Goal: Task Accomplishment & Management: Manage account settings

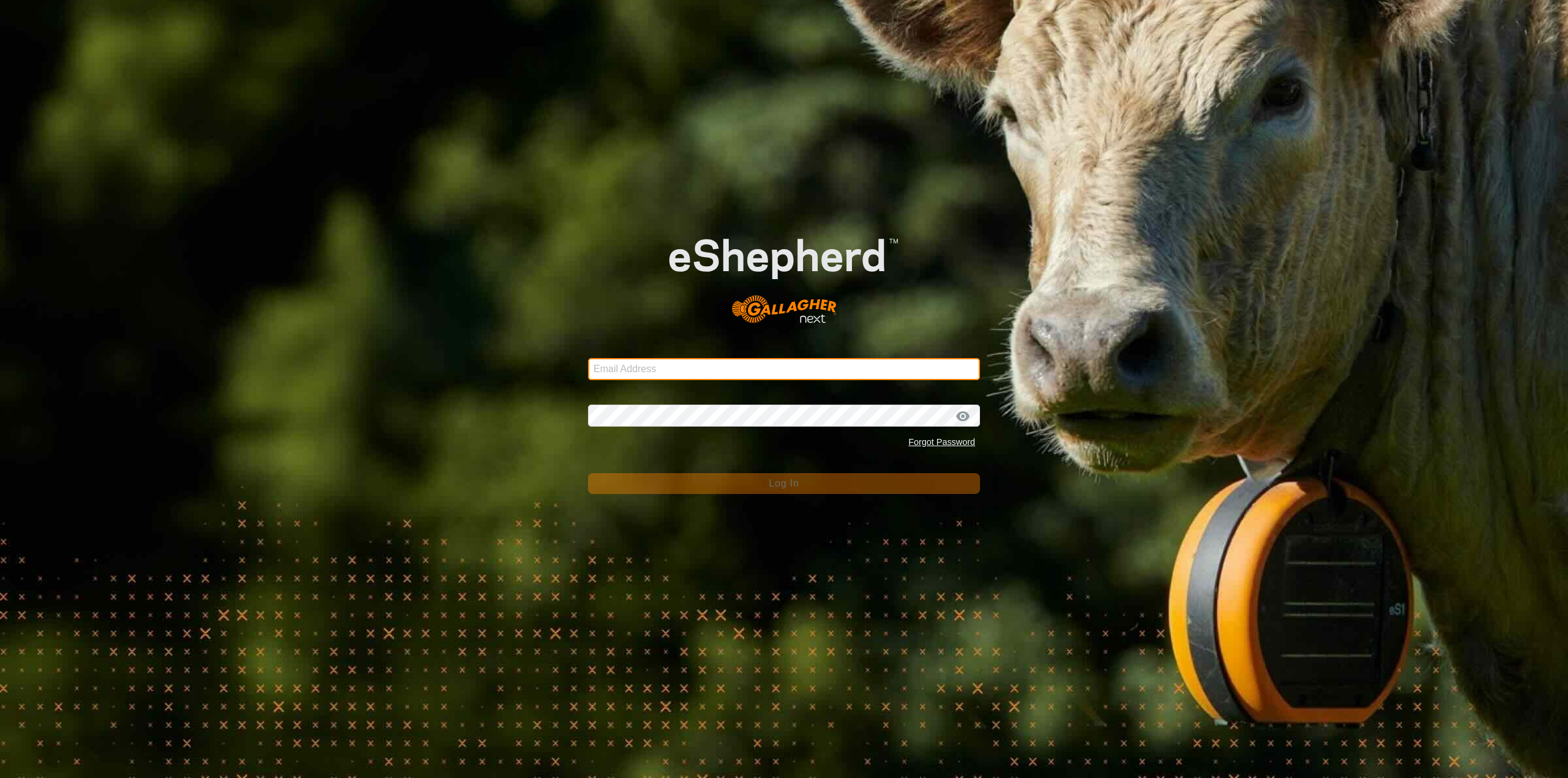
click at [808, 365] on input "Email Address" at bounding box center [784, 369] width 392 height 22
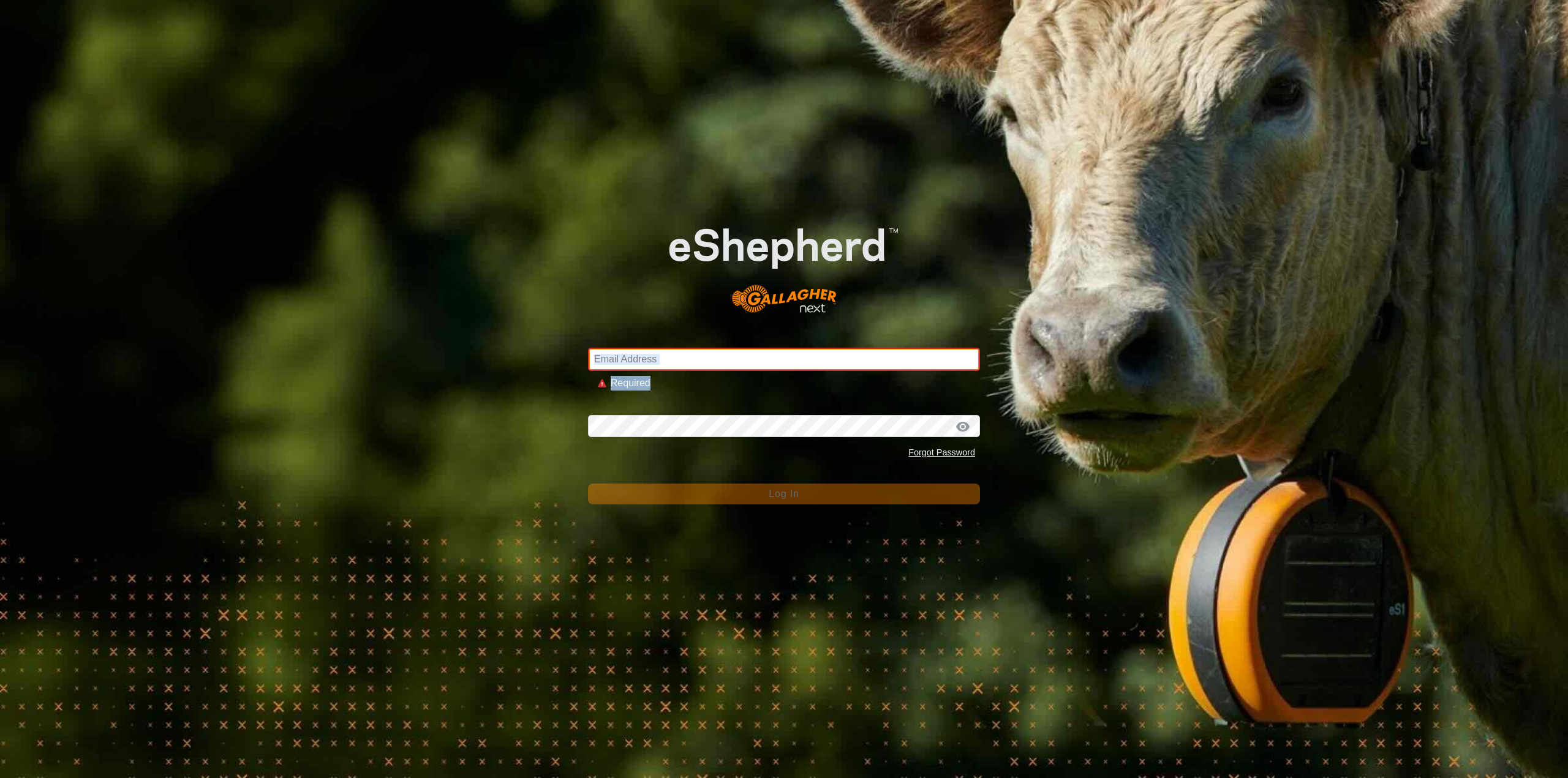
type input "[EMAIL_ADDRESS][DOMAIN_NAME]"
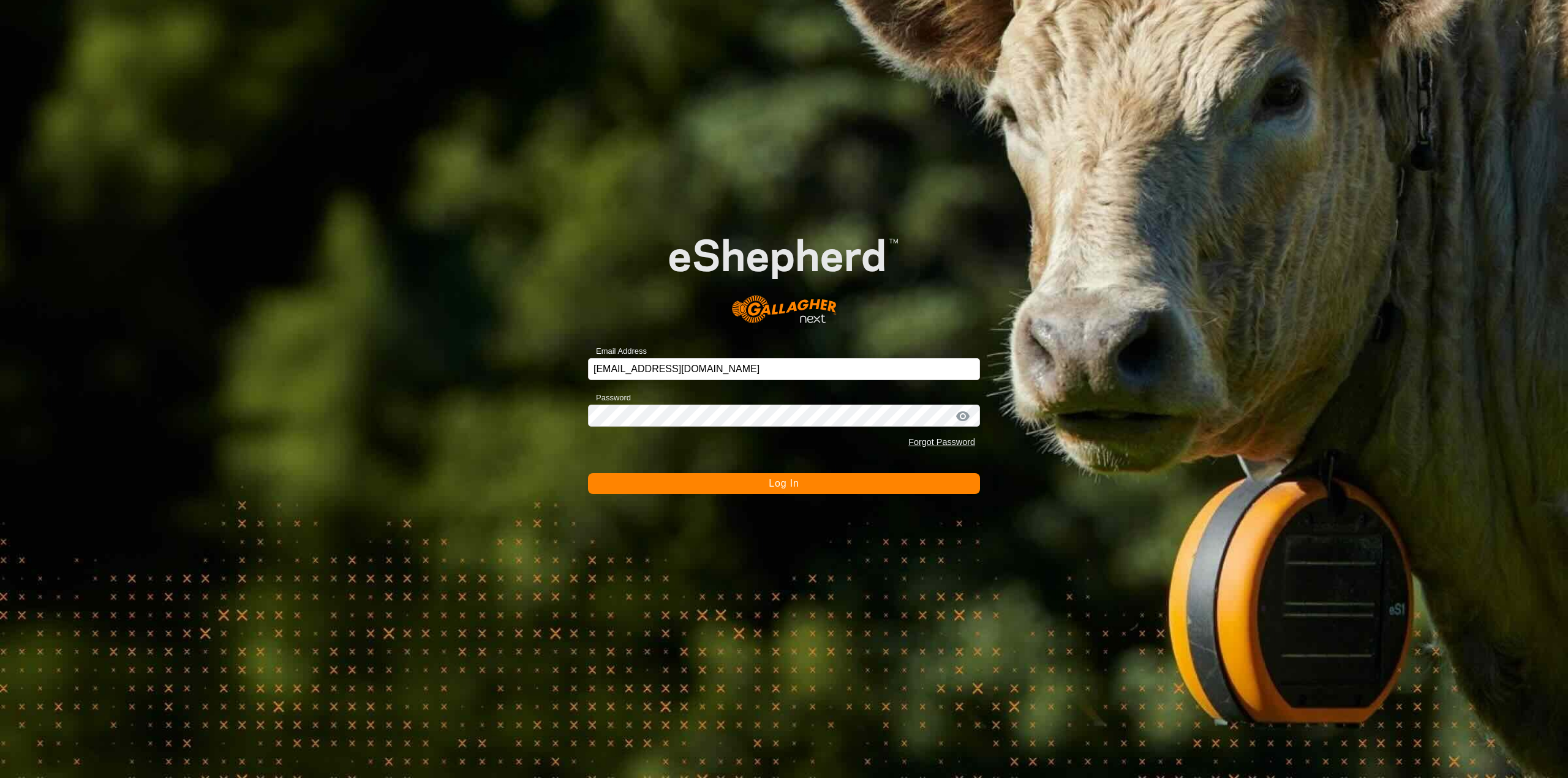
click at [808, 488] on button "Log In" at bounding box center [784, 483] width 392 height 20
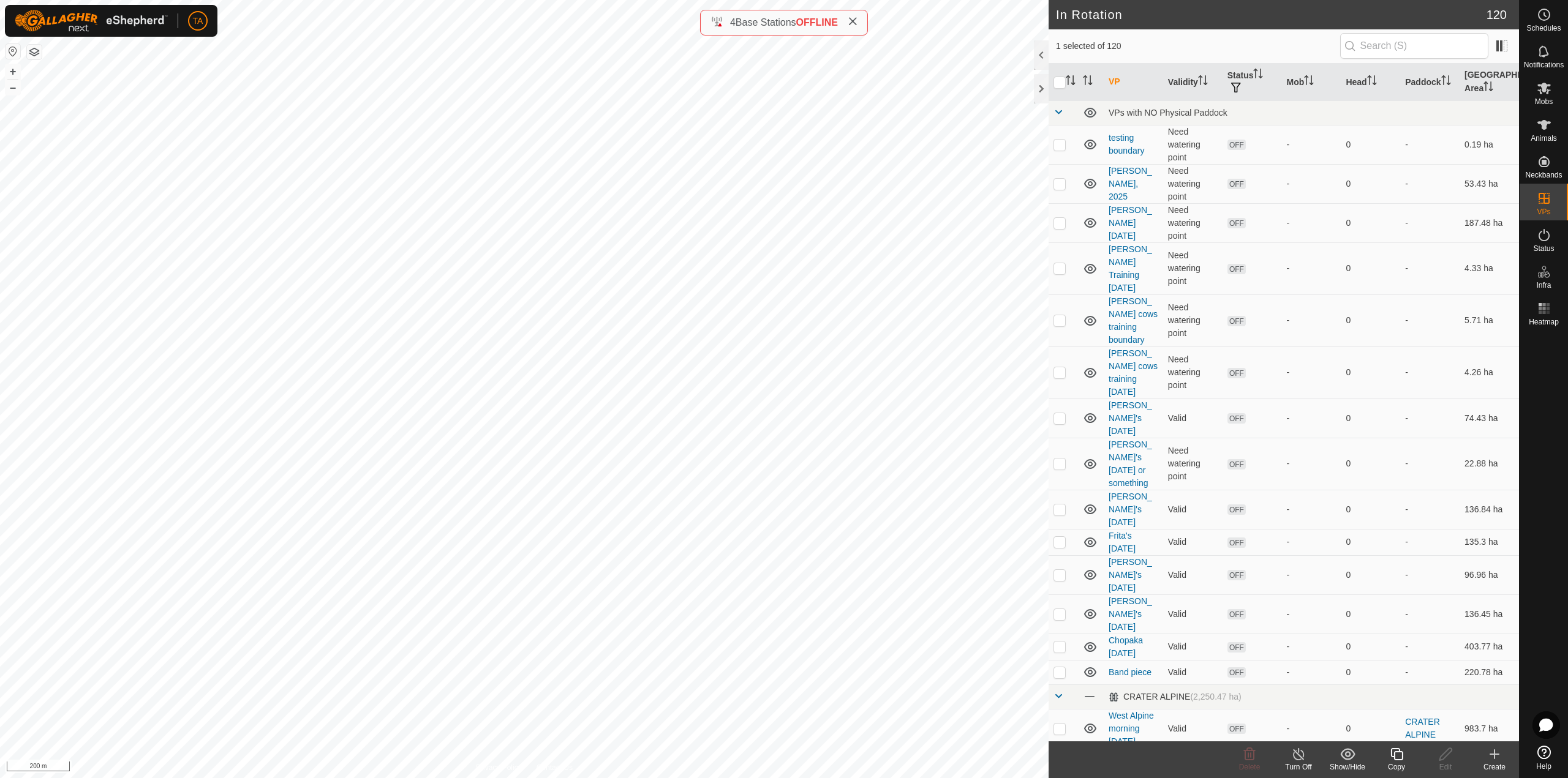
checkbox input "false"
checkbox input "true"
click at [1401, 760] on icon at bounding box center [1397, 754] width 13 height 13
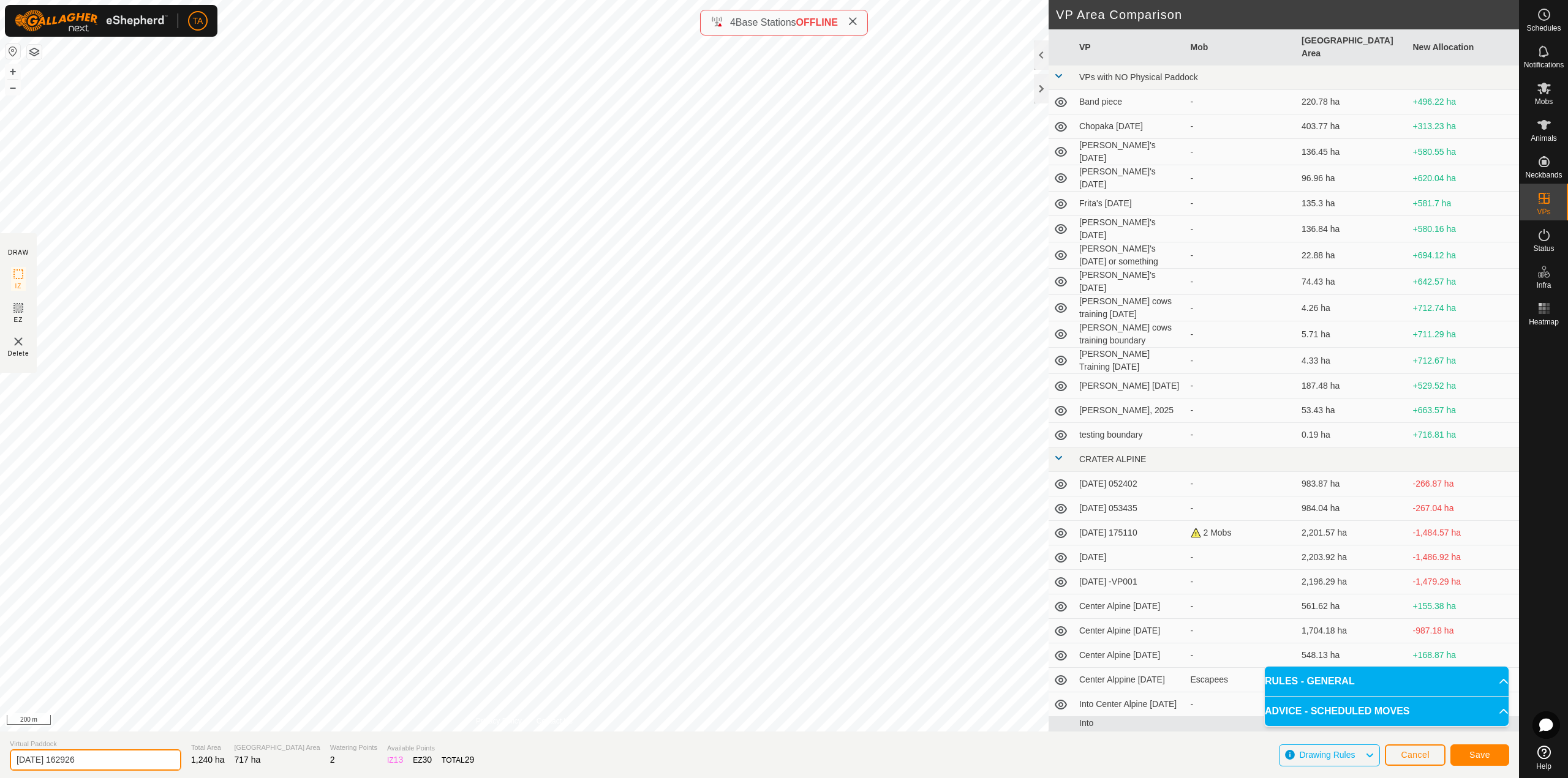
drag, startPoint x: 93, startPoint y: 761, endPoint x: 8, endPoint y: 758, distance: 85.1
click at [15, 757] on input "[DATE] 162926" at bounding box center [95, 760] width 172 height 21
type input "Summit Escapees, [DATE]"
click at [1466, 751] on button "Save" at bounding box center [1480, 754] width 59 height 21
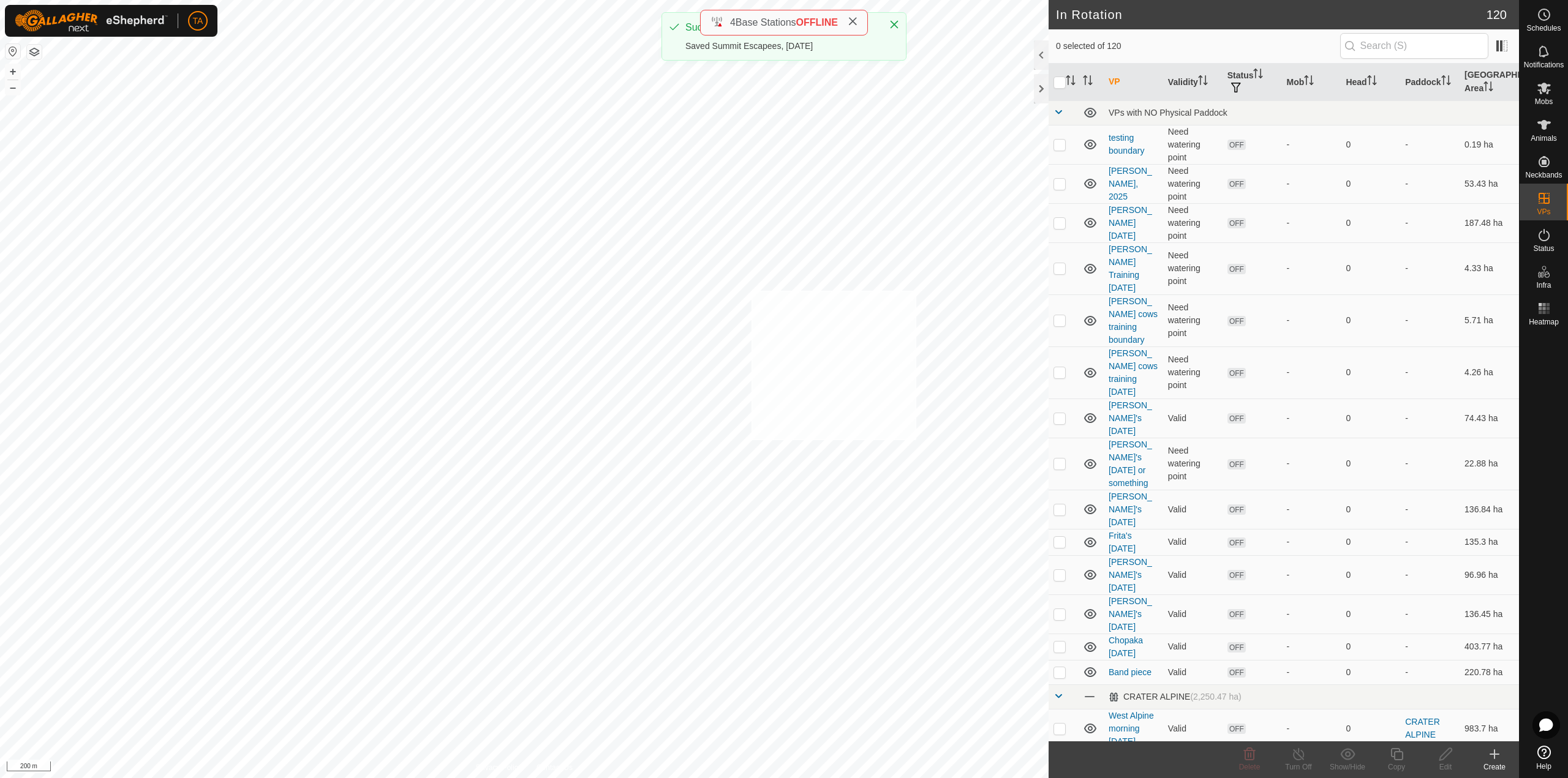
checkbox input "true"
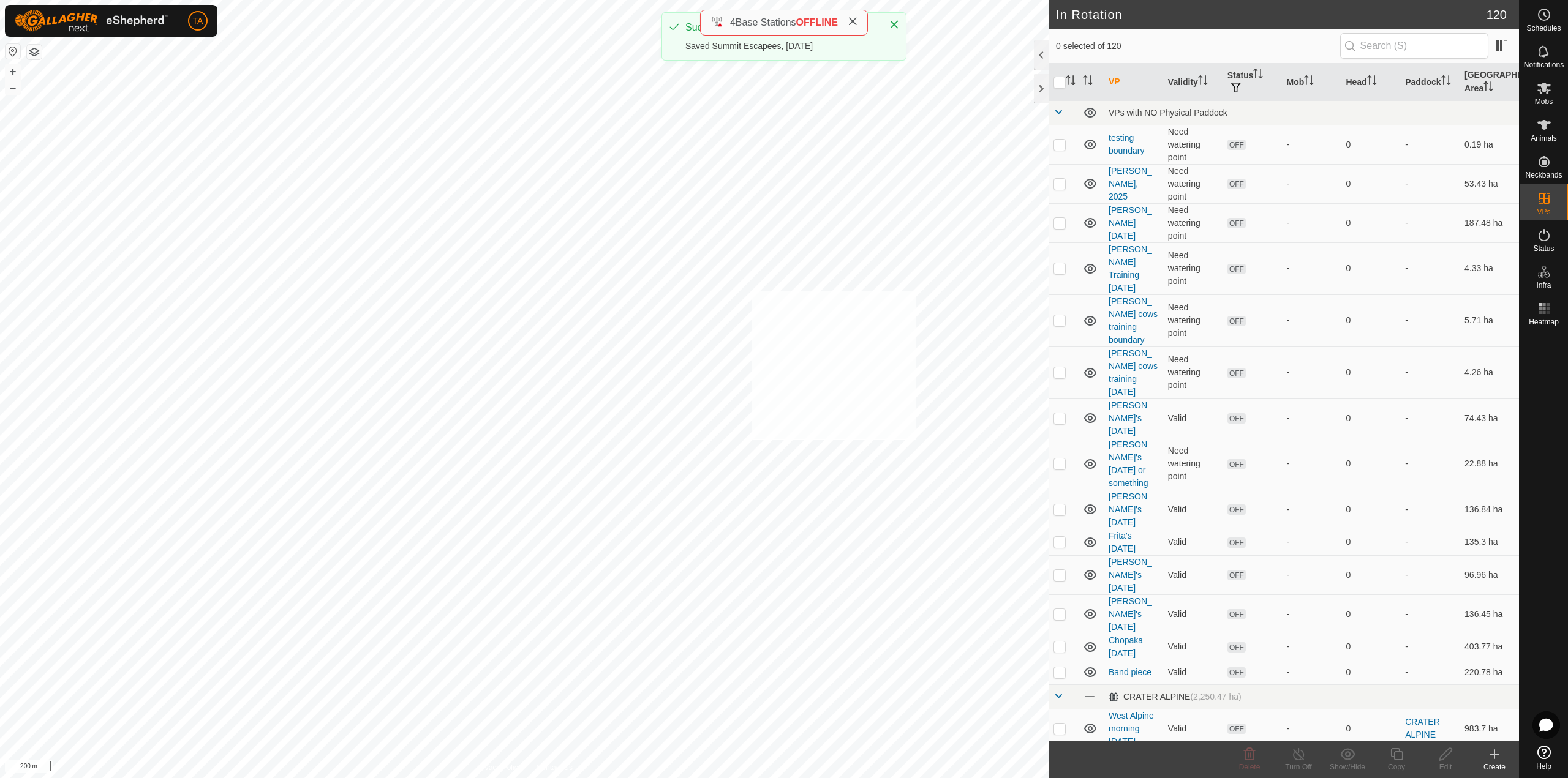
checkbox input "true"
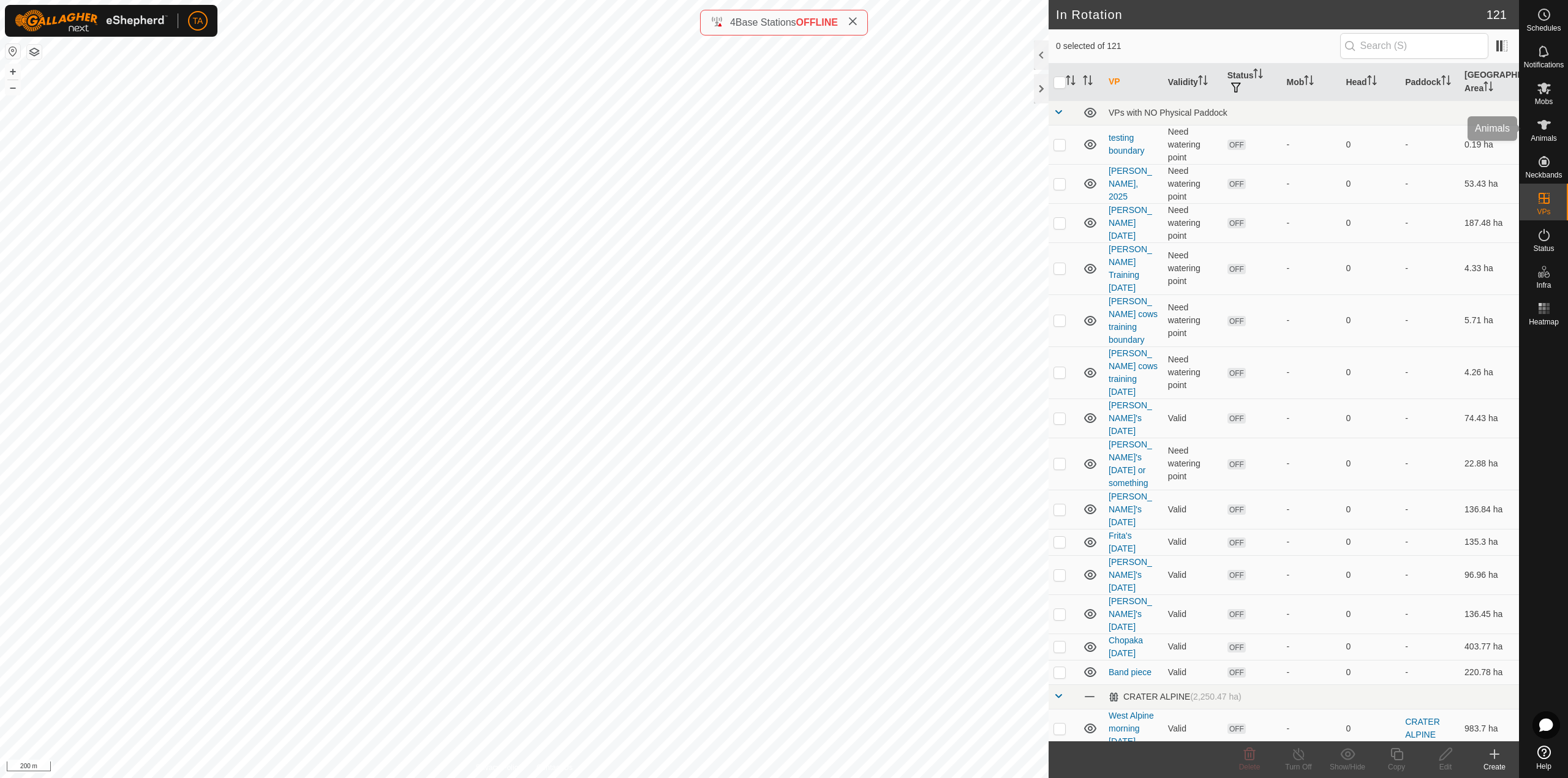
click at [1551, 135] on span "Animals" at bounding box center [1544, 138] width 26 height 7
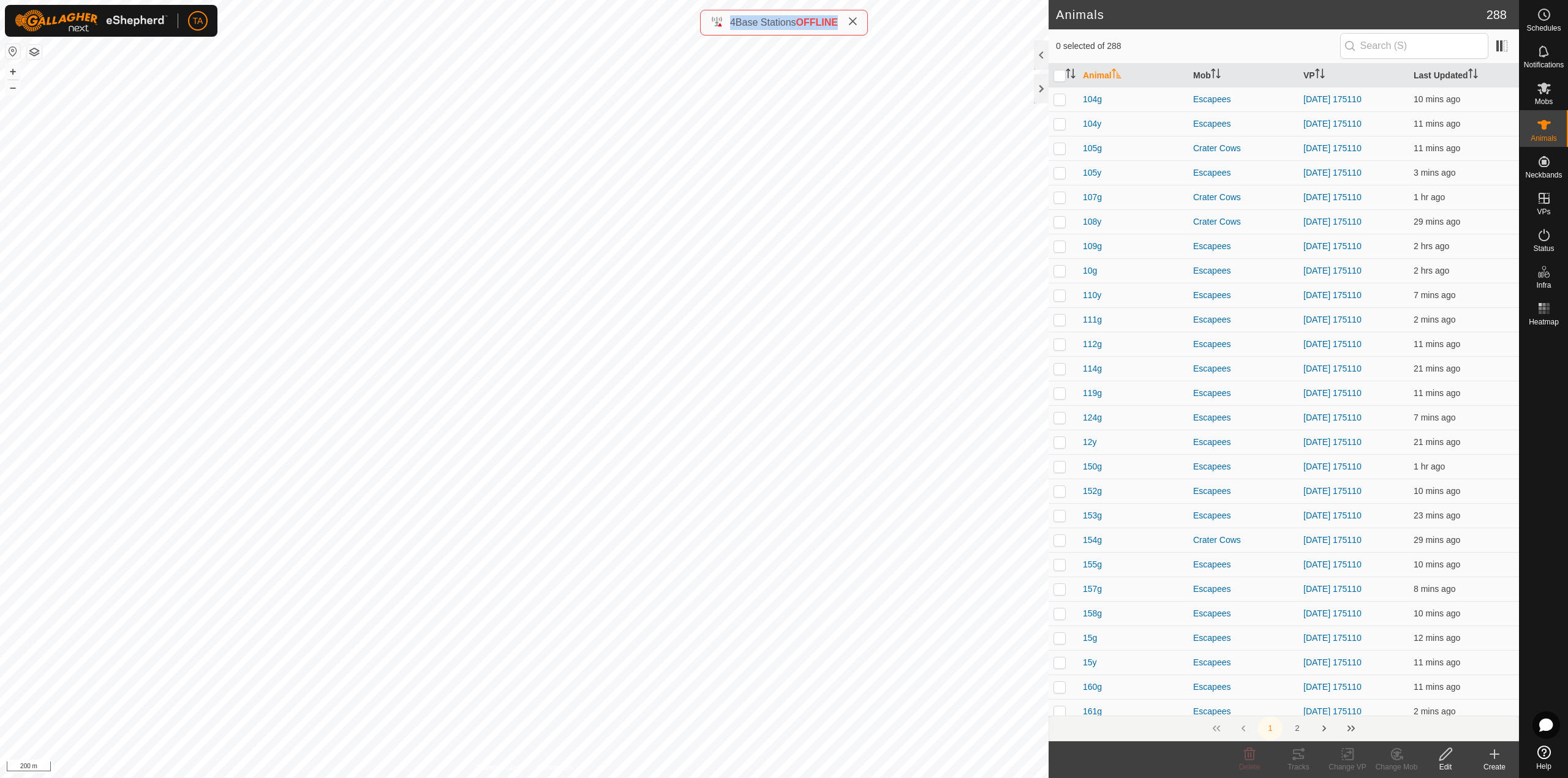
click at [844, 18] on div "4 Base Stations OFFLINE" at bounding box center [784, 22] width 147 height 15
checkbox input "true"
drag, startPoint x: 1350, startPoint y: 757, endPoint x: 1353, endPoint y: 746, distance: 11.4
click at [1350, 758] on icon at bounding box center [1347, 754] width 15 height 15
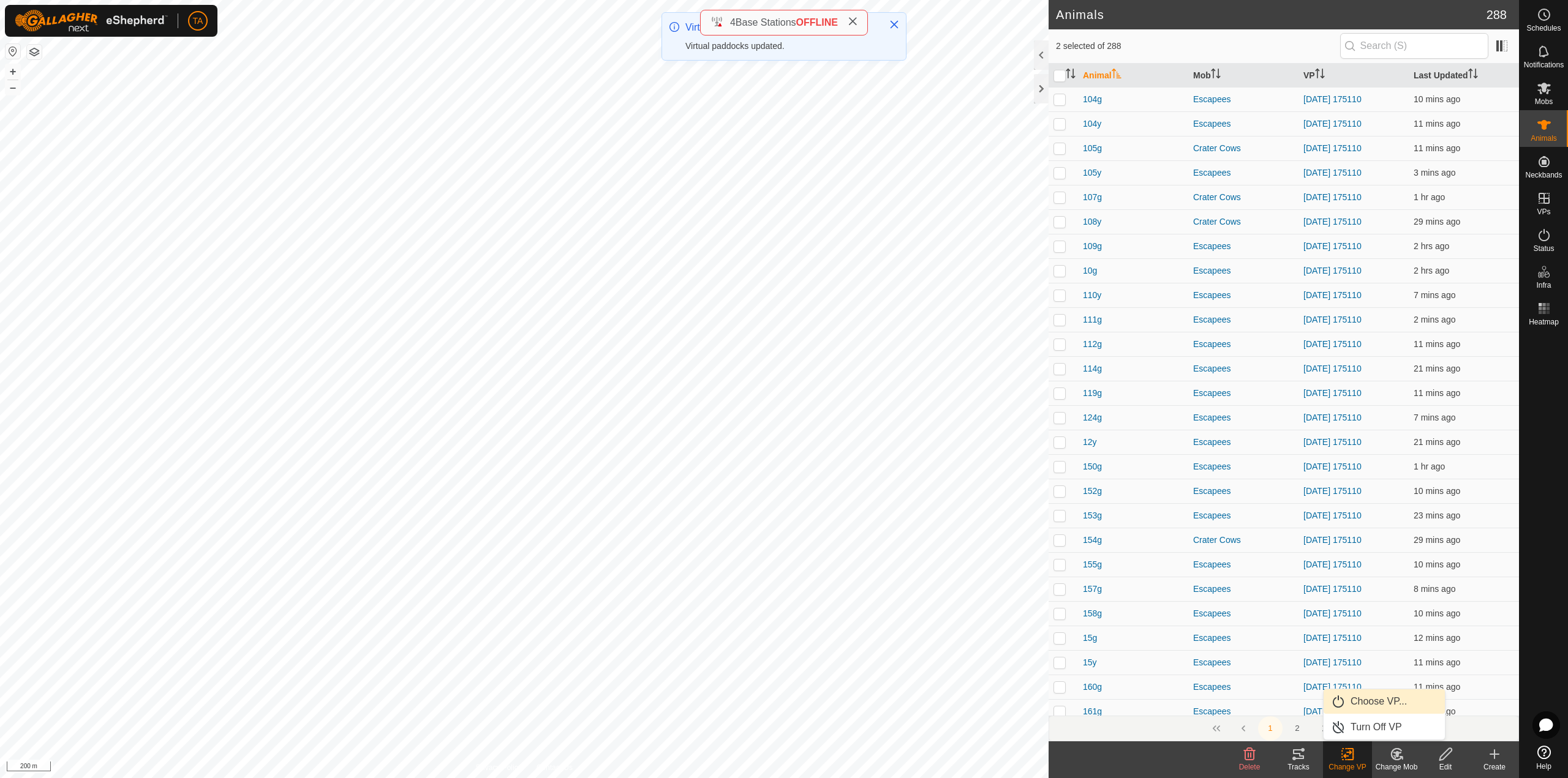
click at [1355, 701] on link "Choose VP..." at bounding box center [1384, 701] width 121 height 24
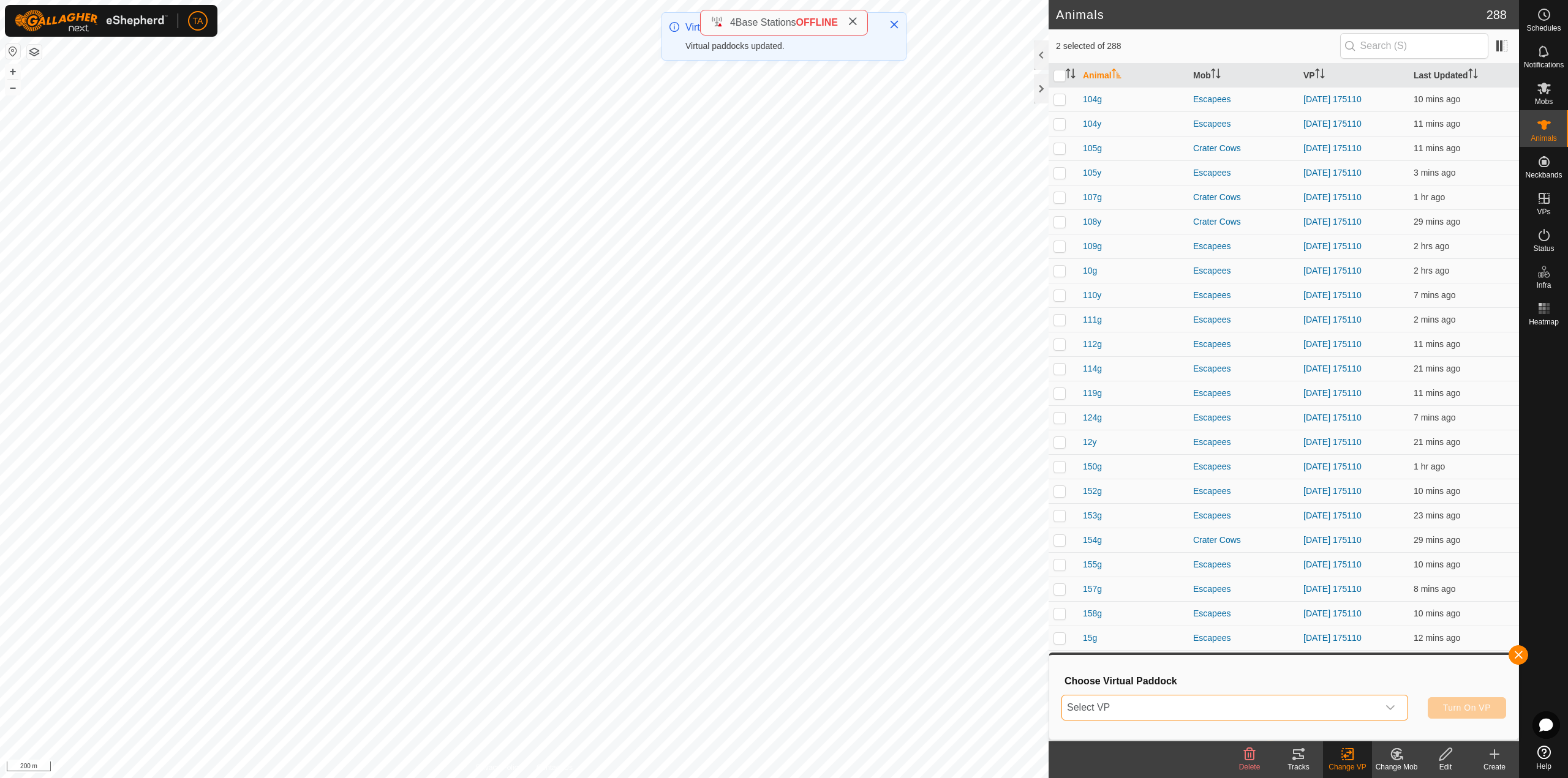
drag, startPoint x: 1350, startPoint y: 717, endPoint x: 1324, endPoint y: 708, distance: 27.5
click at [1349, 717] on span "Select VP" at bounding box center [1220, 707] width 316 height 24
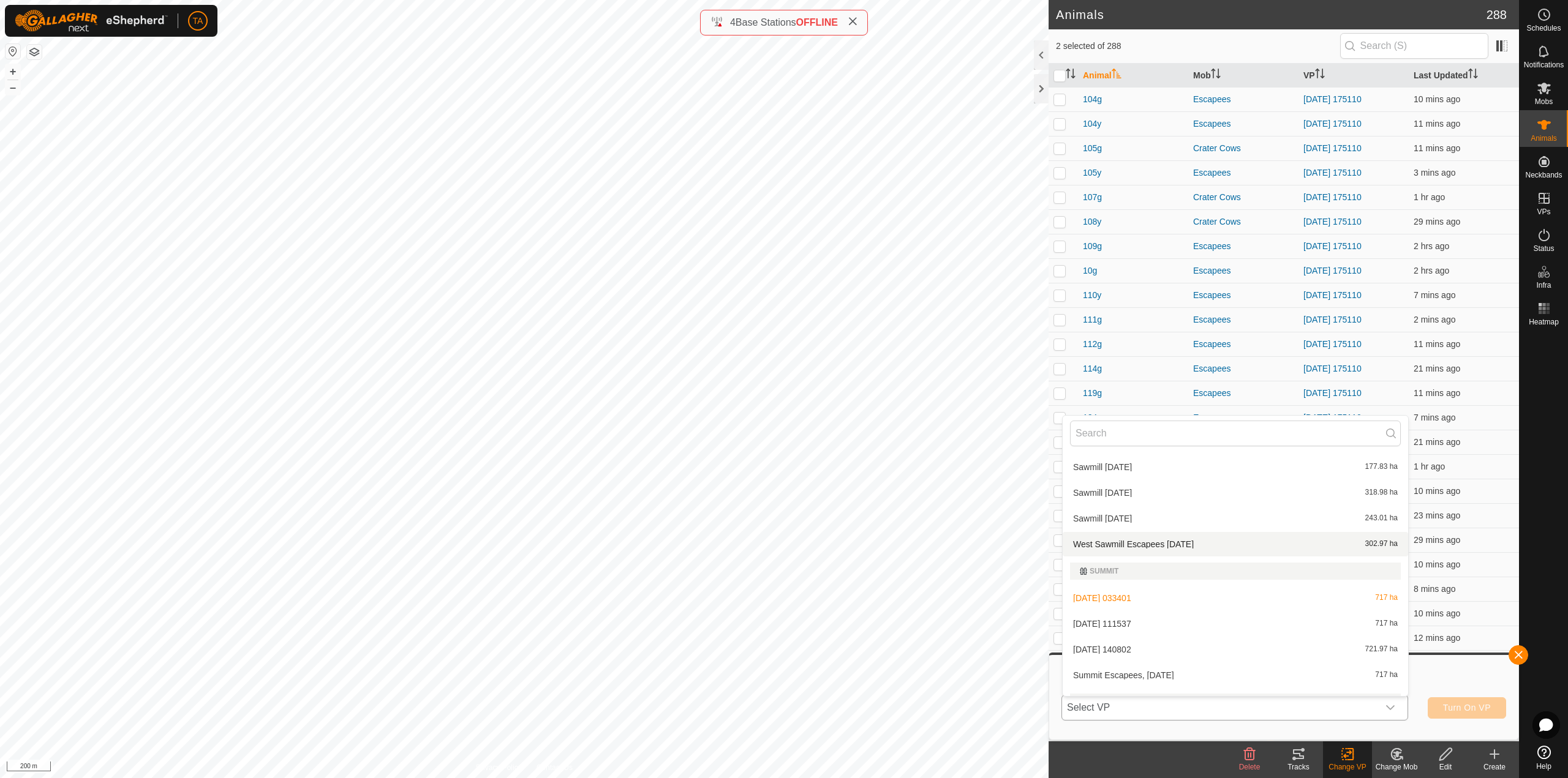
scroll to position [3074, 0]
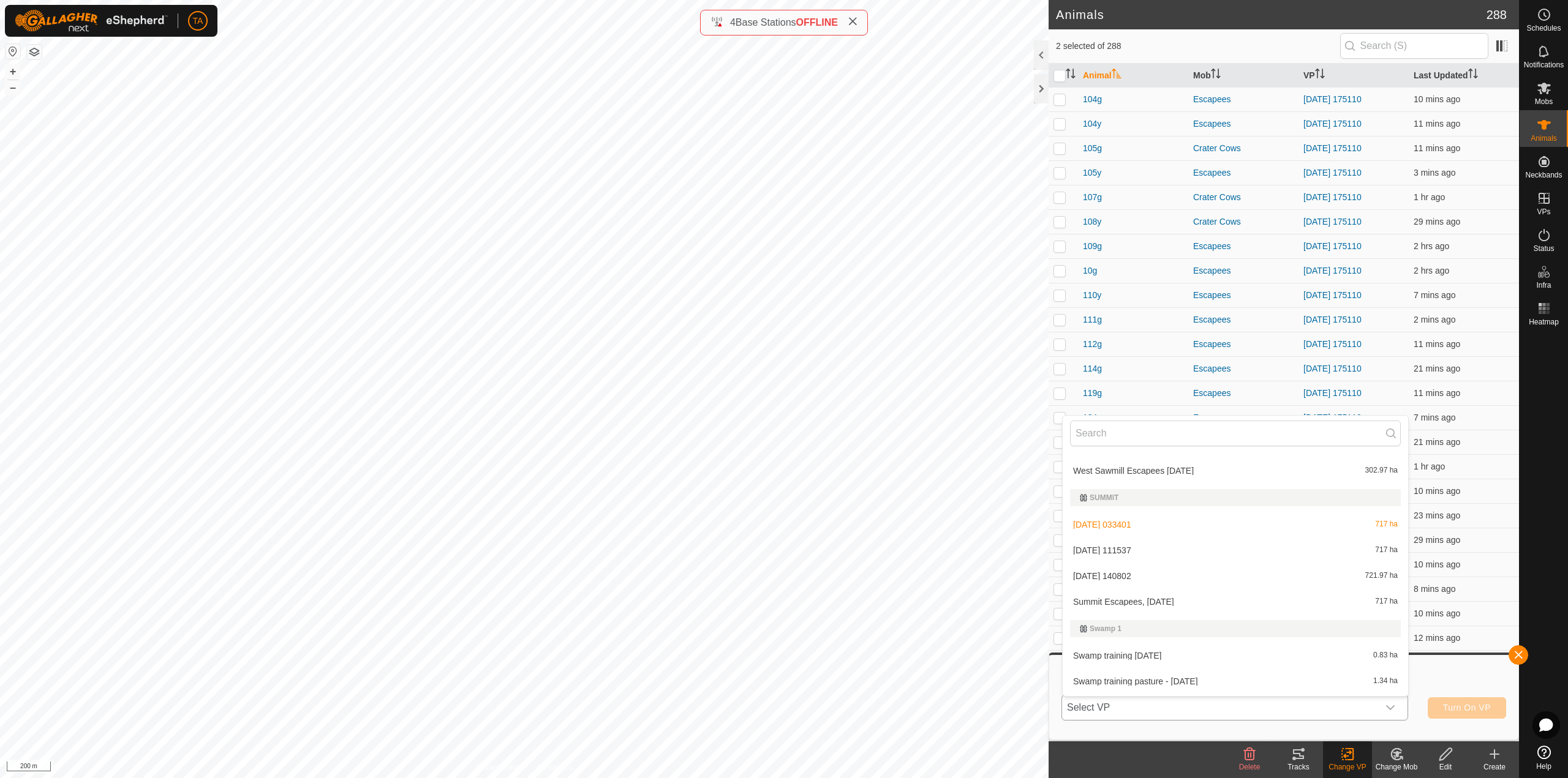
click at [1202, 601] on li "Summit Escapees, [DATE] 717 ha" at bounding box center [1235, 602] width 345 height 24
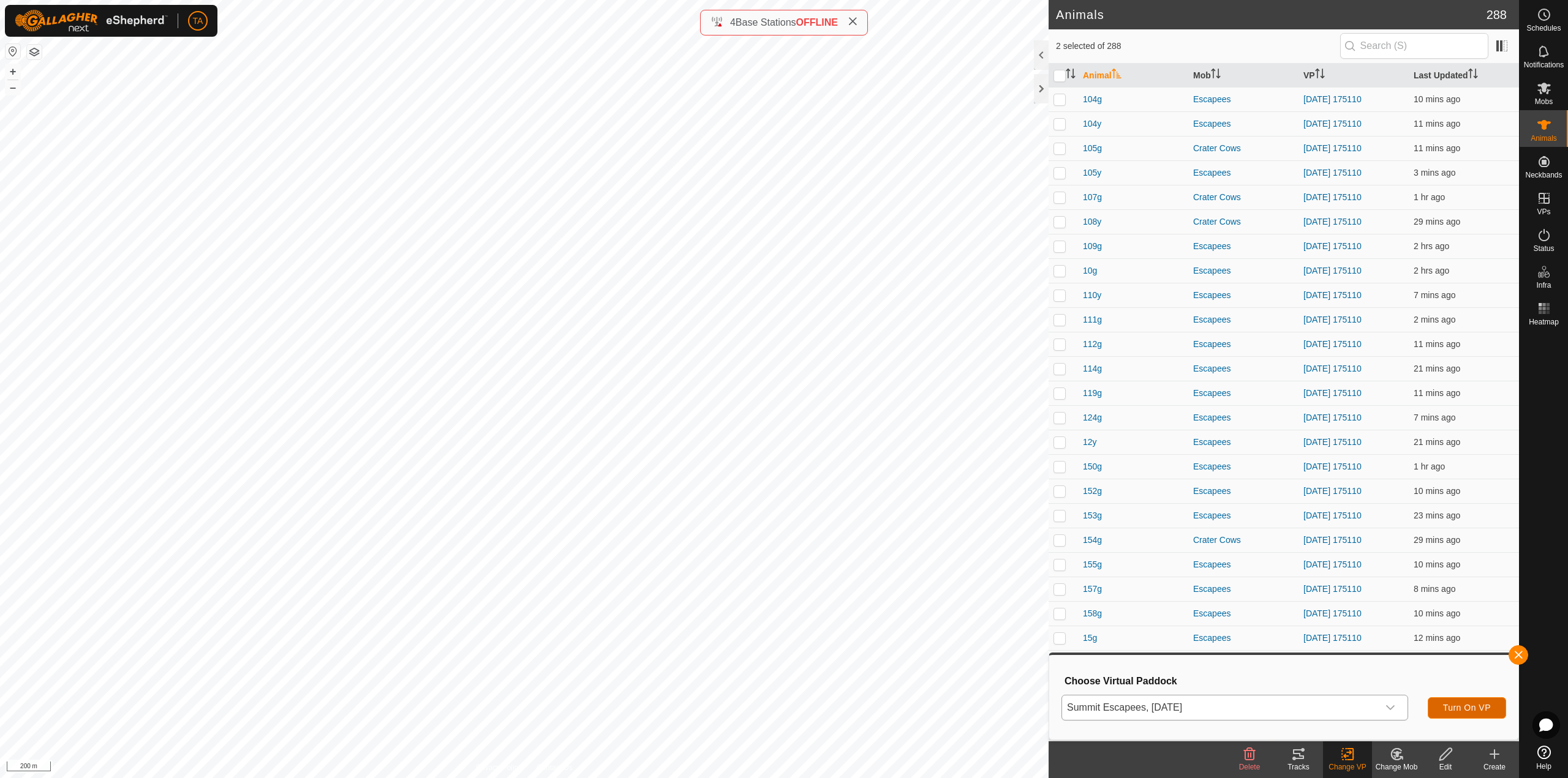
click at [1444, 703] on span "Turn On VP" at bounding box center [1467, 708] width 48 height 9
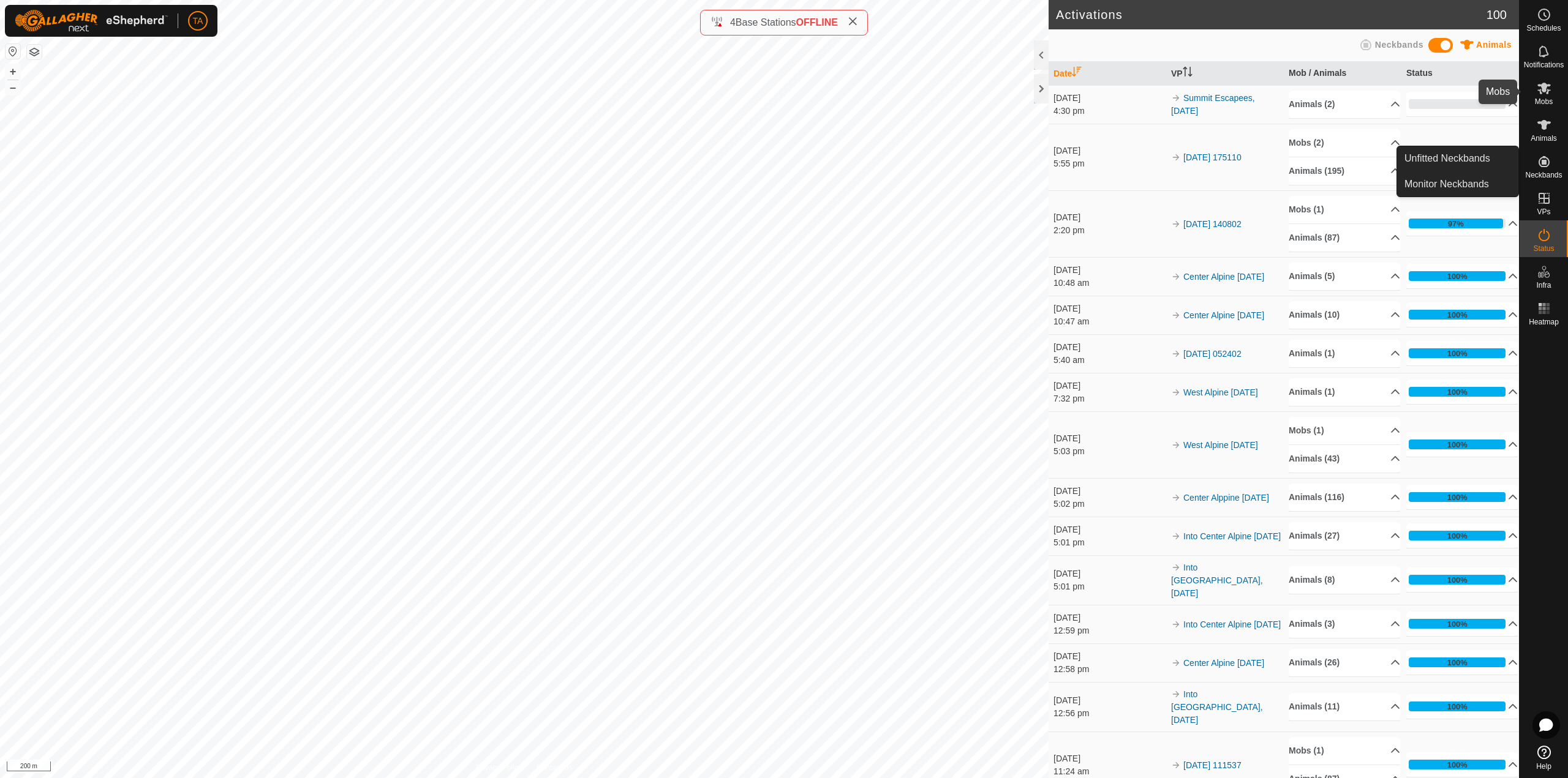
click at [1555, 97] on div "Mobs" at bounding box center [1544, 91] width 48 height 37
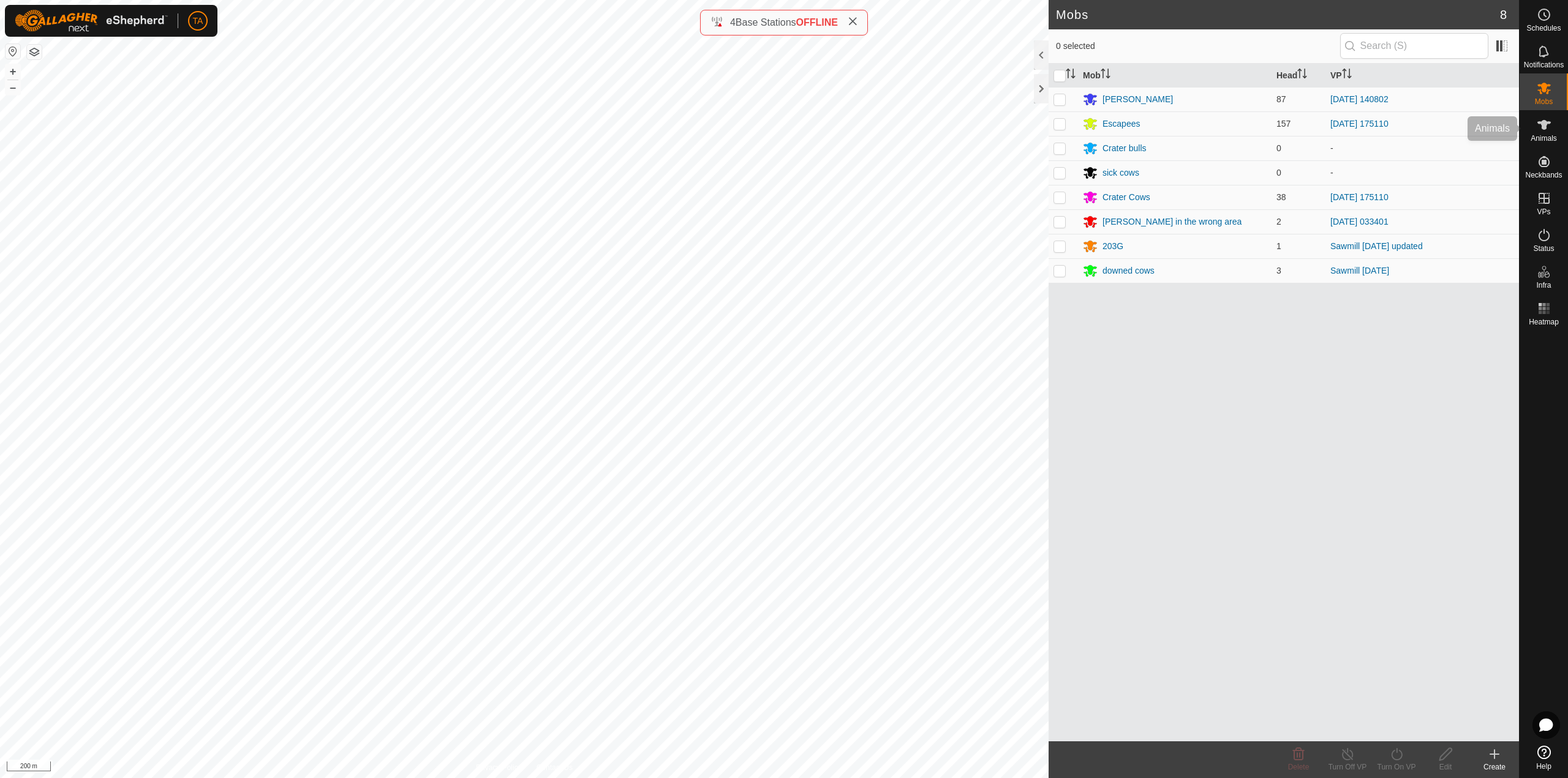
click at [1550, 135] on span "Animals" at bounding box center [1544, 138] width 26 height 7
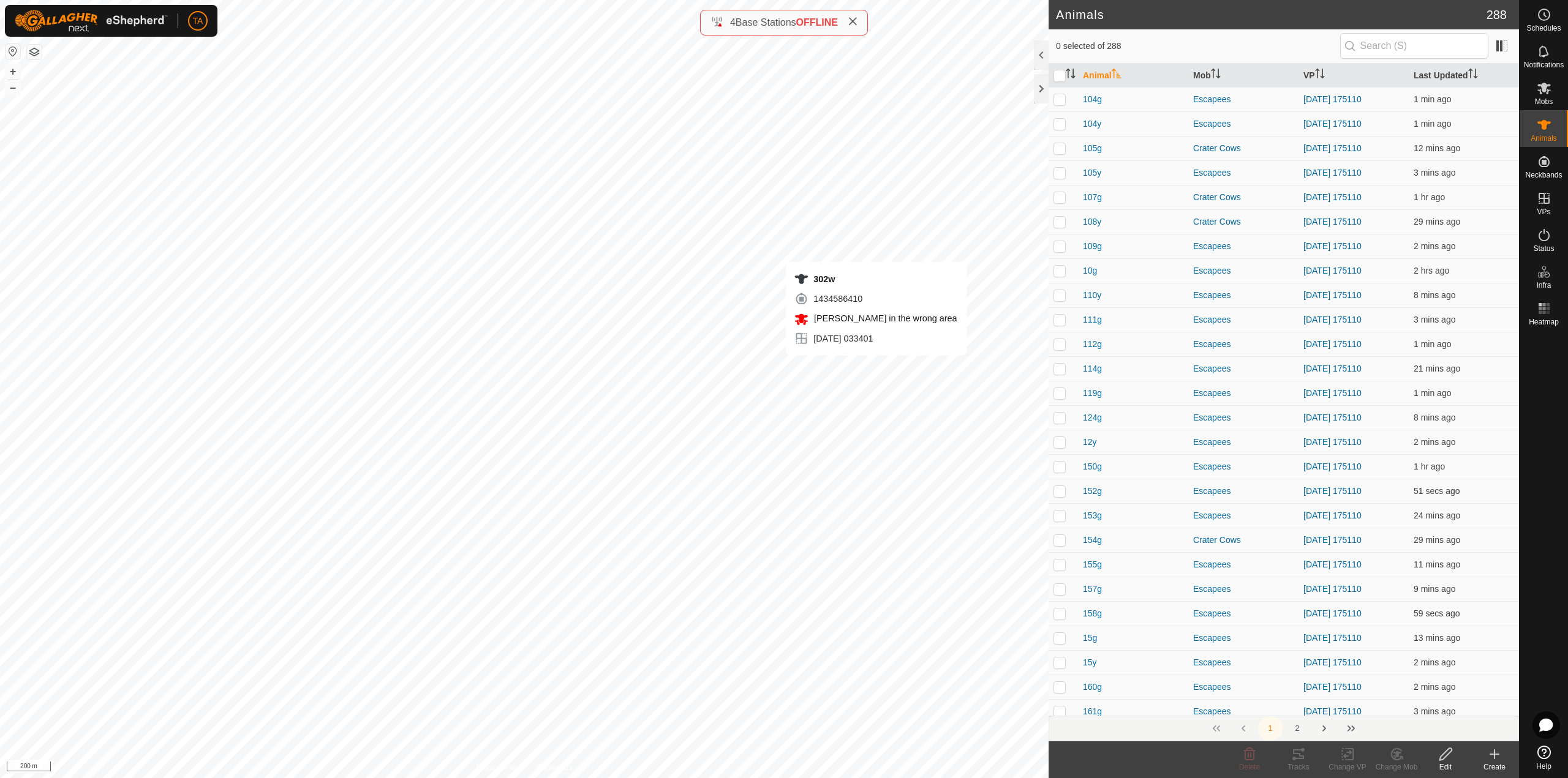
checkbox input "true"
click at [1073, 70] on icon "Activate to sort" at bounding box center [1073, 73] width 2 height 9
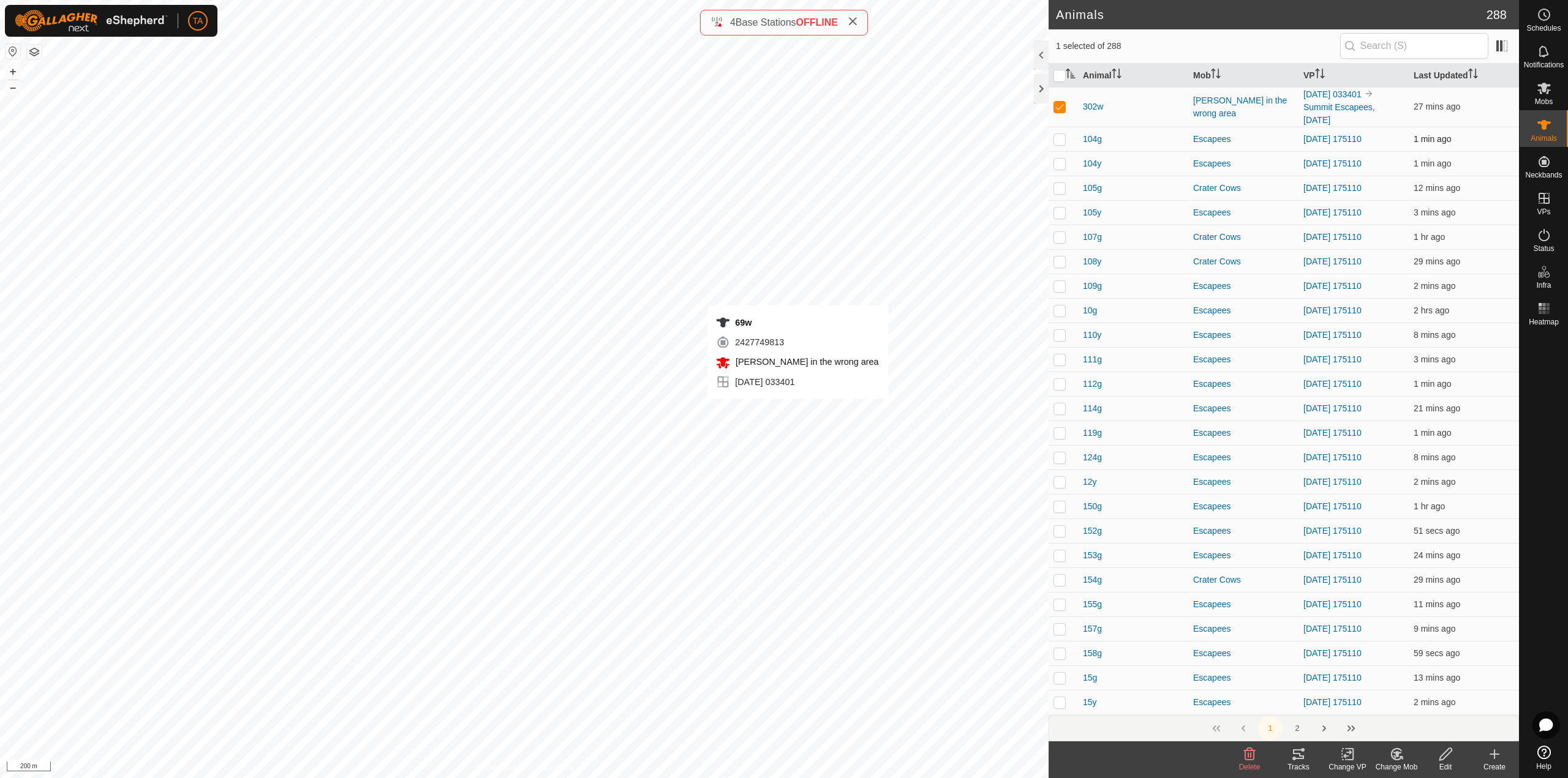
checkbox input "false"
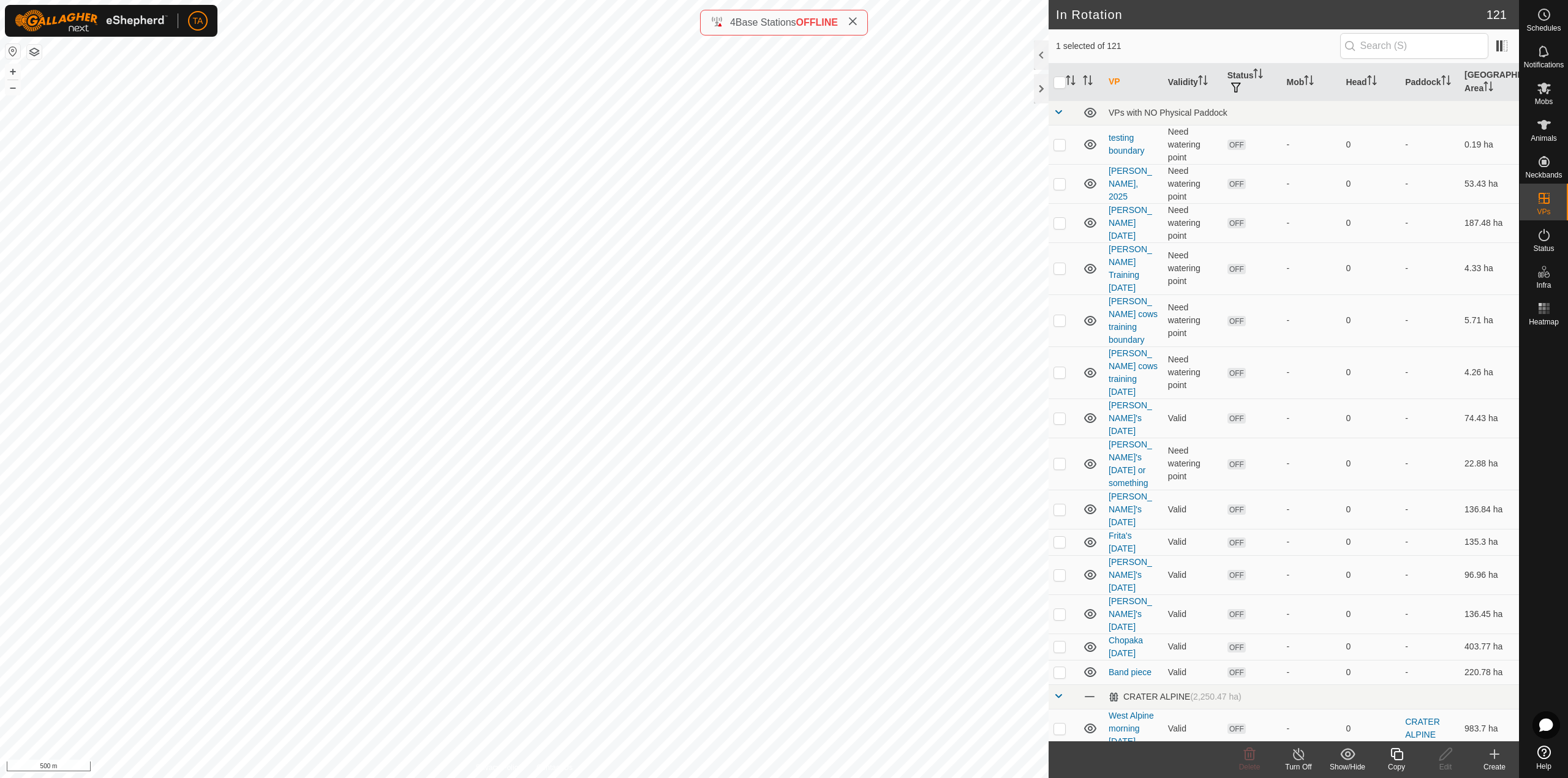
click at [1395, 755] on icon at bounding box center [1397, 754] width 13 height 13
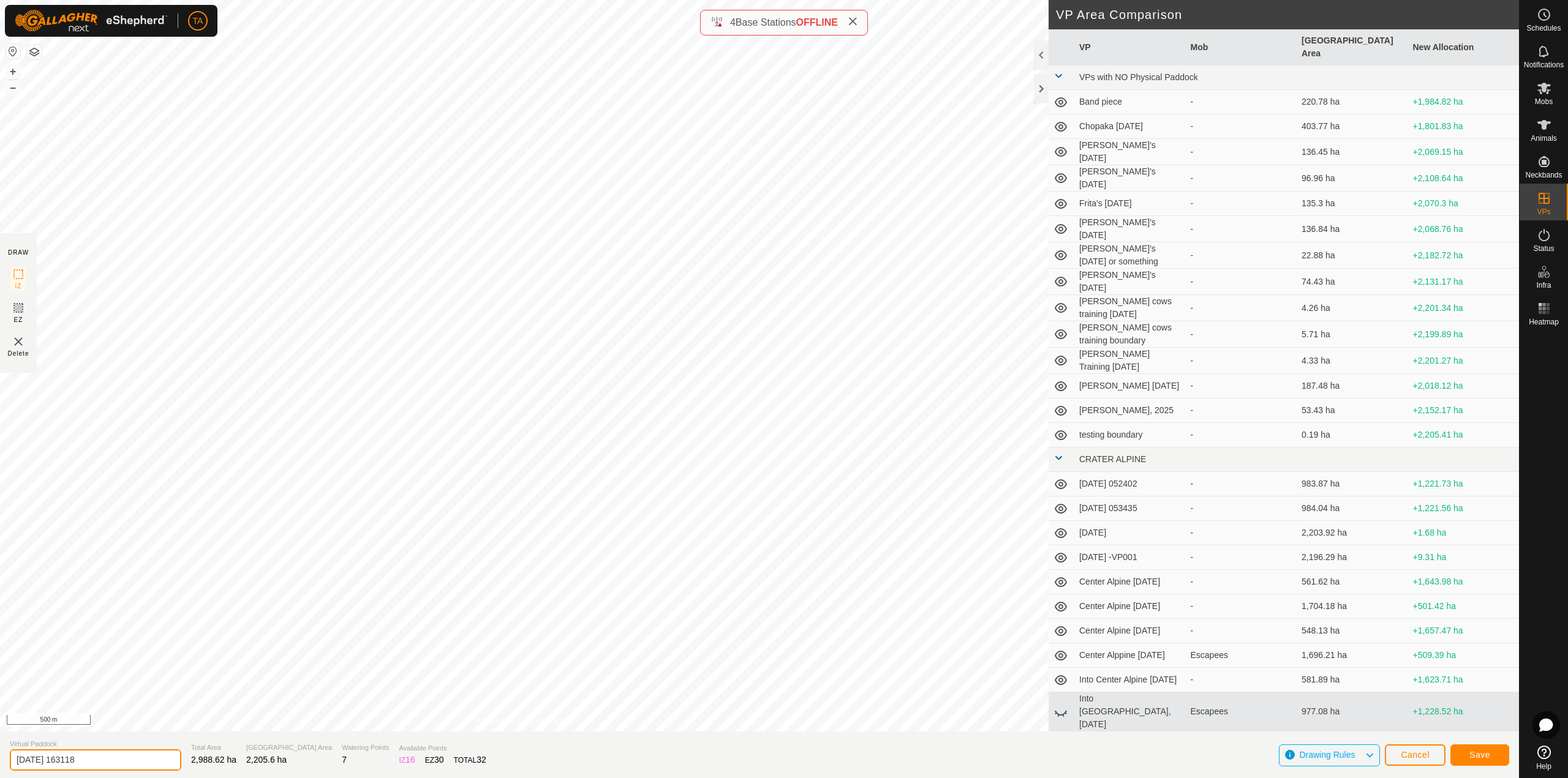
drag, startPoint x: 102, startPoint y: 759, endPoint x: 0, endPoint y: 743, distance: 103.2
click at [13, 750] on input "[DATE] 163118" at bounding box center [95, 760] width 172 height 21
type input "Alpine Escapees, [DATE]"
click at [1484, 754] on span "Save" at bounding box center [1480, 754] width 20 height 9
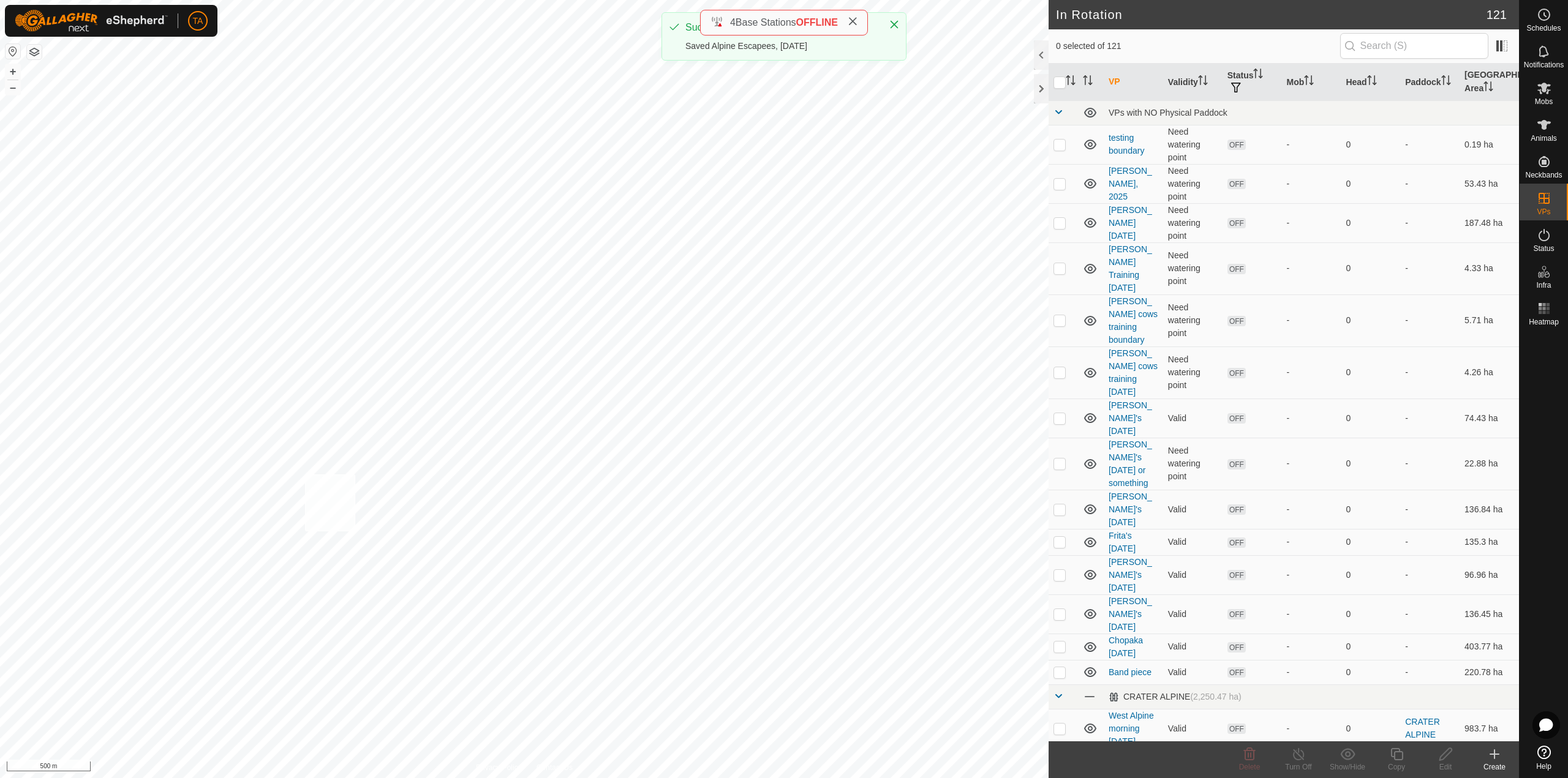
checkbox input "true"
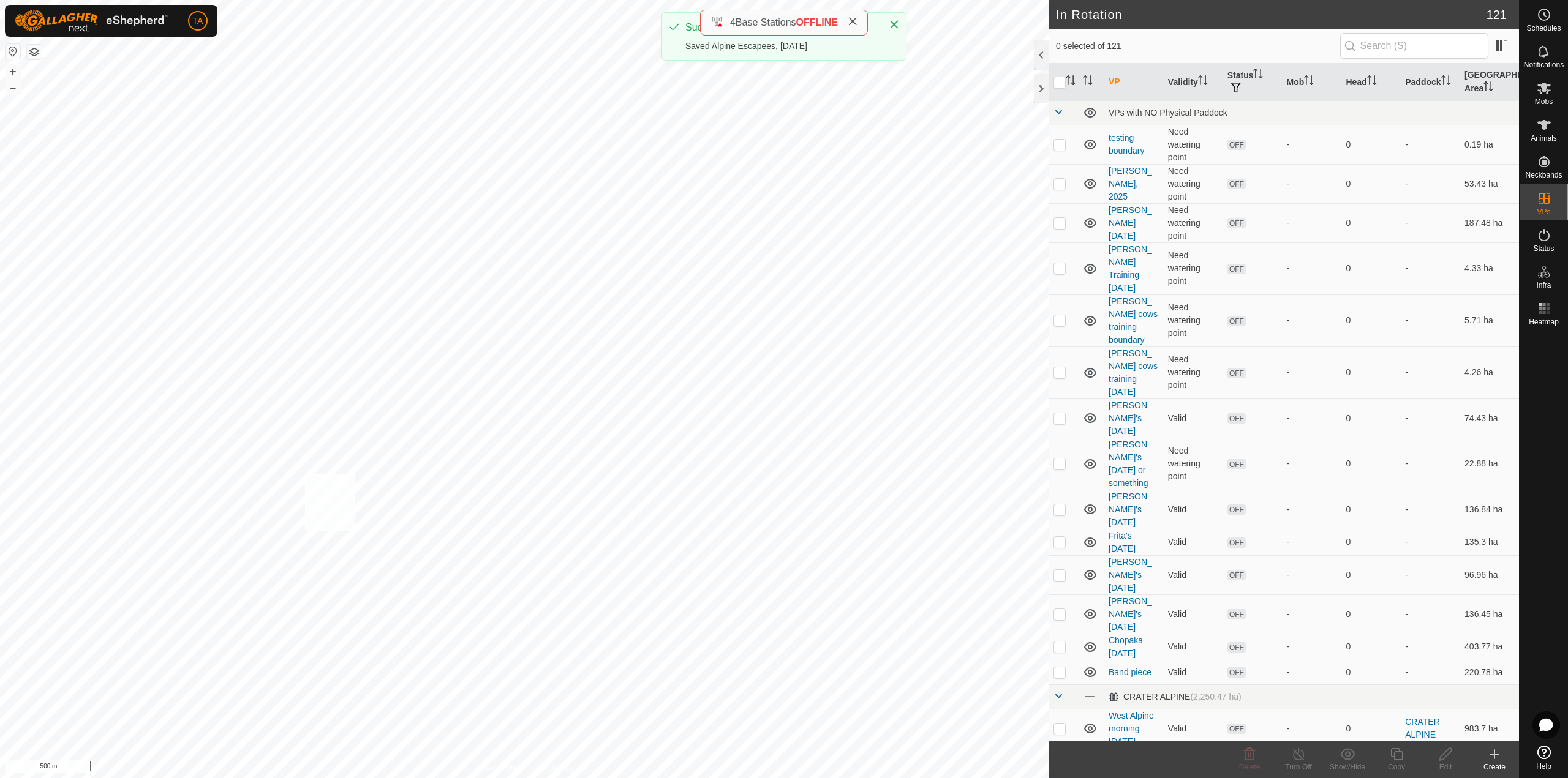
checkbox input "true"
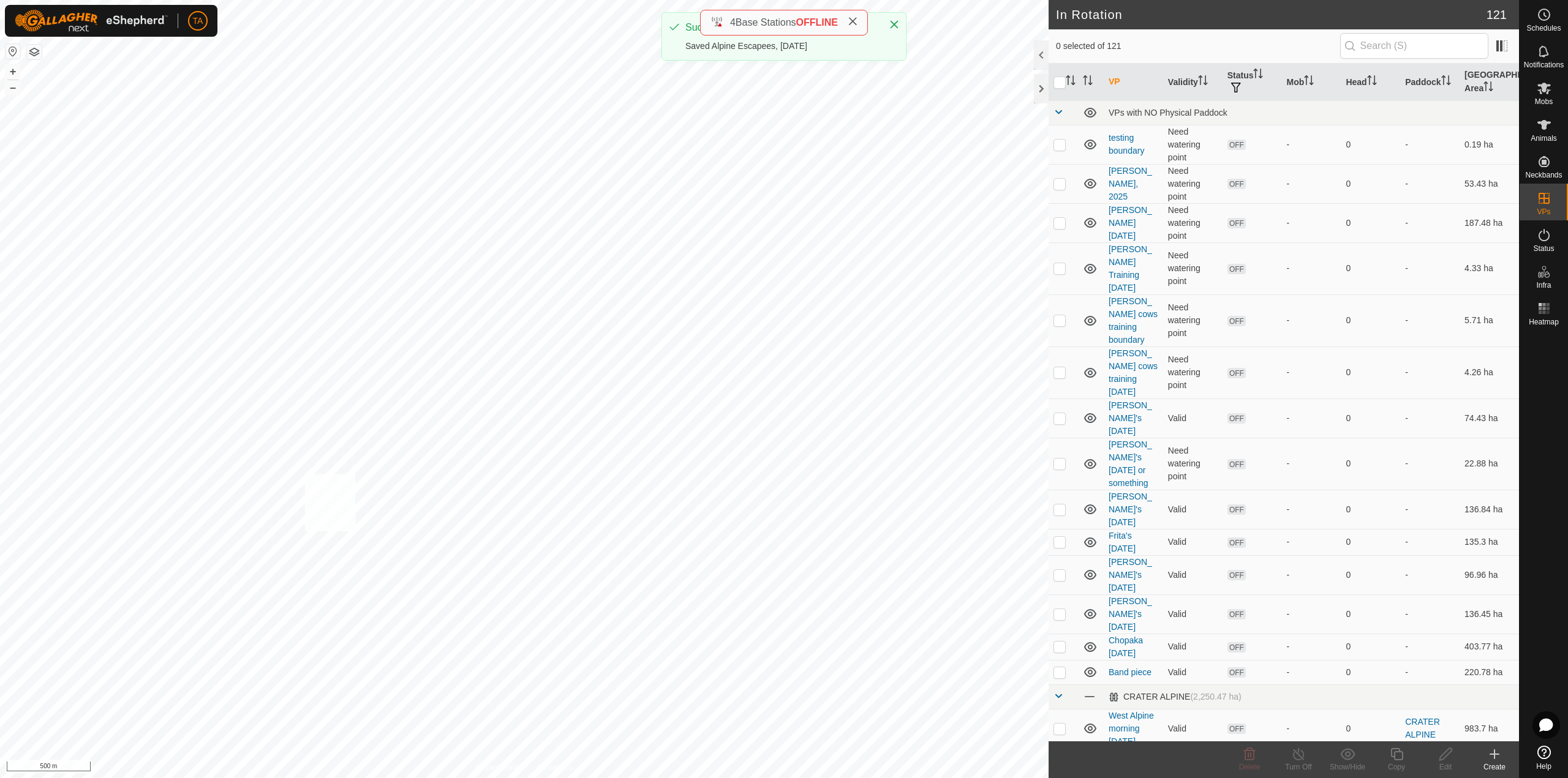
checkbox input "true"
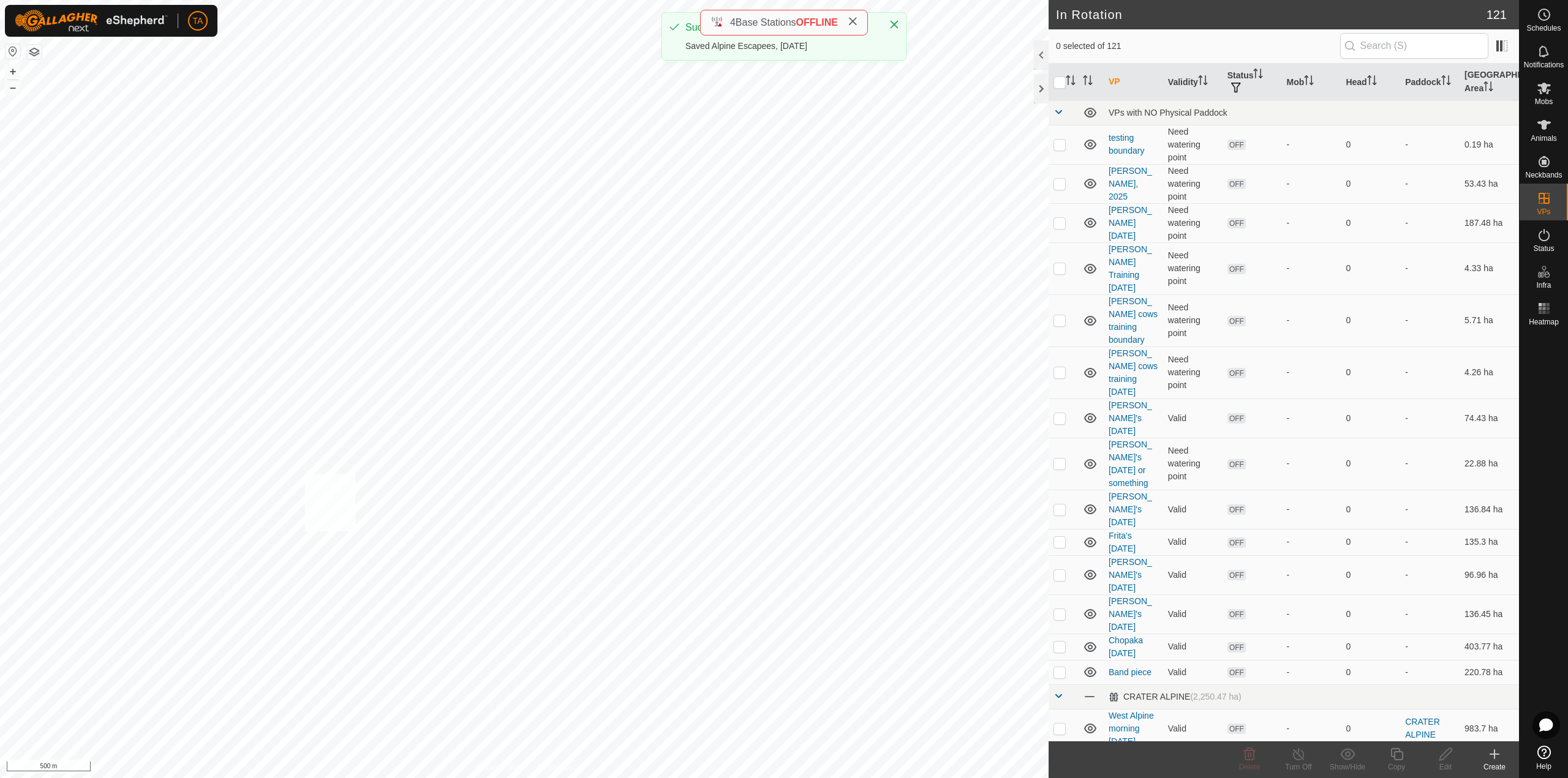
checkbox input "true"
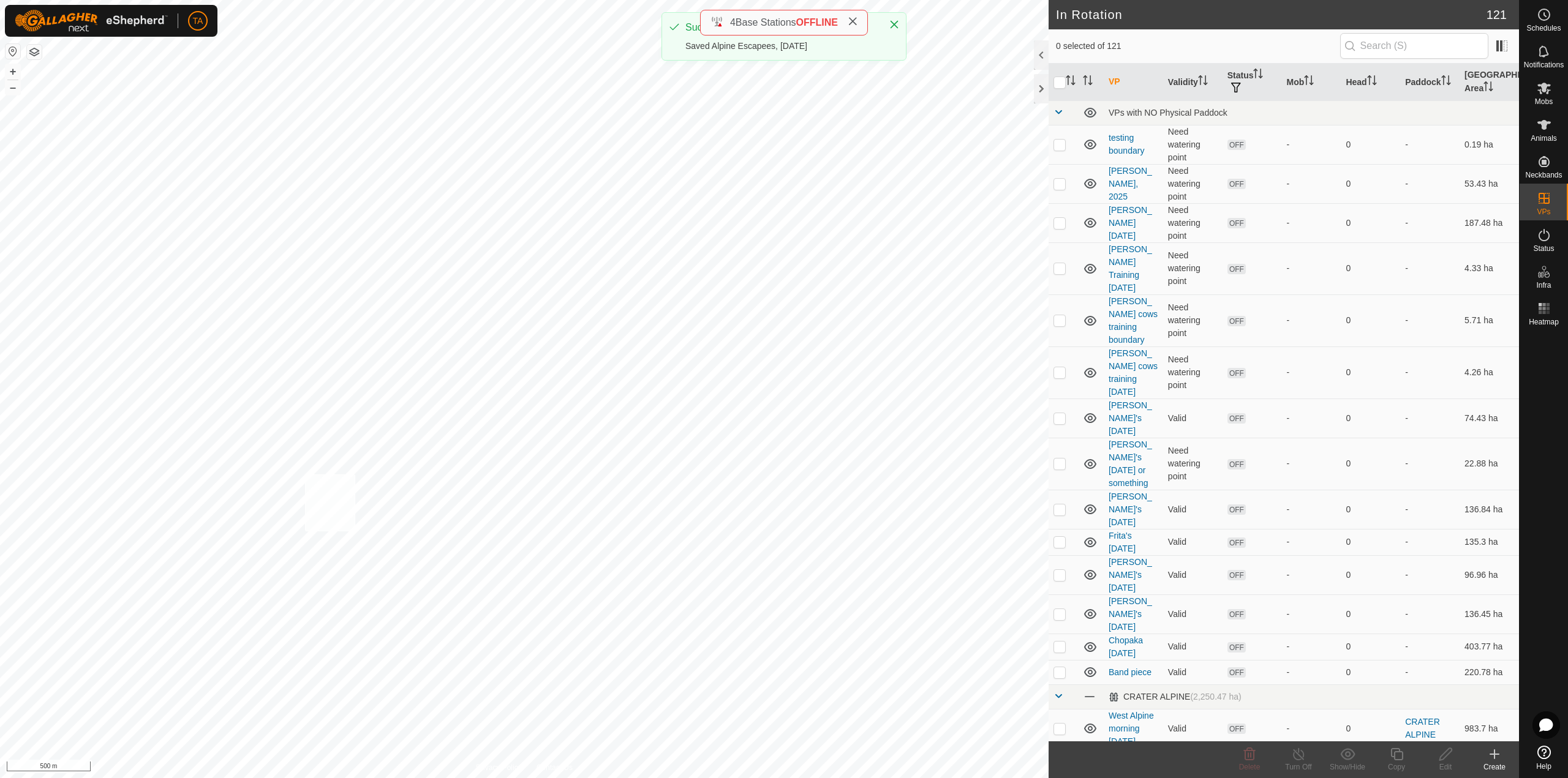
checkbox input "true"
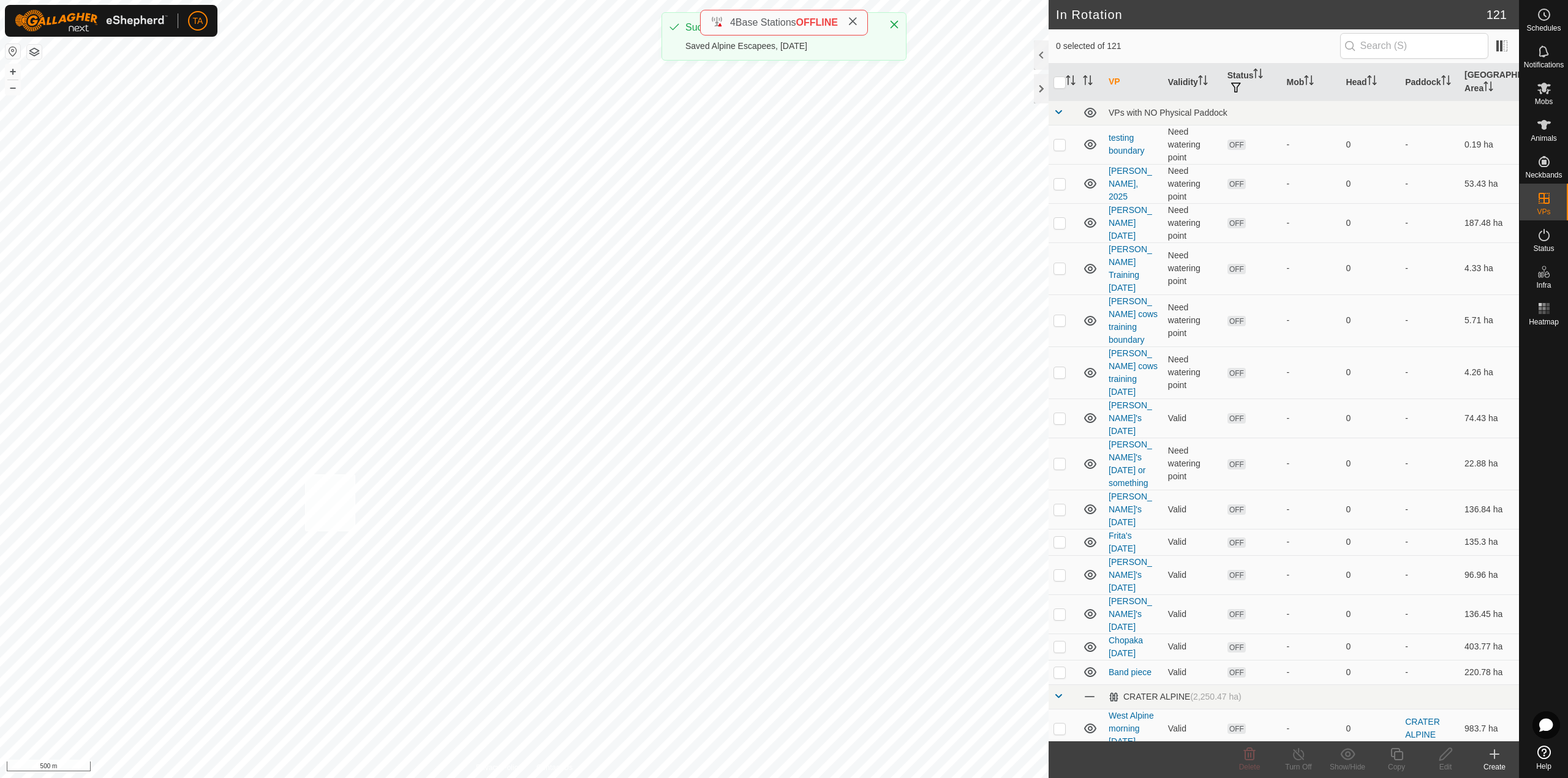
checkbox input "true"
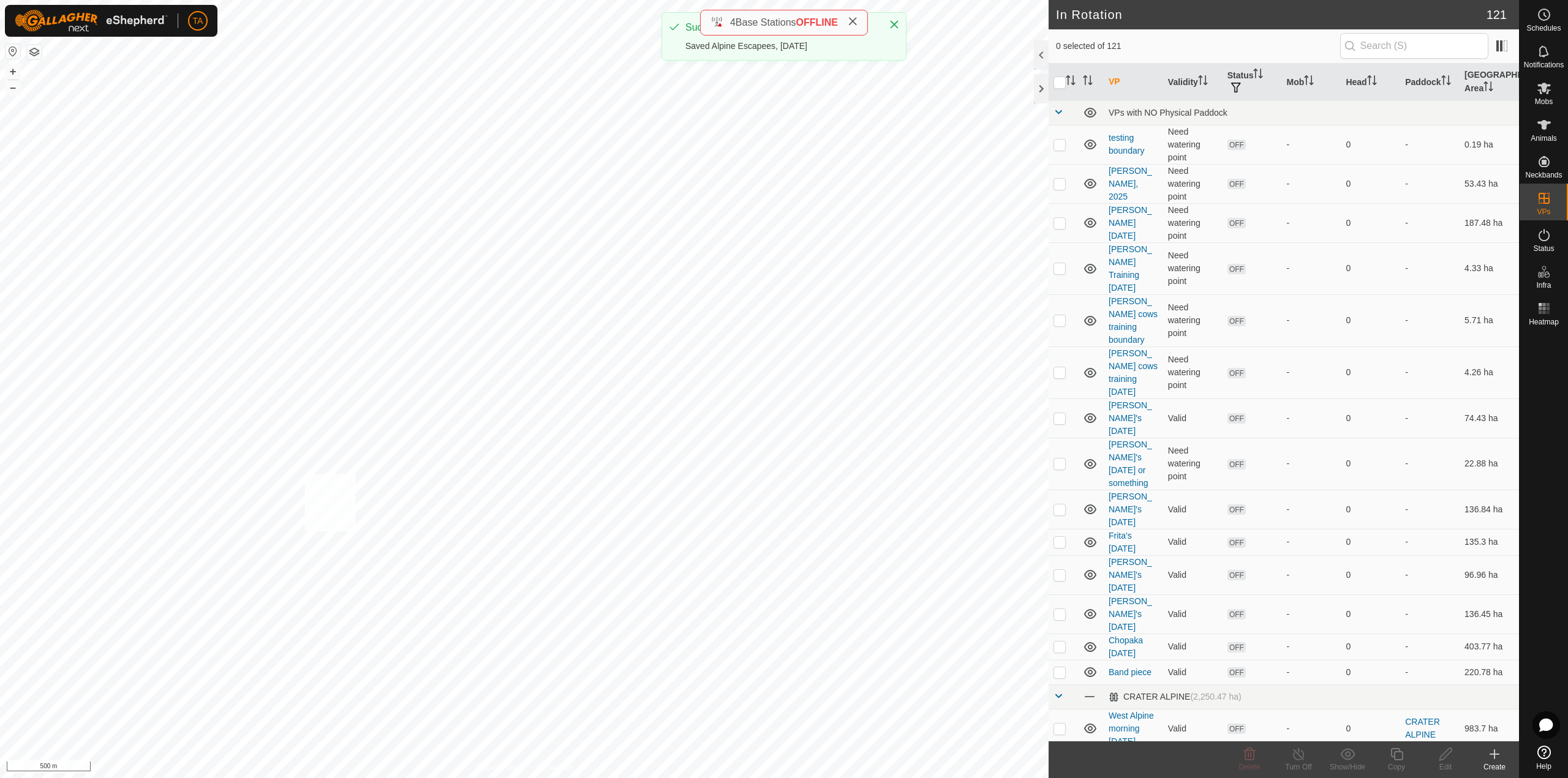
checkbox input "true"
click at [1548, 129] on icon at bounding box center [1544, 124] width 15 height 15
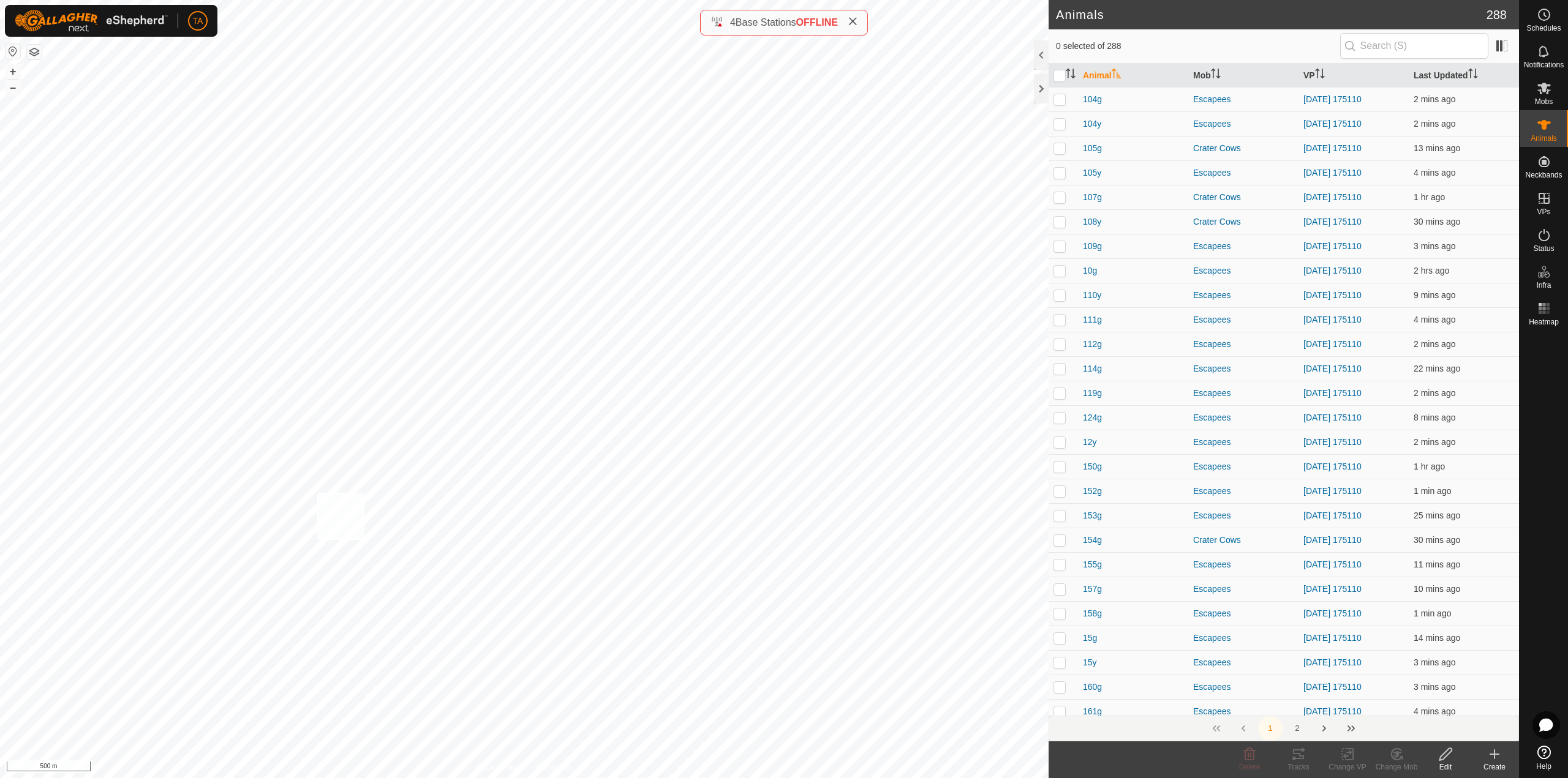
checkbox input "true"
click at [1353, 765] on div "Change VP" at bounding box center [1347, 767] width 49 height 11
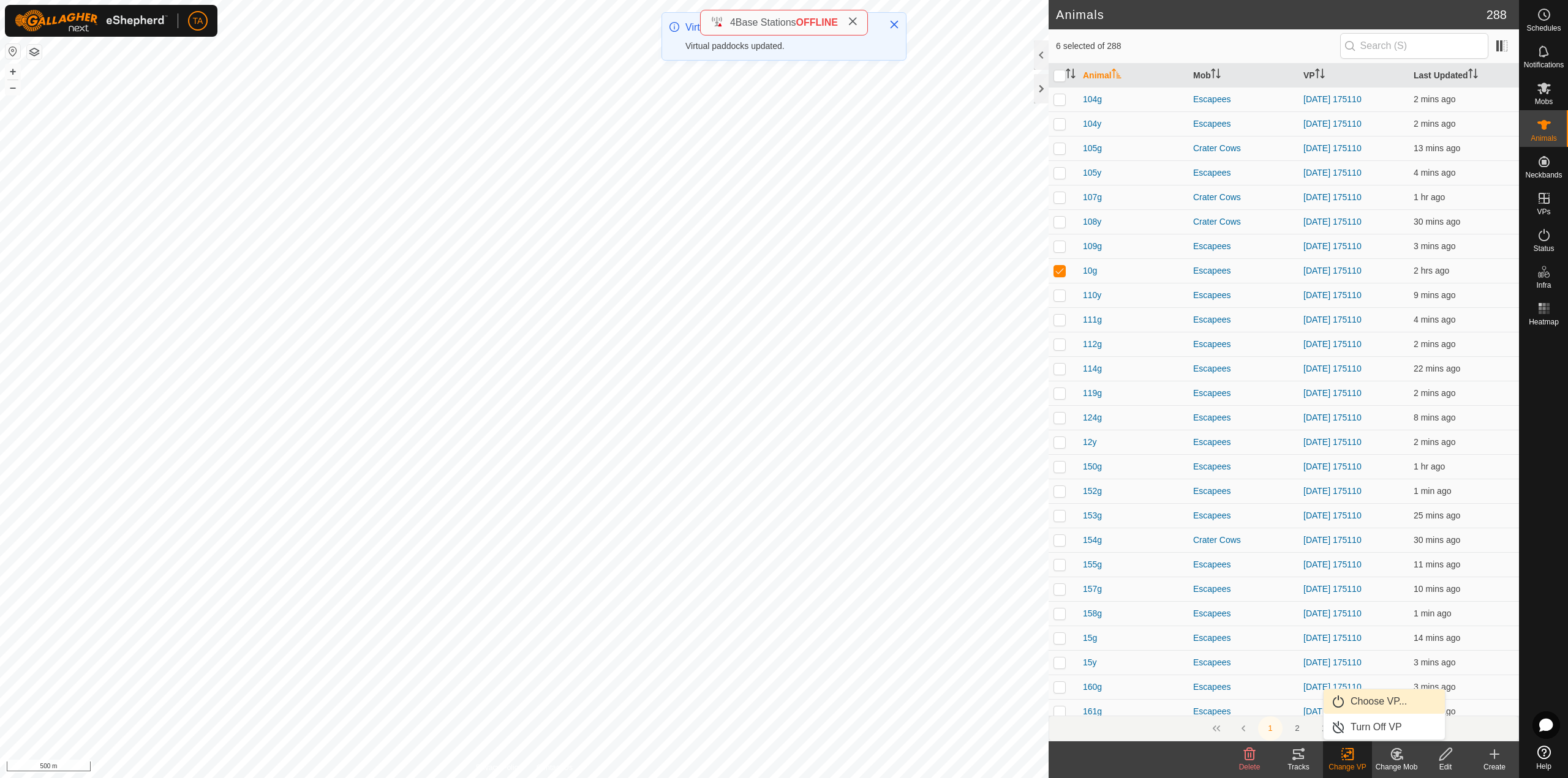
click at [1372, 712] on link "Choose VP..." at bounding box center [1384, 701] width 121 height 24
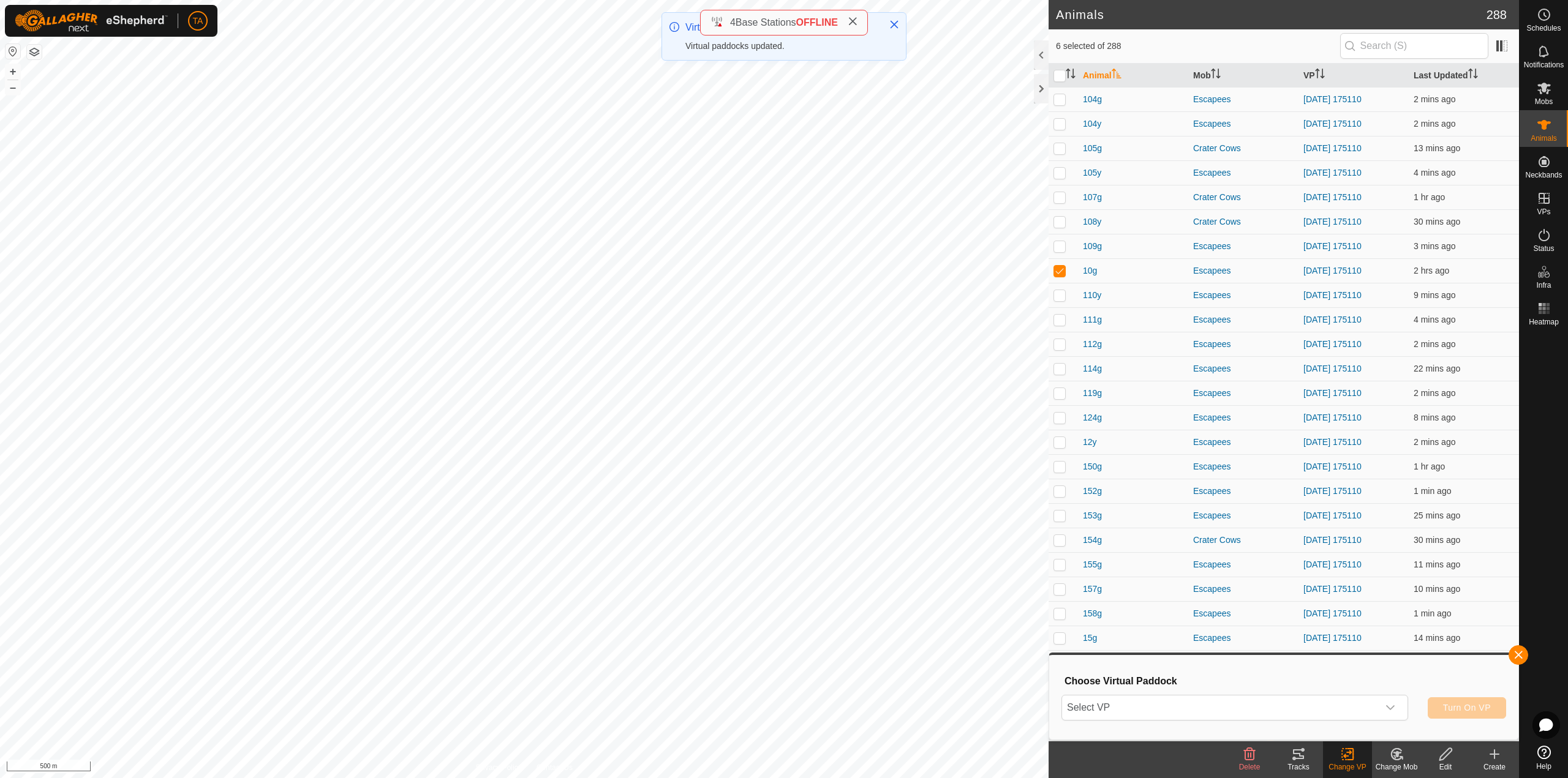
click at [1361, 723] on div "Choose Virtual Paddock Select VP Turn On VP" at bounding box center [1284, 697] width 455 height 70
click at [1362, 713] on span "Select VP" at bounding box center [1220, 707] width 316 height 24
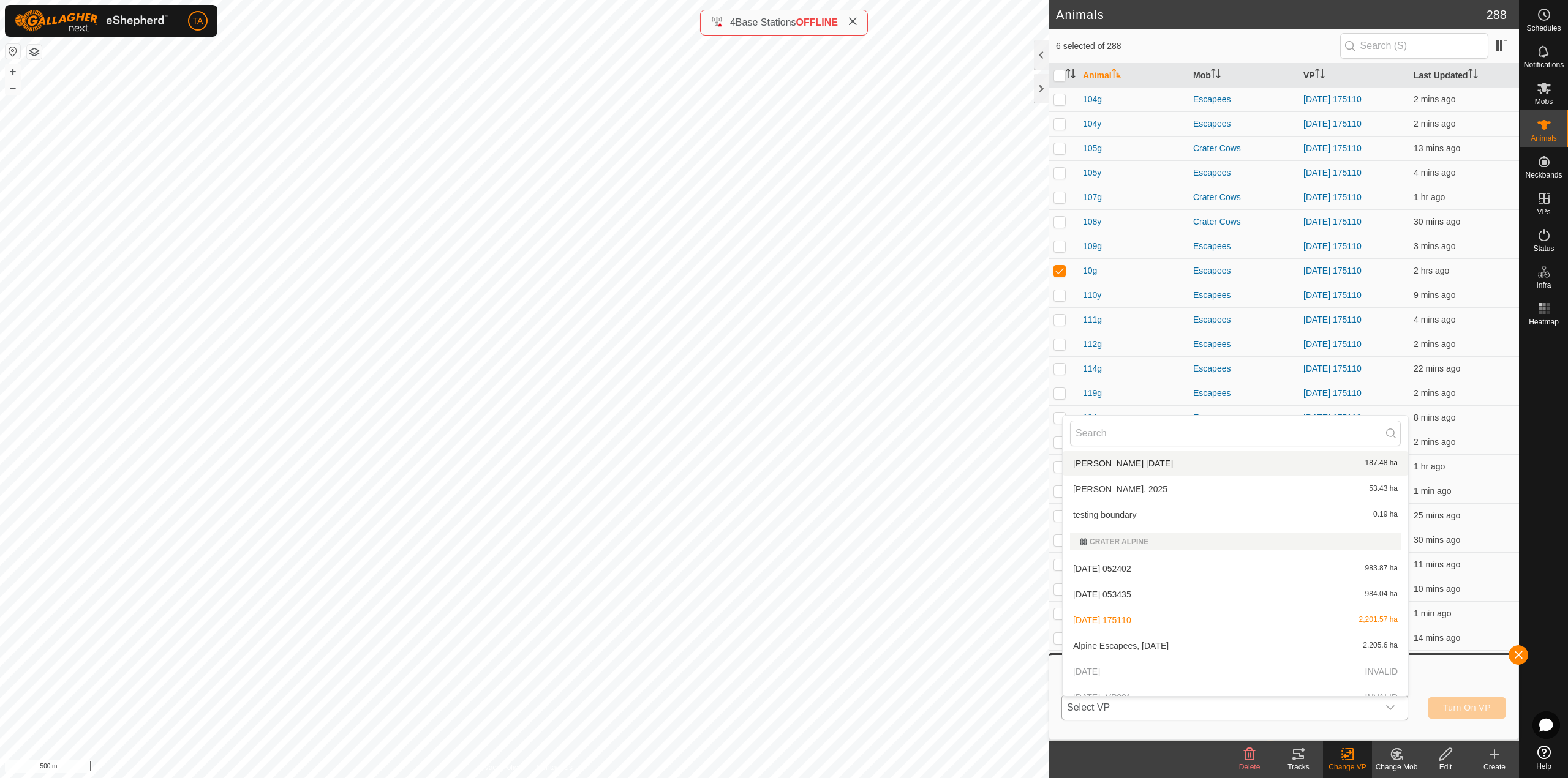
scroll to position [320, 0]
click at [1206, 640] on li "Alpine Escapees, [DATE] 2,205.6 ha" at bounding box center [1235, 637] width 345 height 24
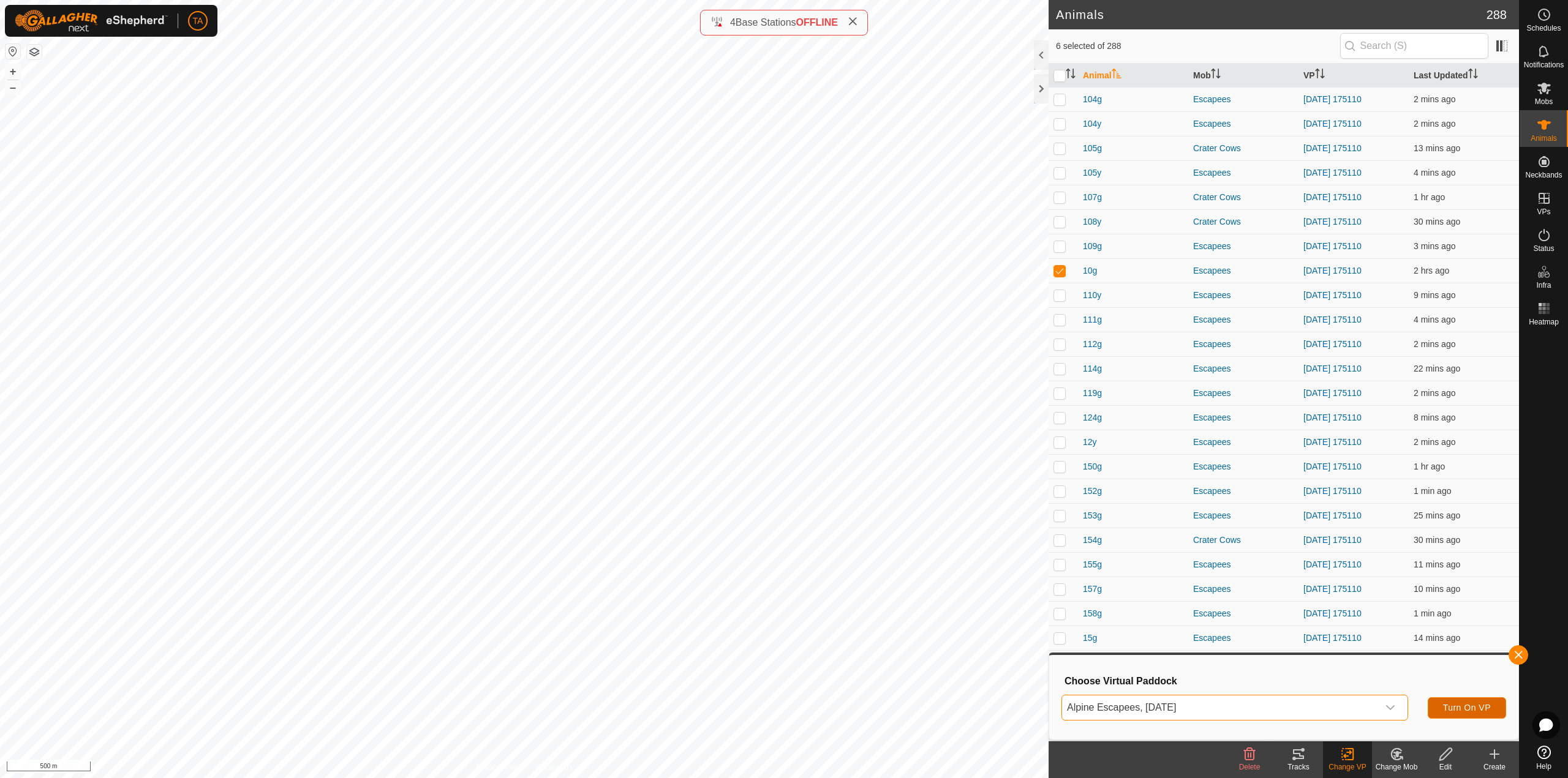
click at [1460, 700] on button "Turn On VP" at bounding box center [1467, 708] width 79 height 21
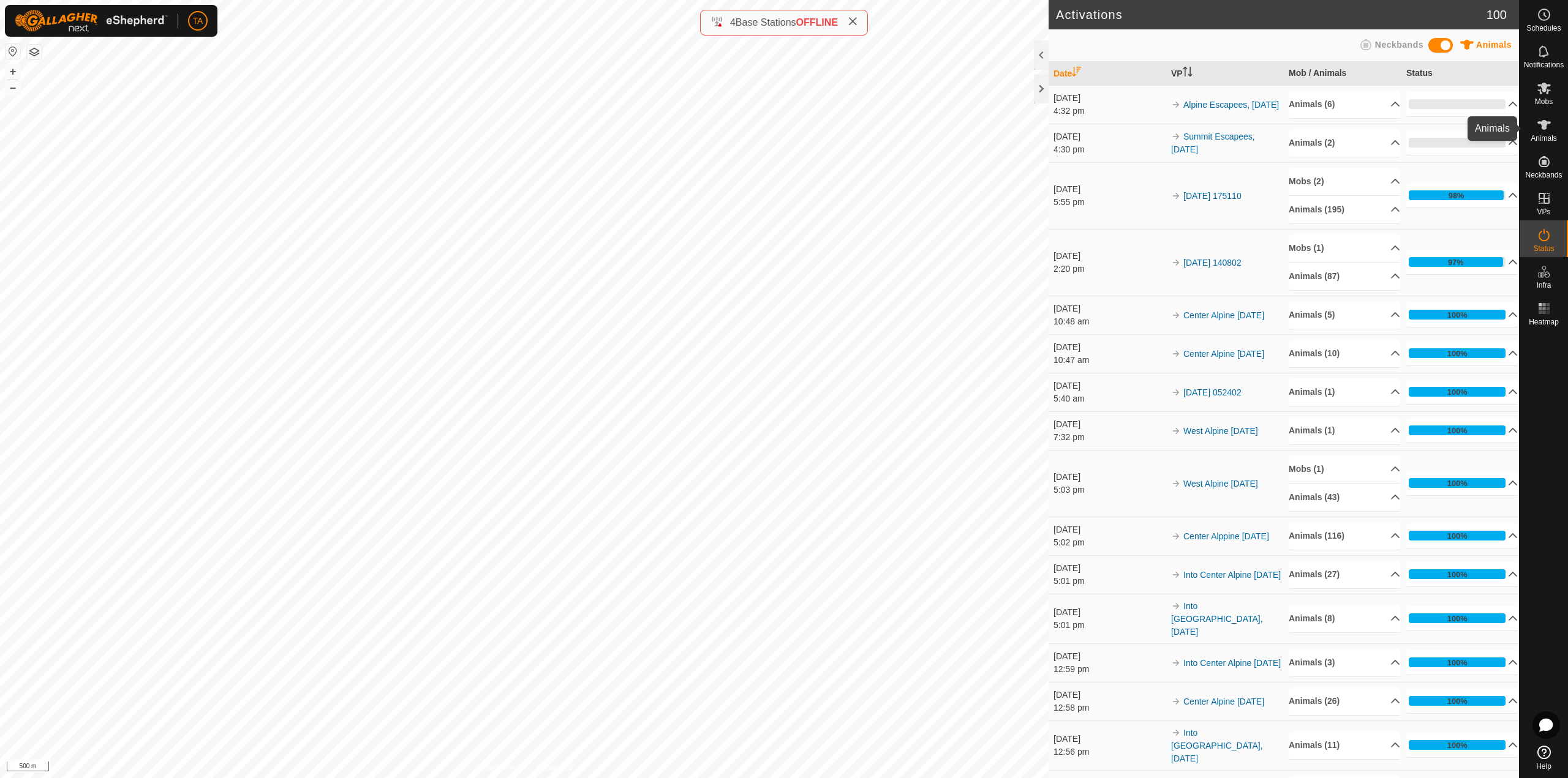
click at [1544, 132] on es-animals-svg-icon at bounding box center [1544, 124] width 22 height 20
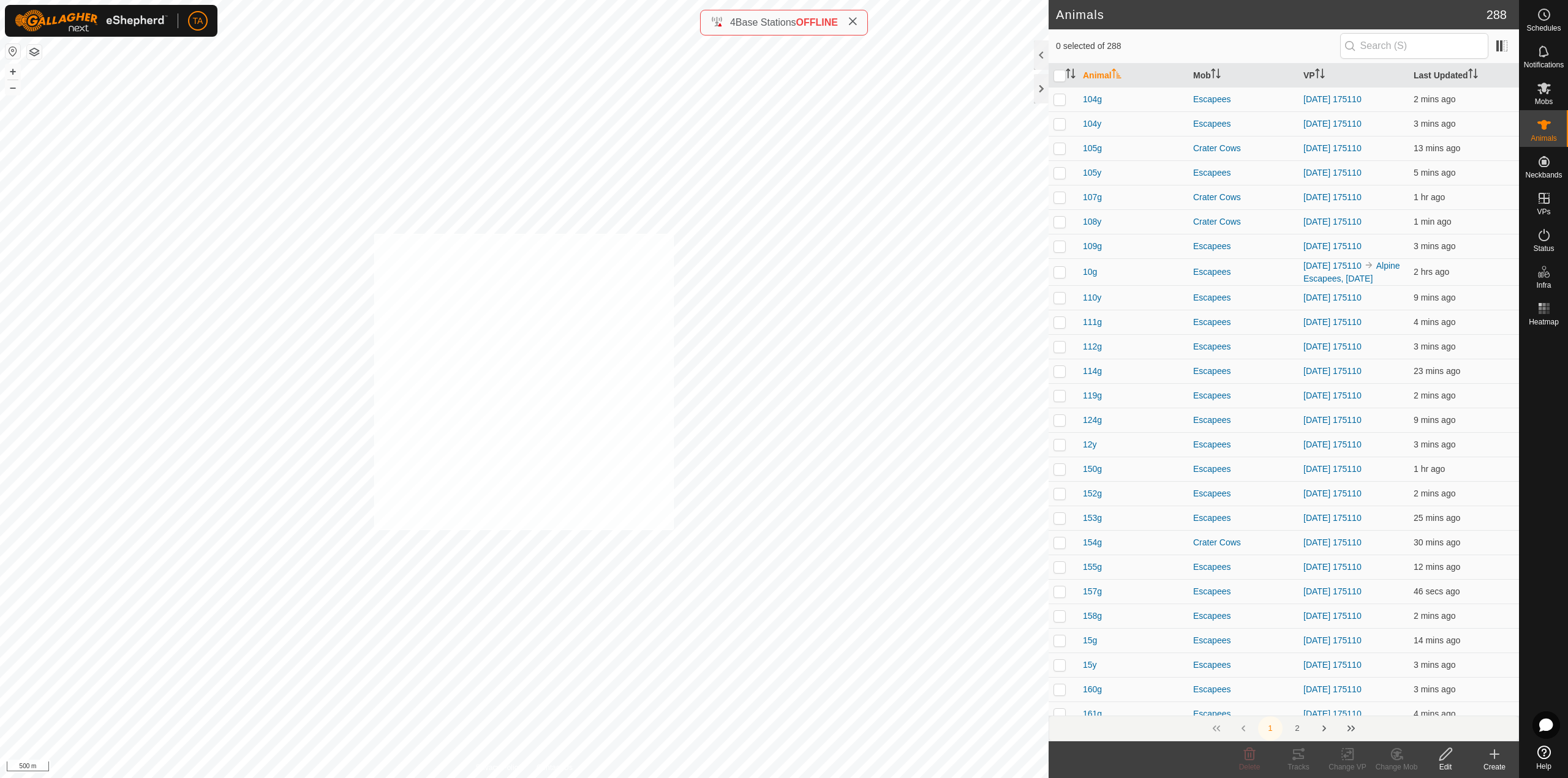
checkbox input "true"
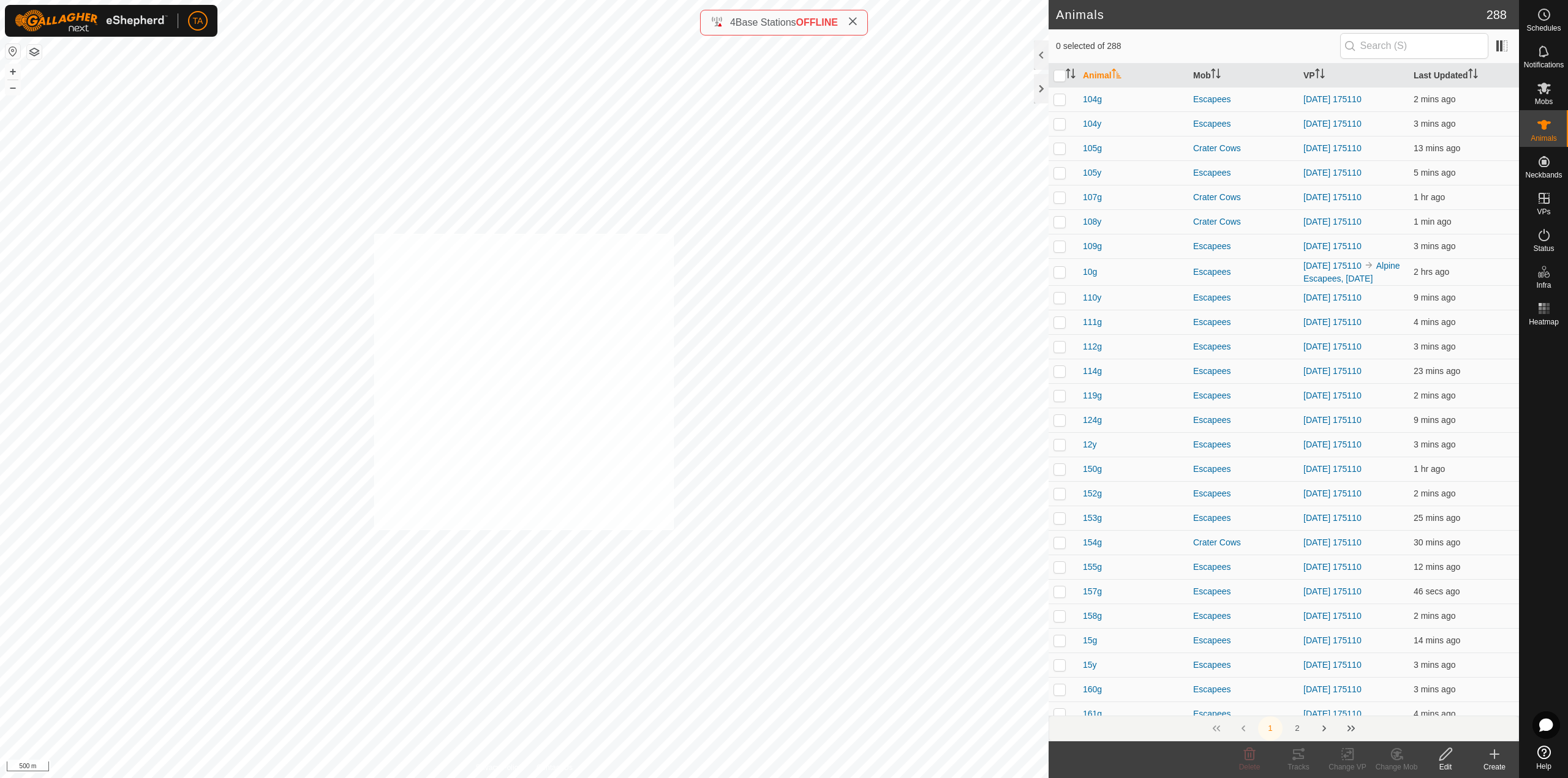
checkbox input "true"
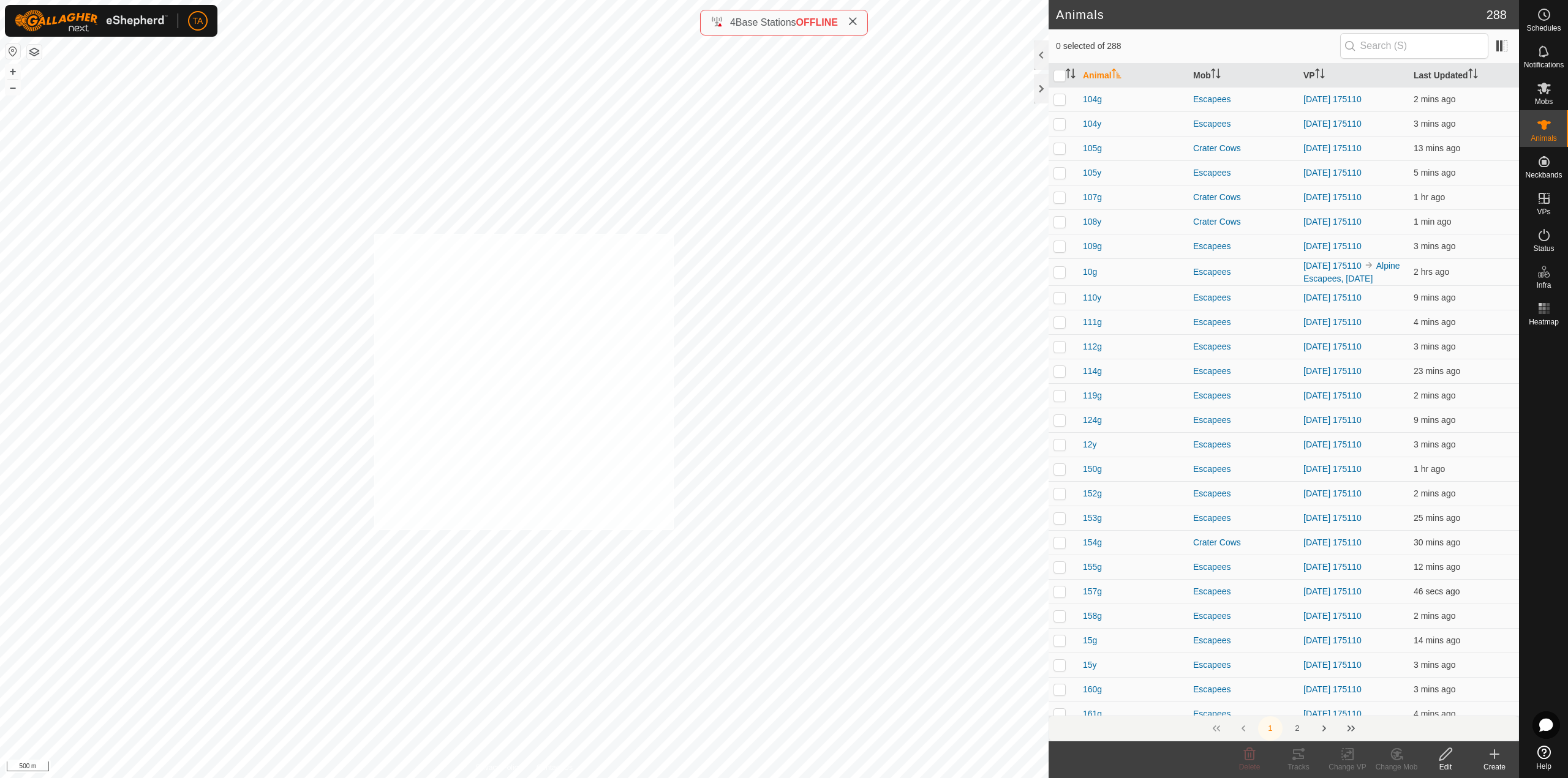
checkbox input "true"
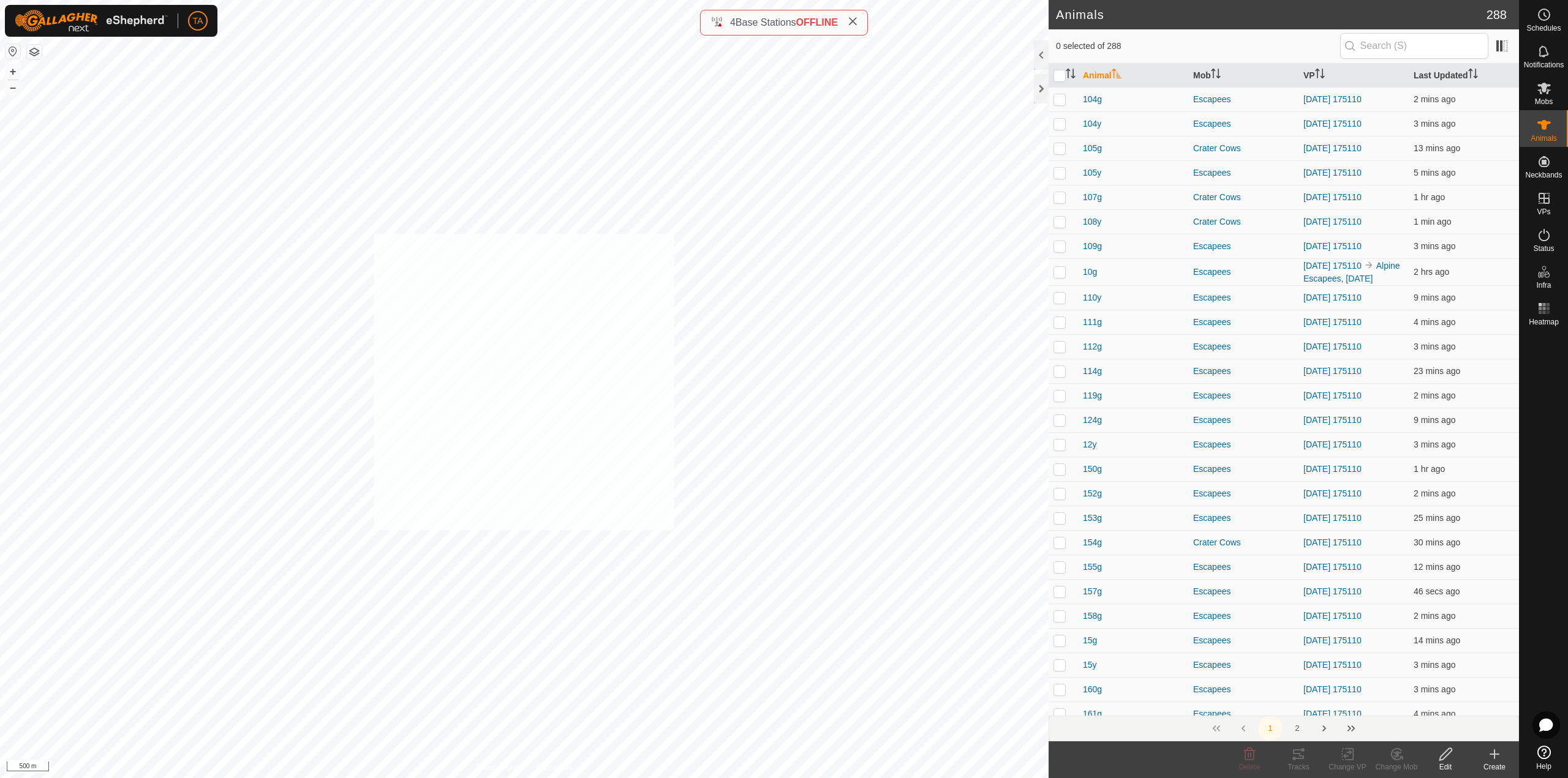
checkbox input "true"
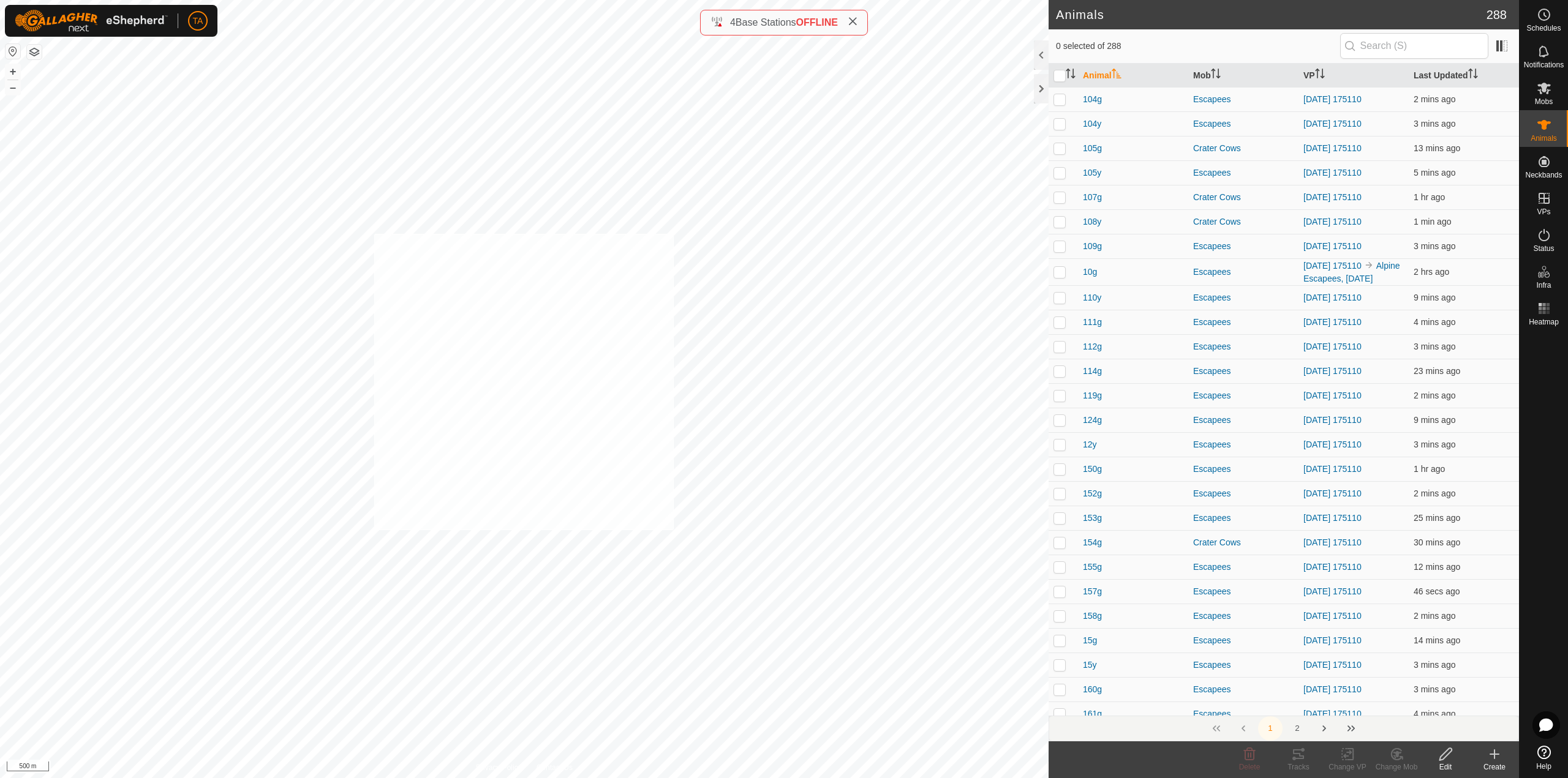
checkbox input "true"
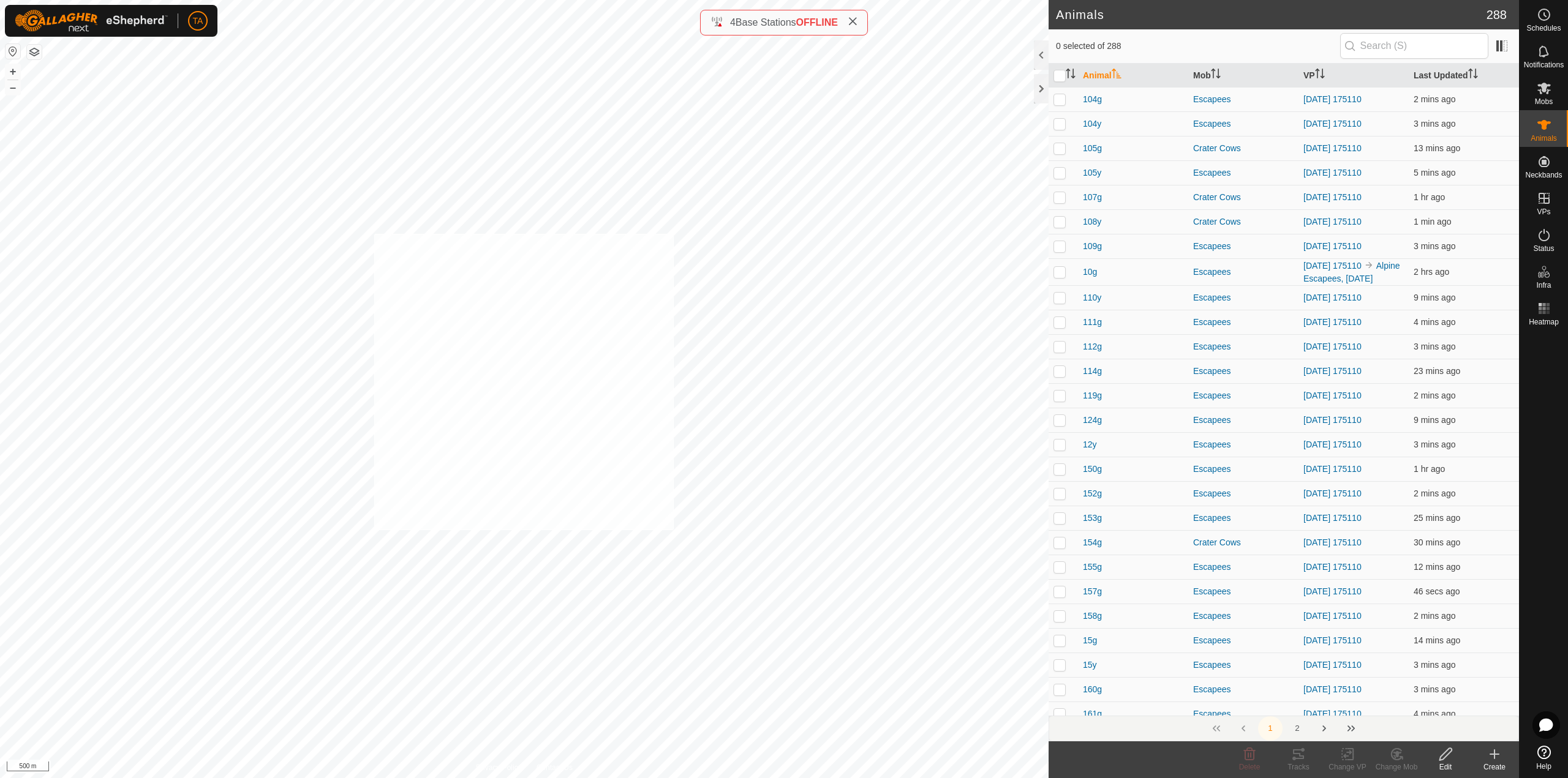
checkbox input "true"
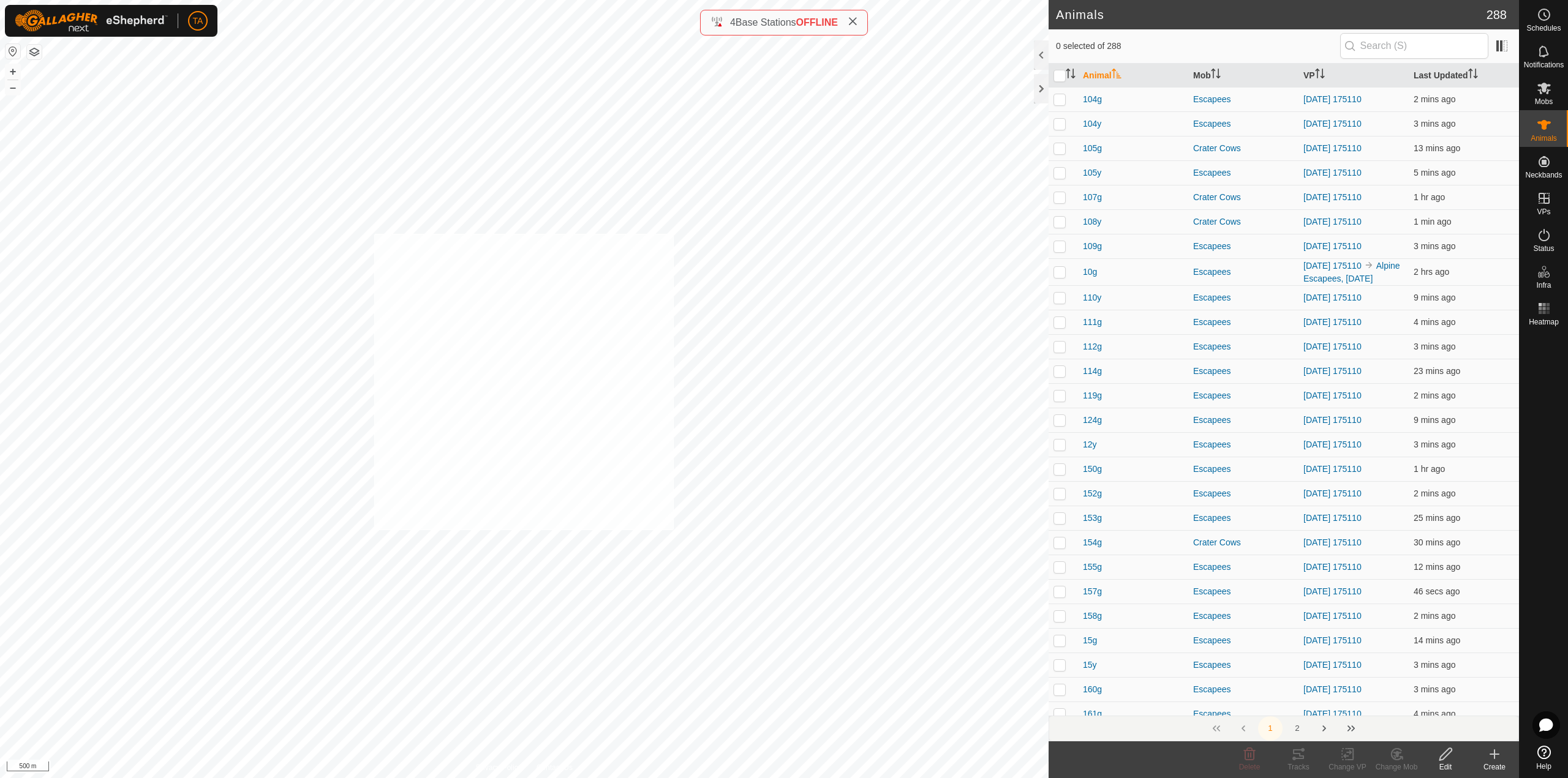
checkbox input "true"
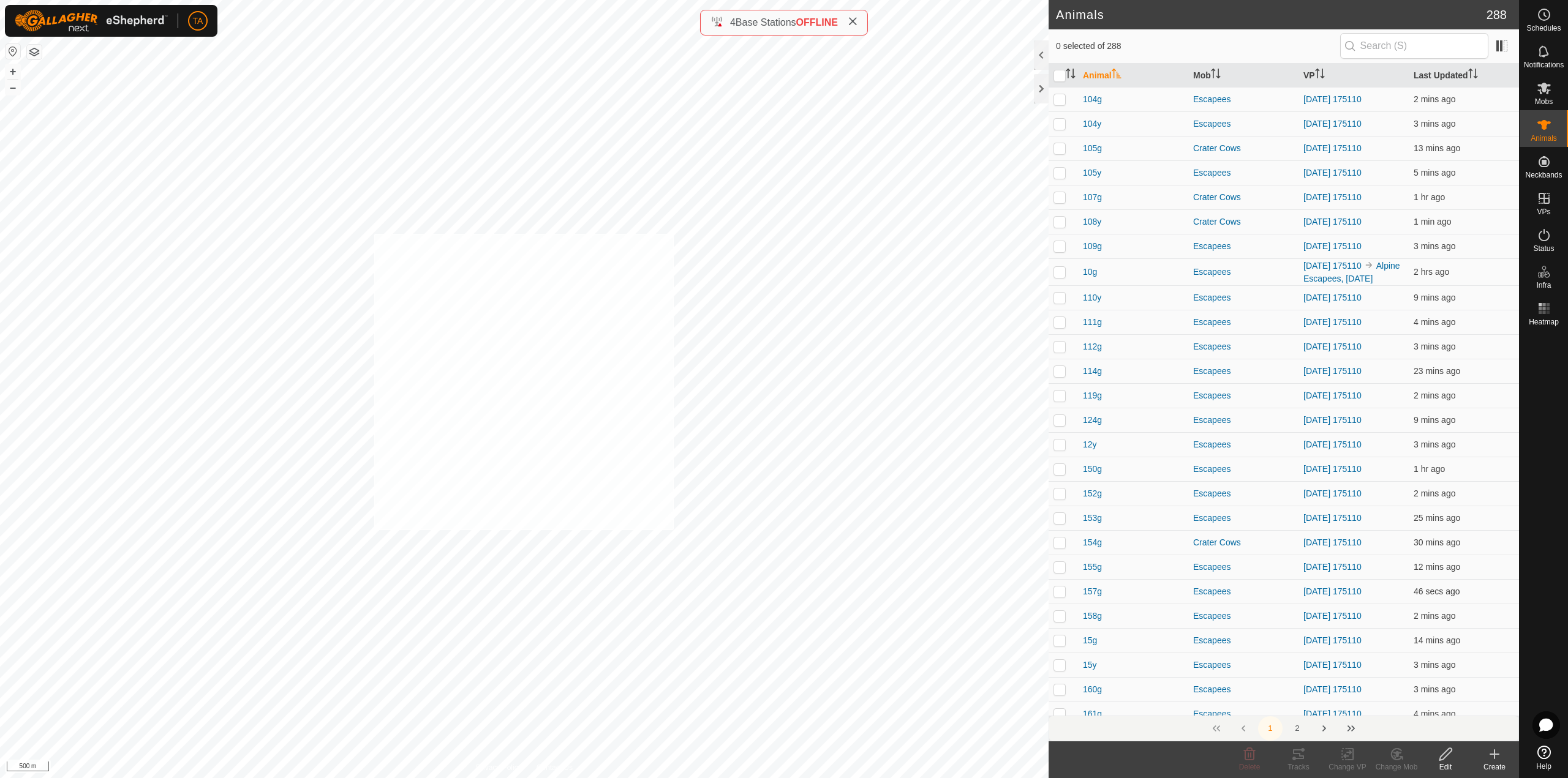
checkbox input "true"
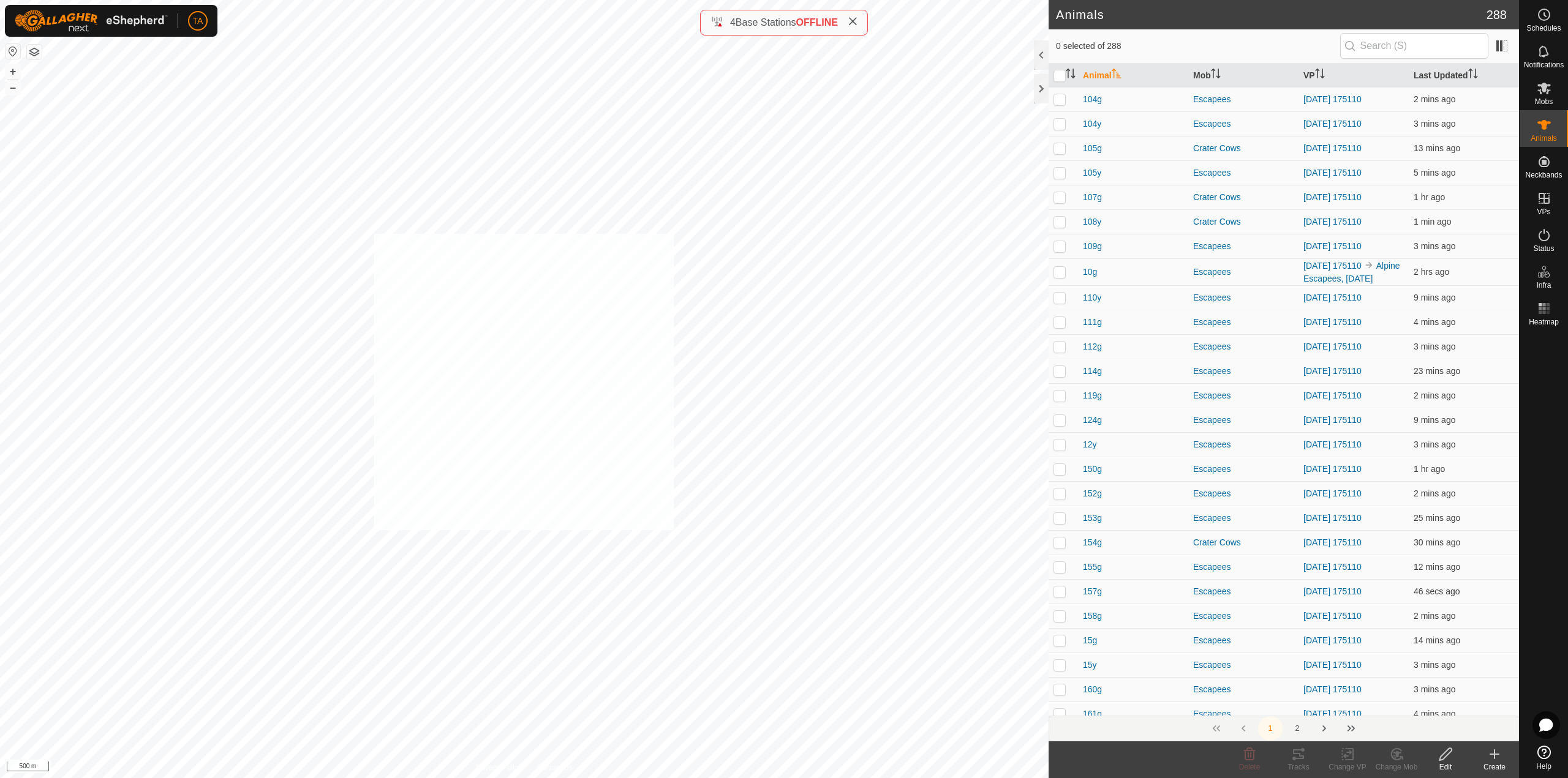
checkbox input "true"
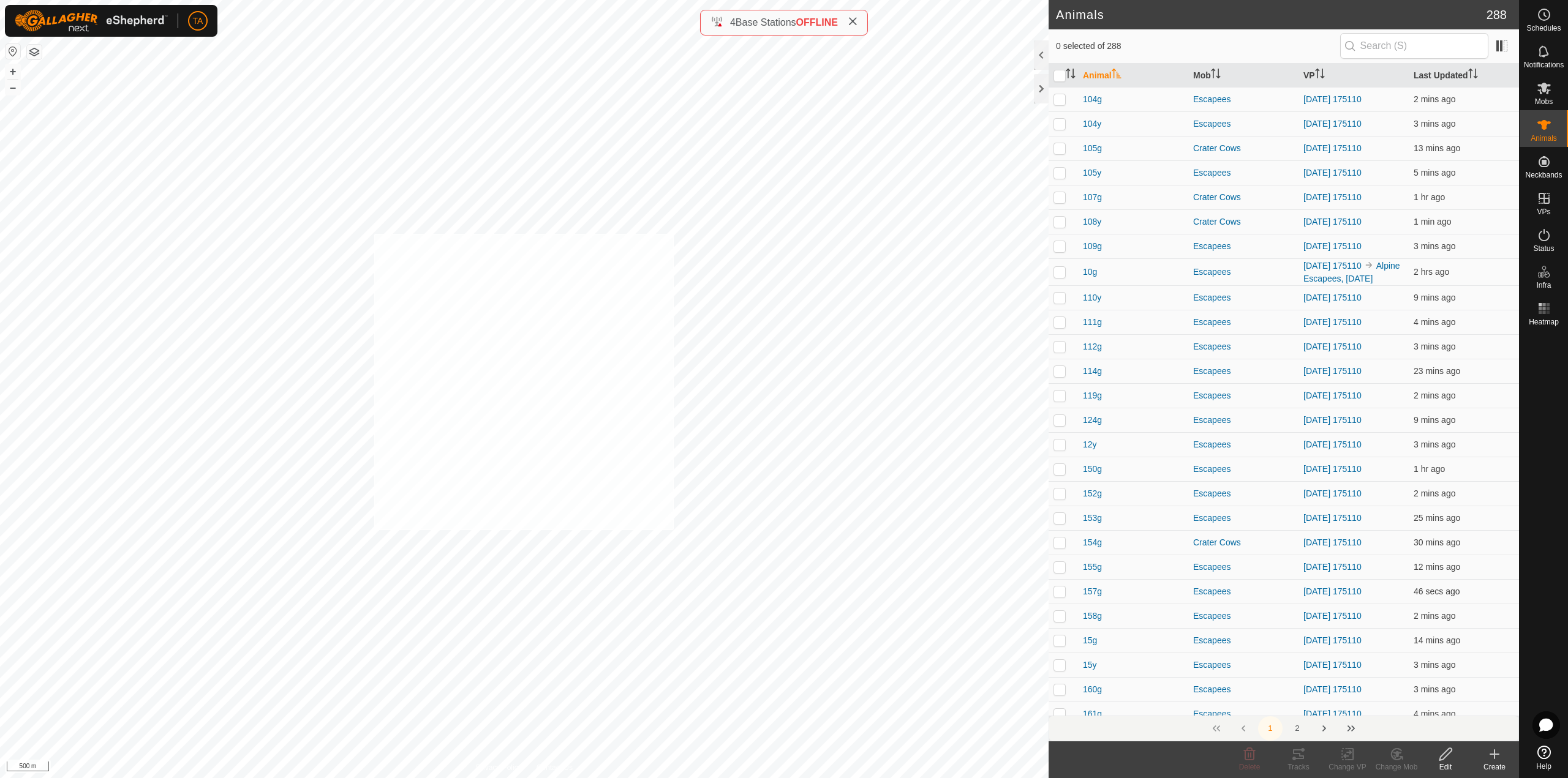
checkbox input "true"
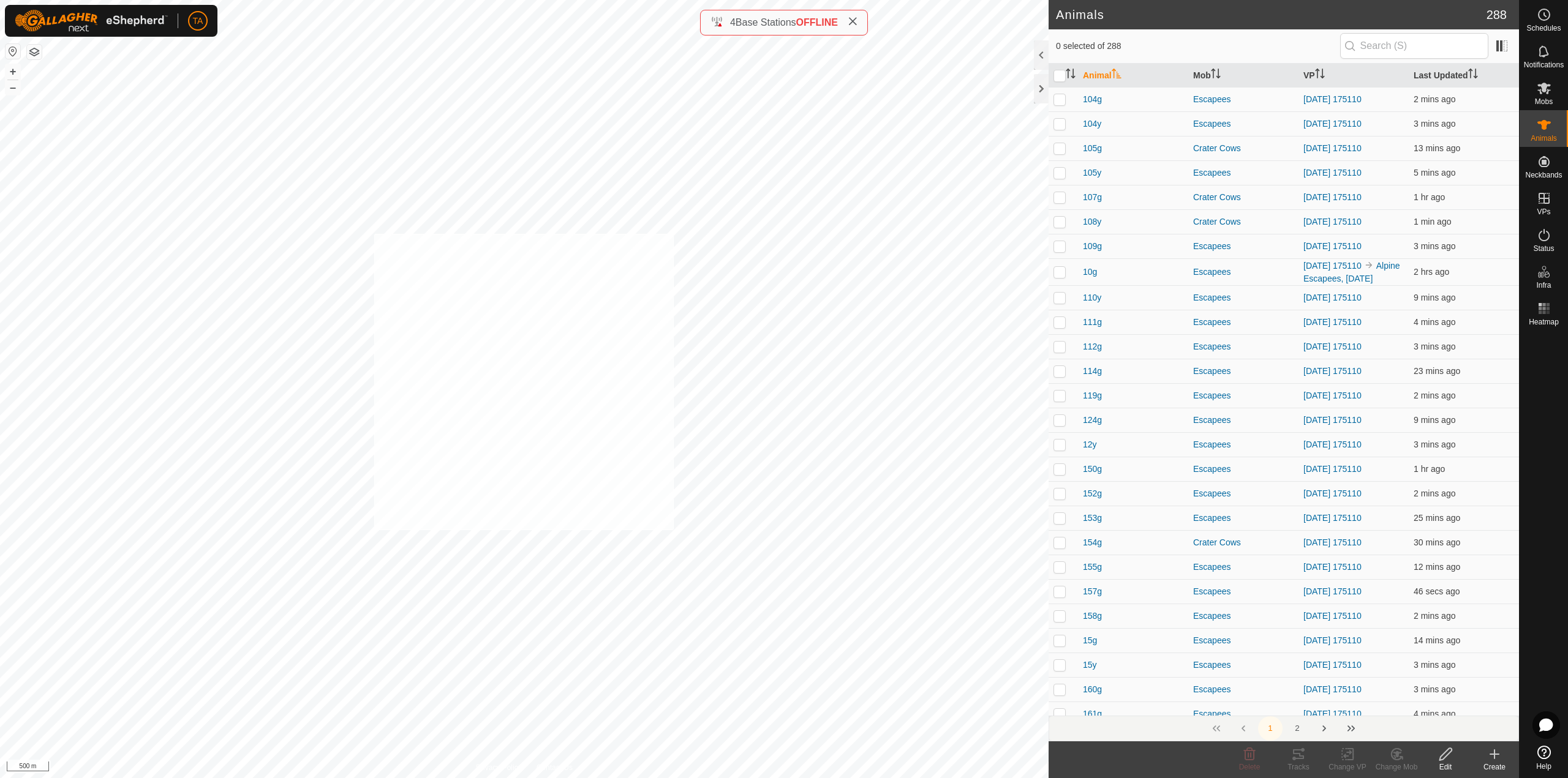
checkbox input "true"
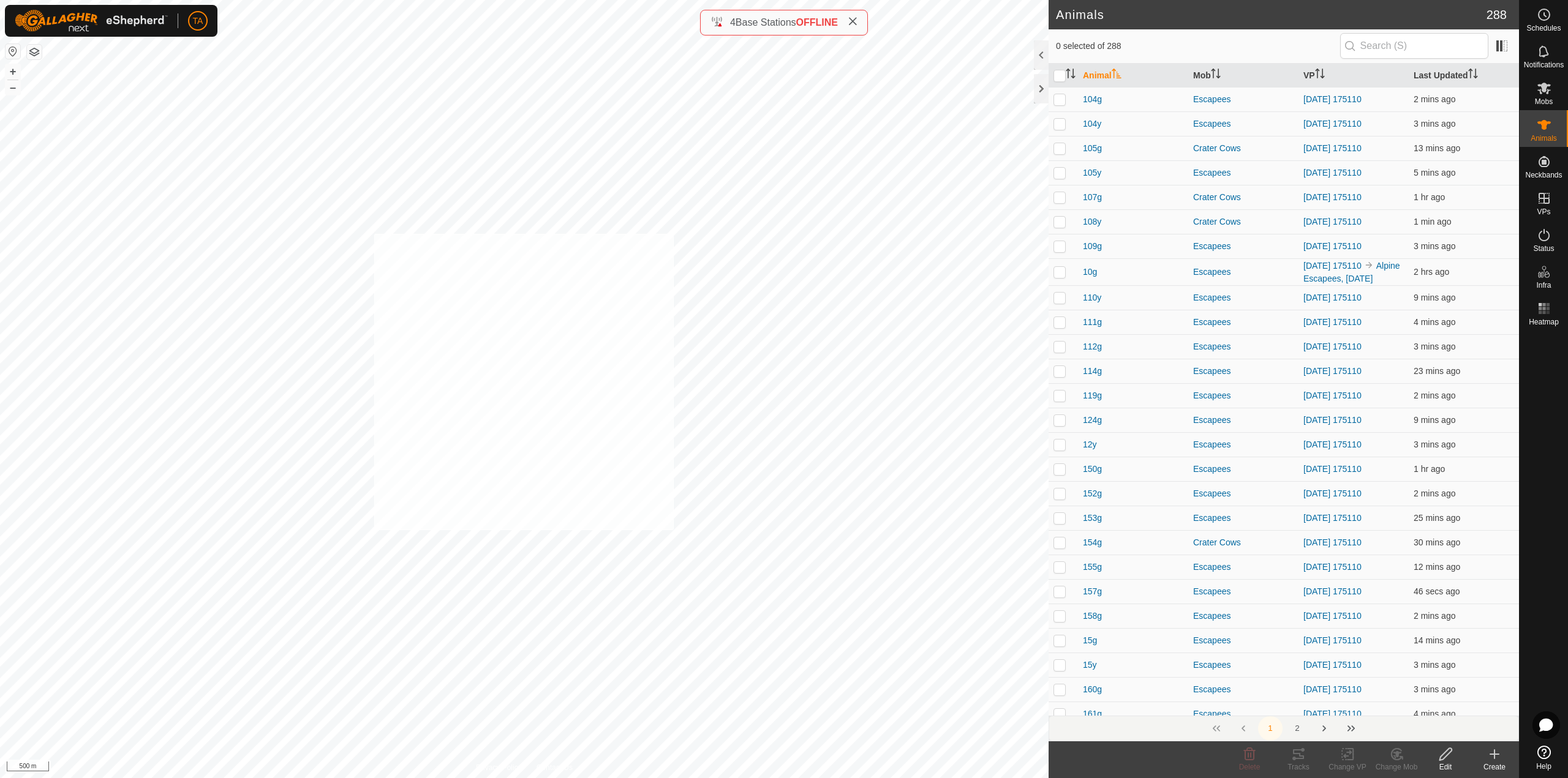
checkbox input "true"
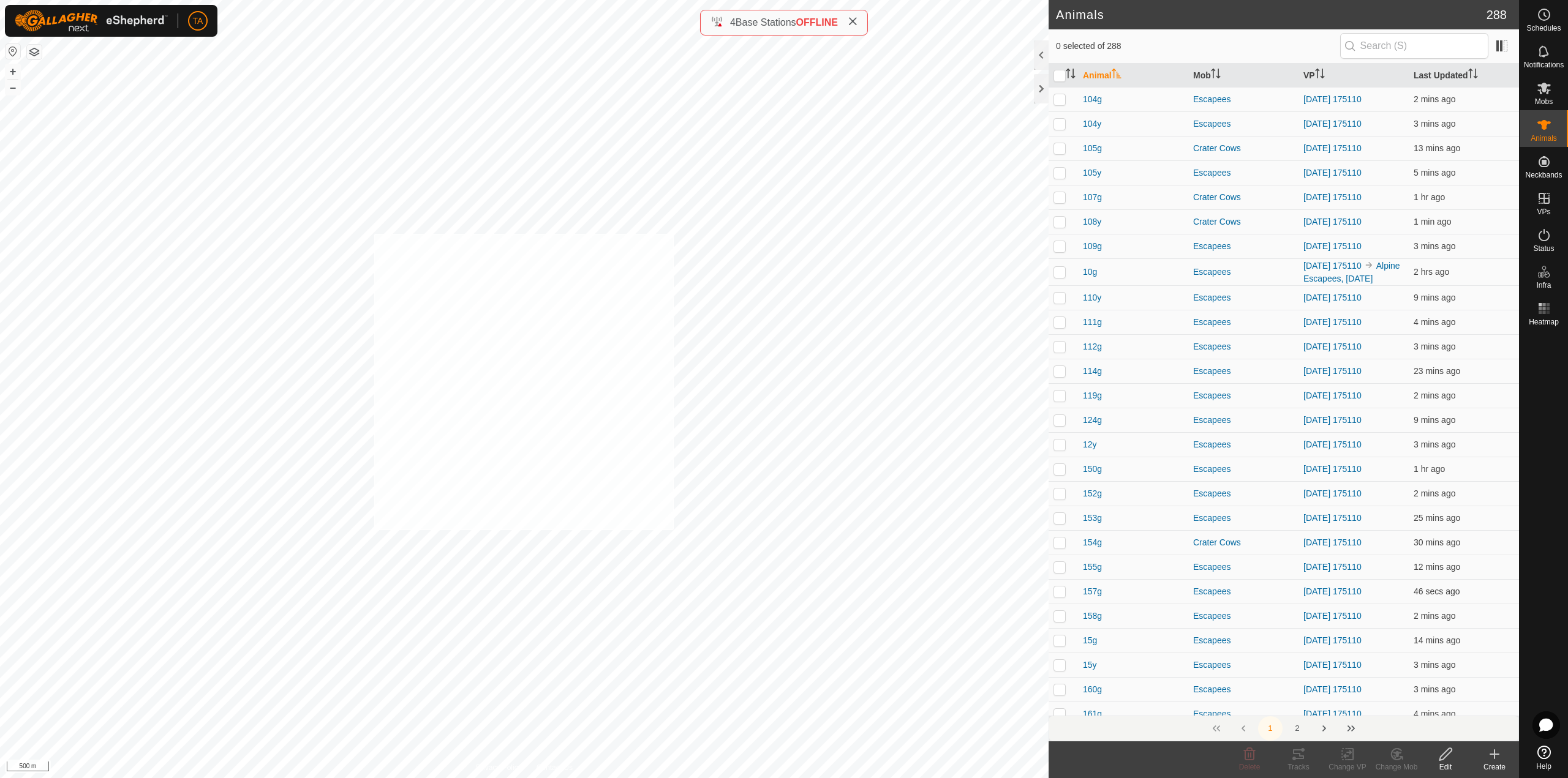
checkbox input "true"
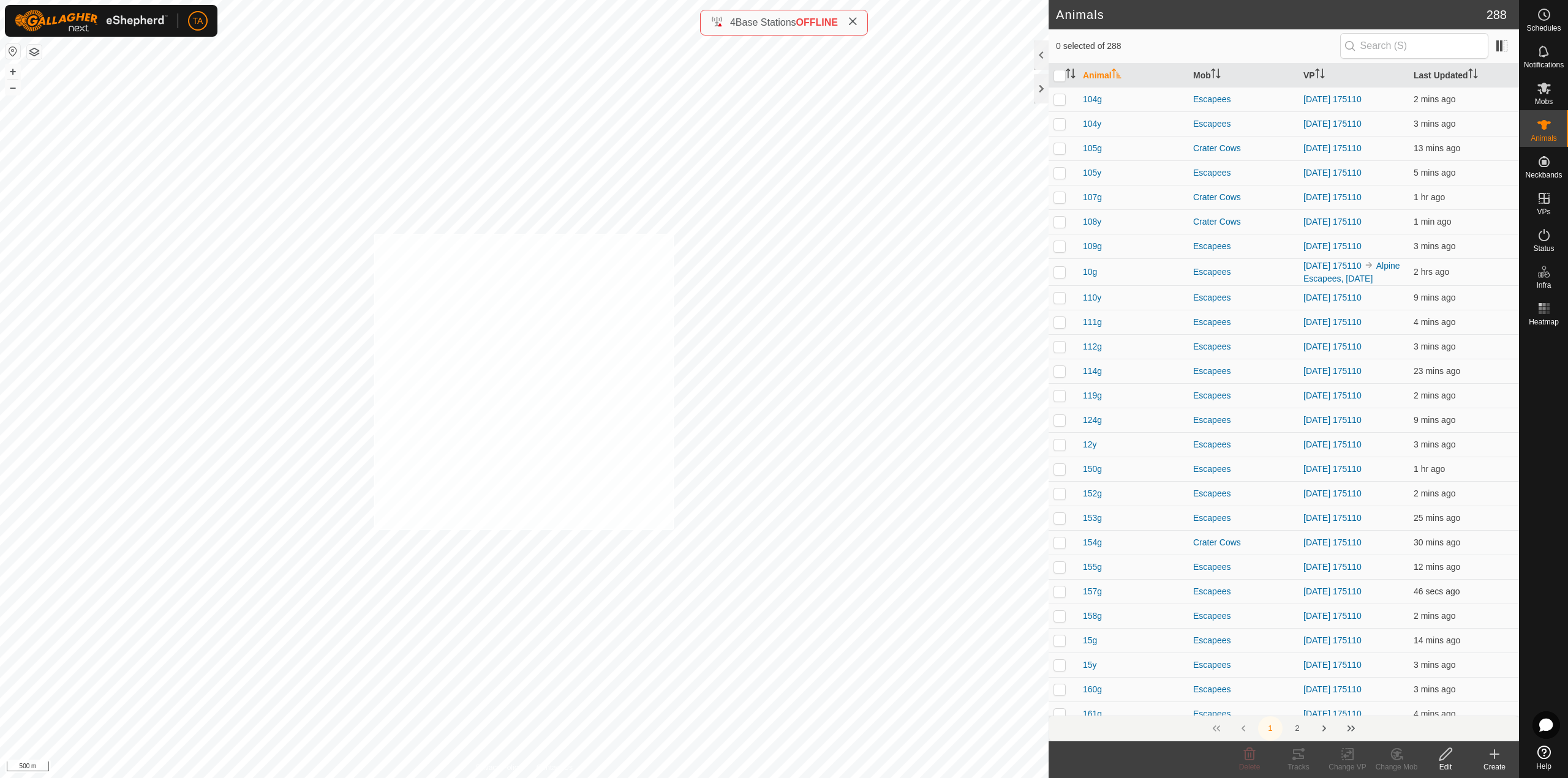
checkbox input "true"
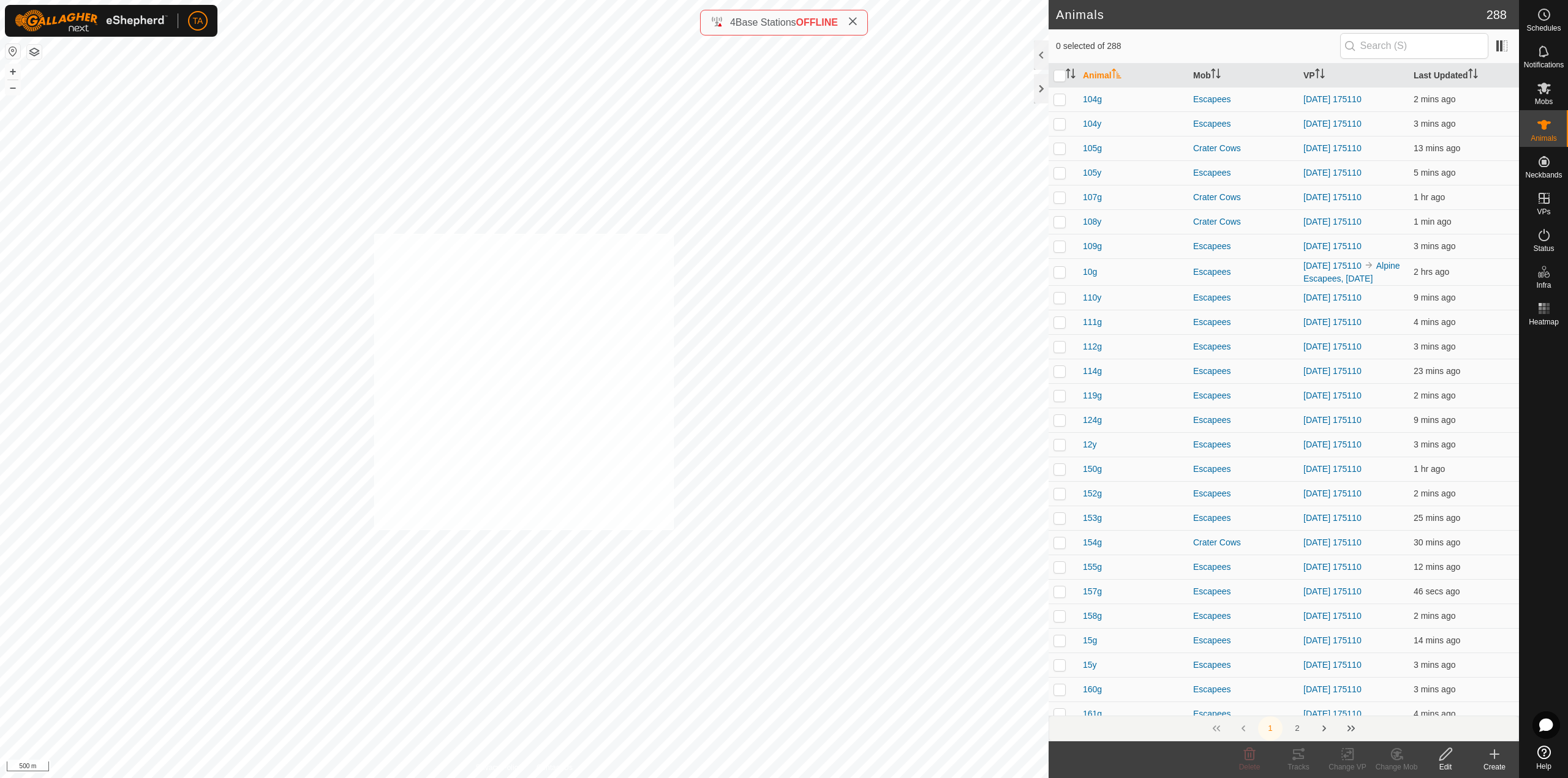
checkbox input "true"
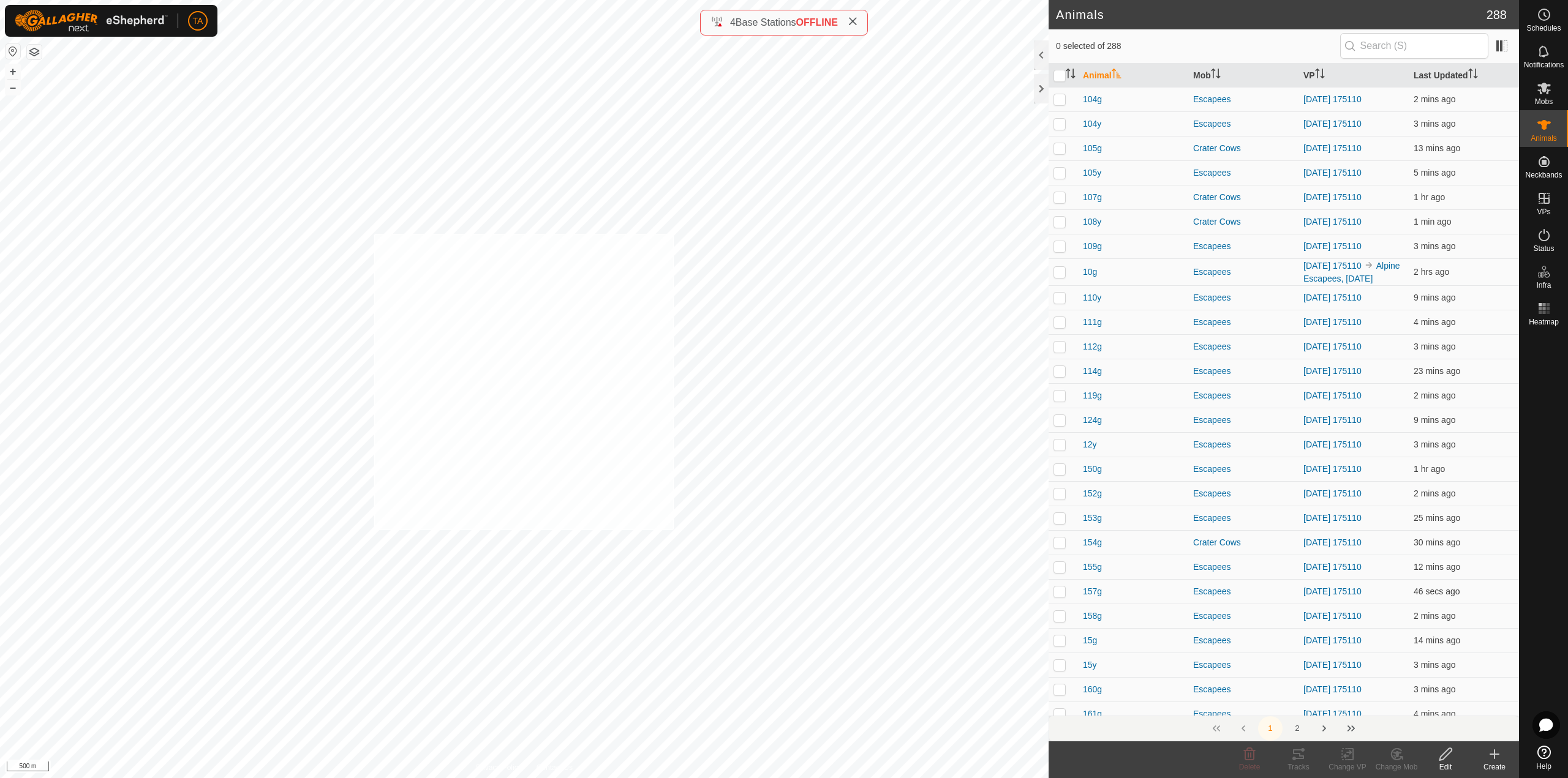
checkbox input "true"
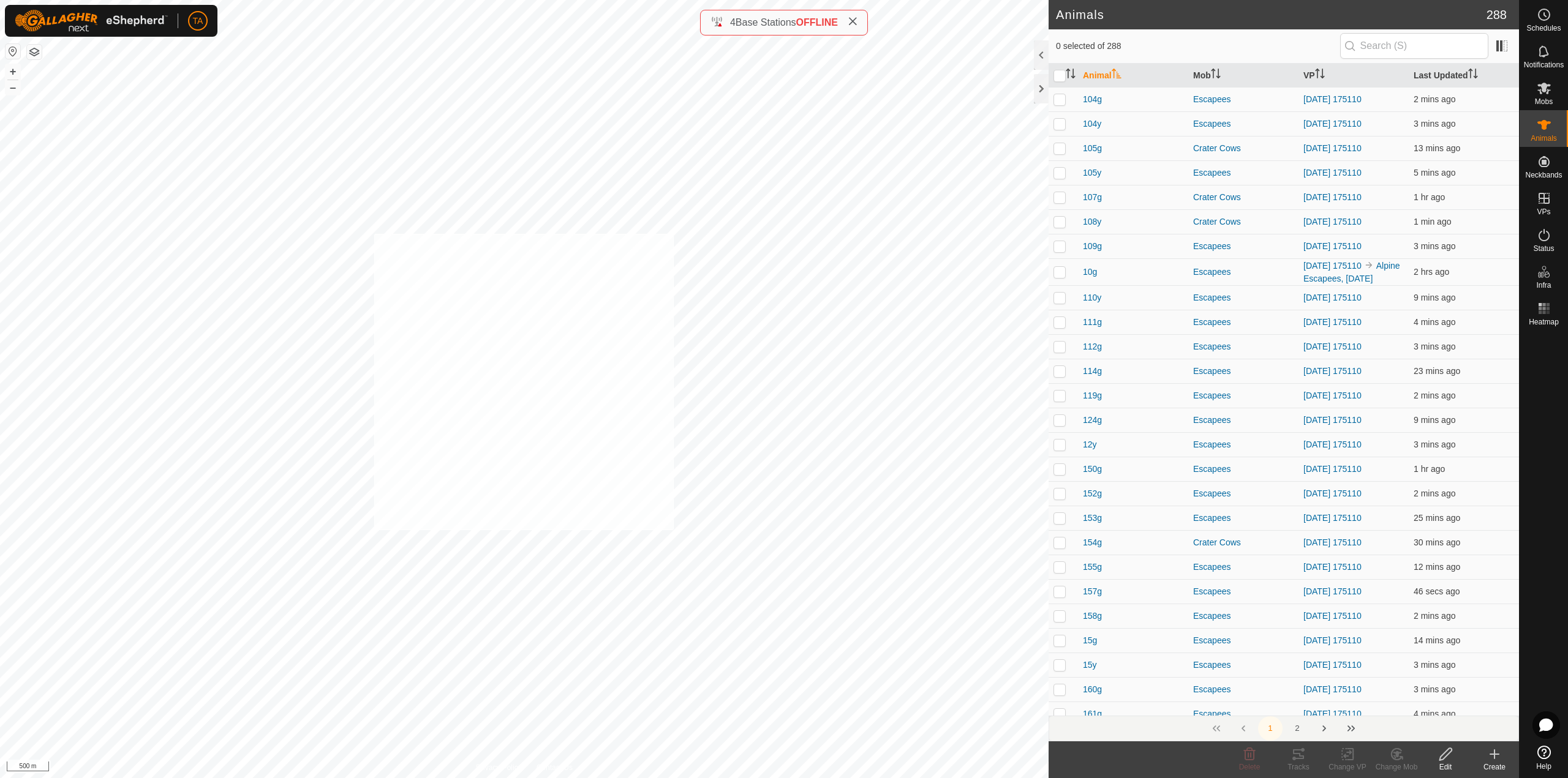
checkbox input "true"
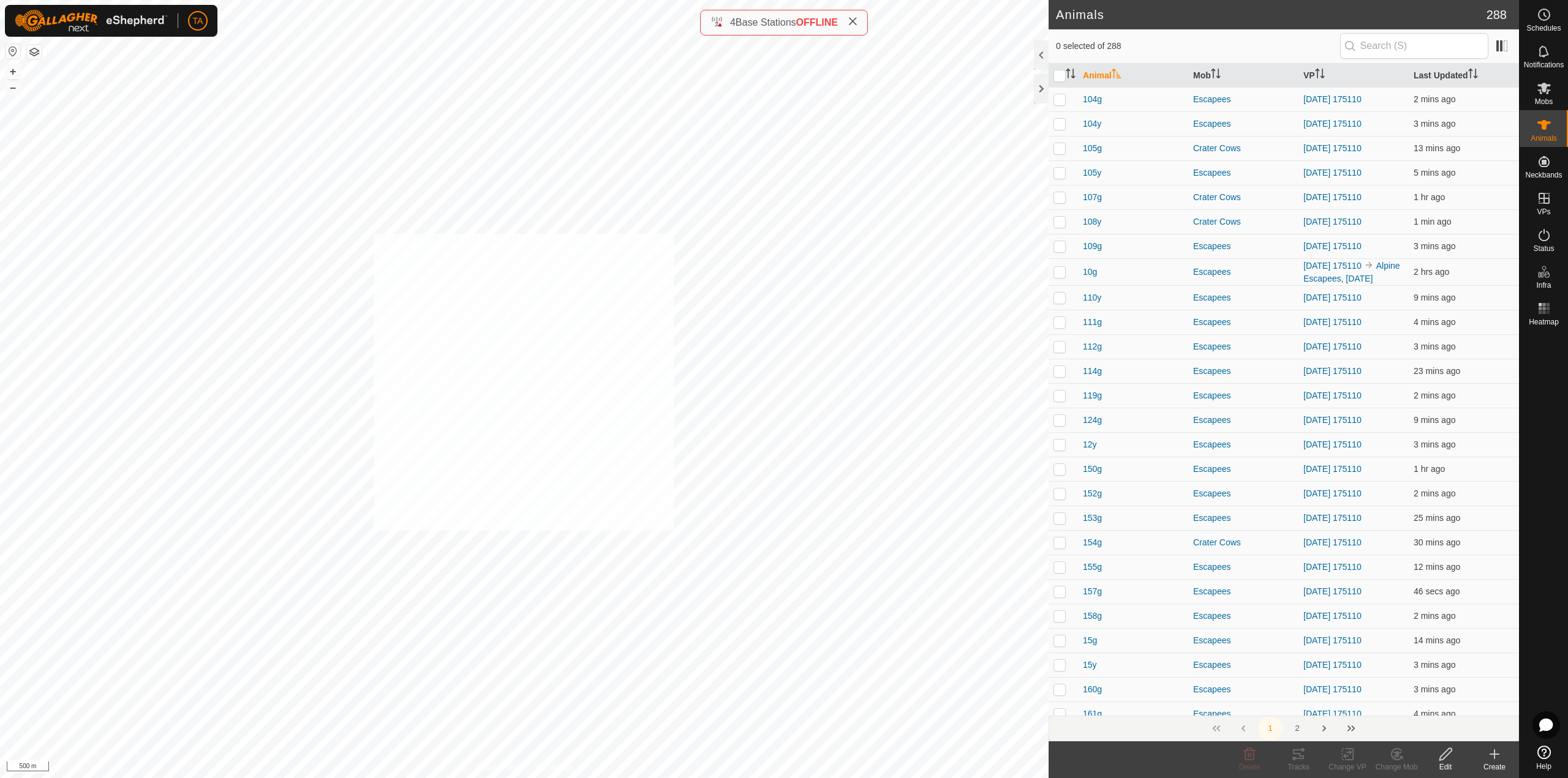
checkbox input "true"
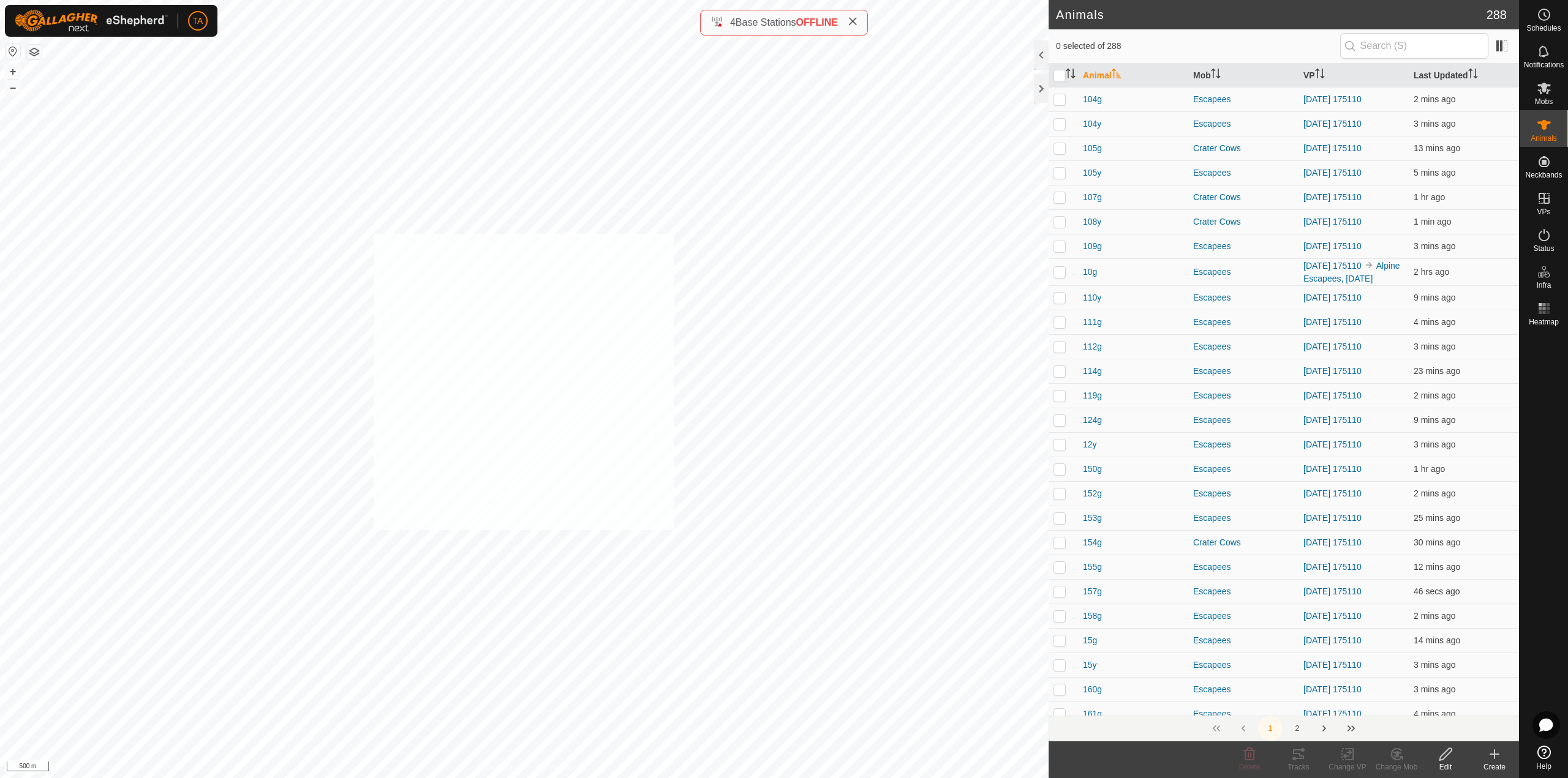
checkbox input "true"
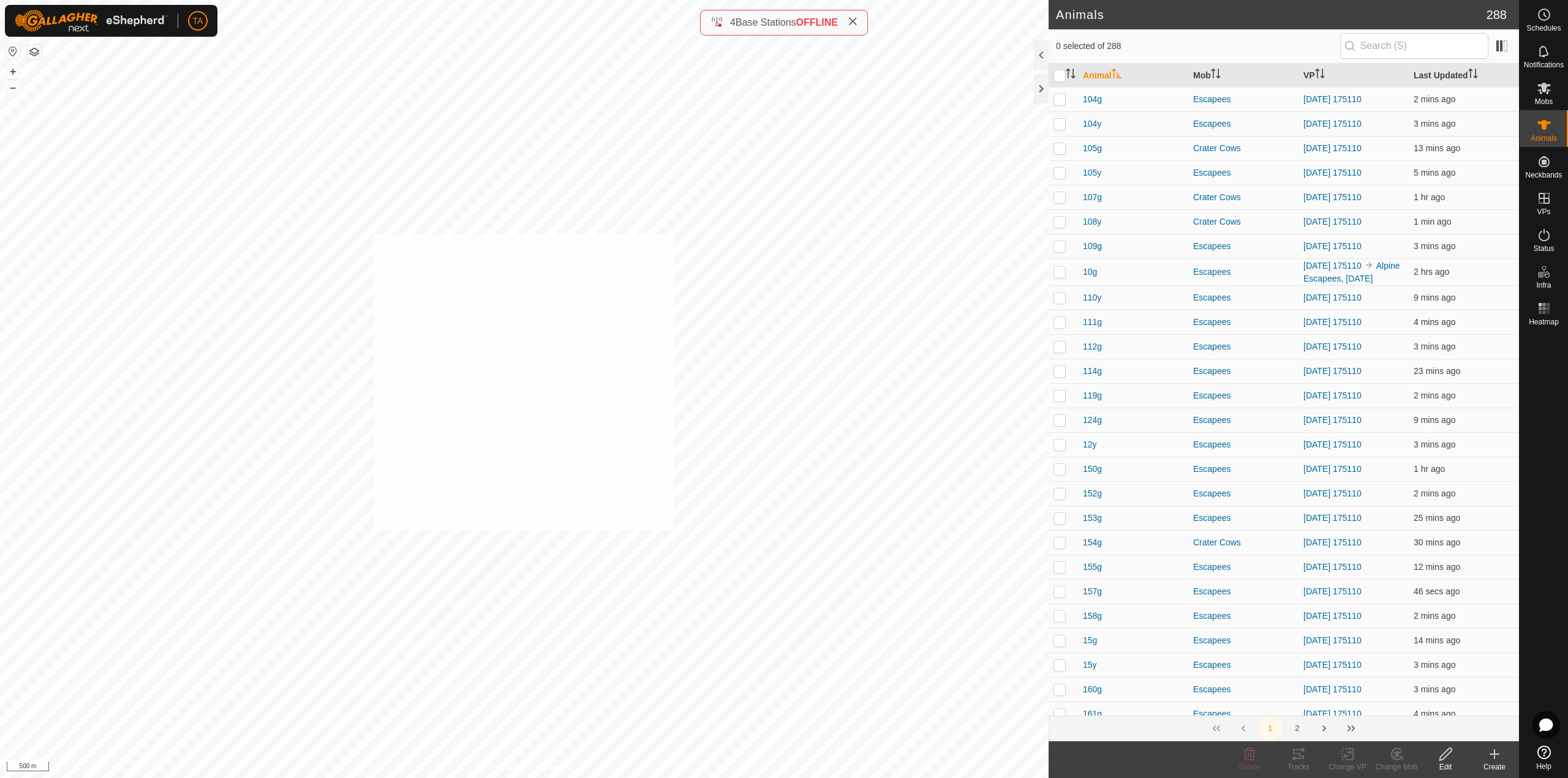
checkbox input "true"
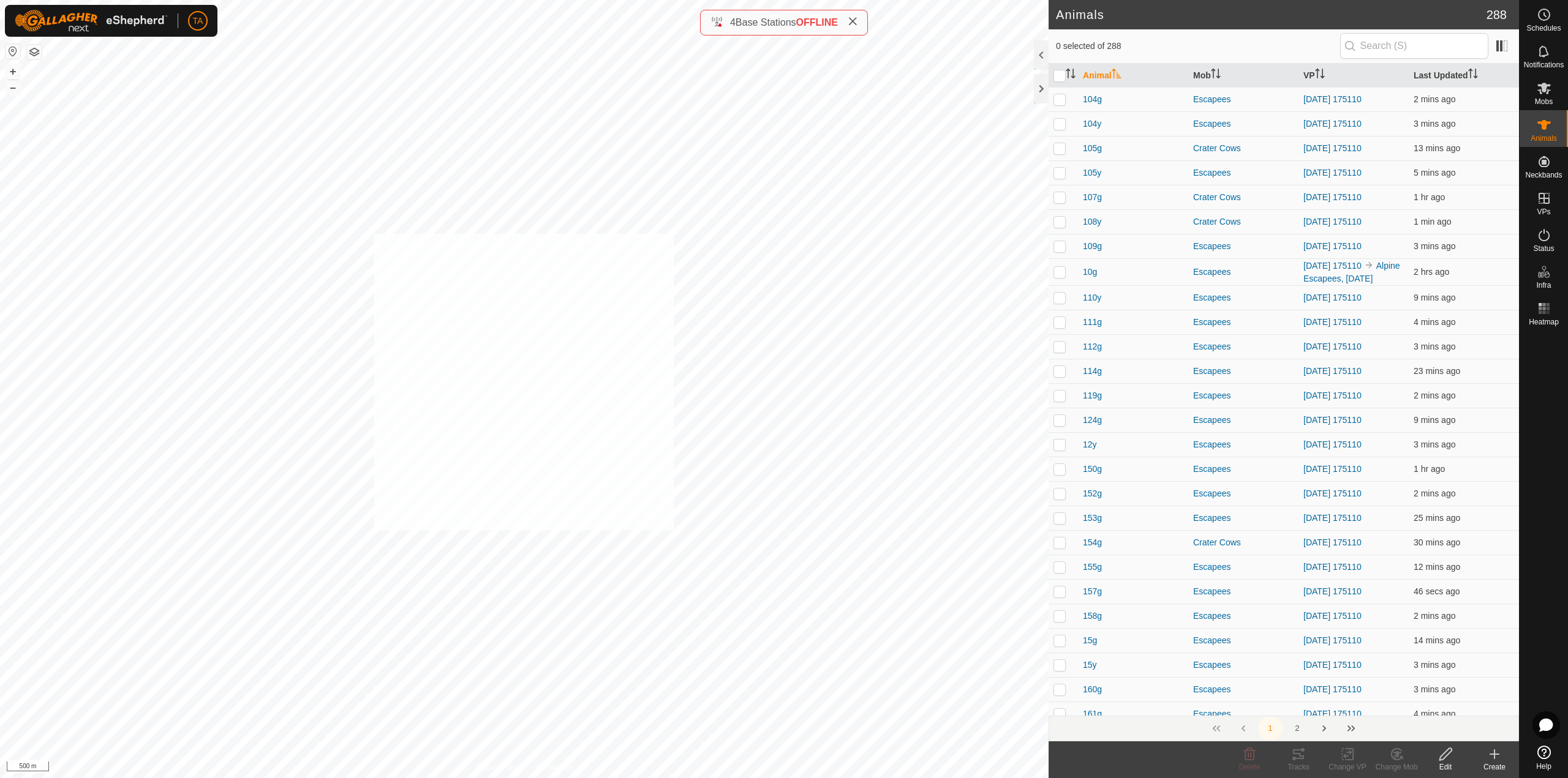
checkbox input "true"
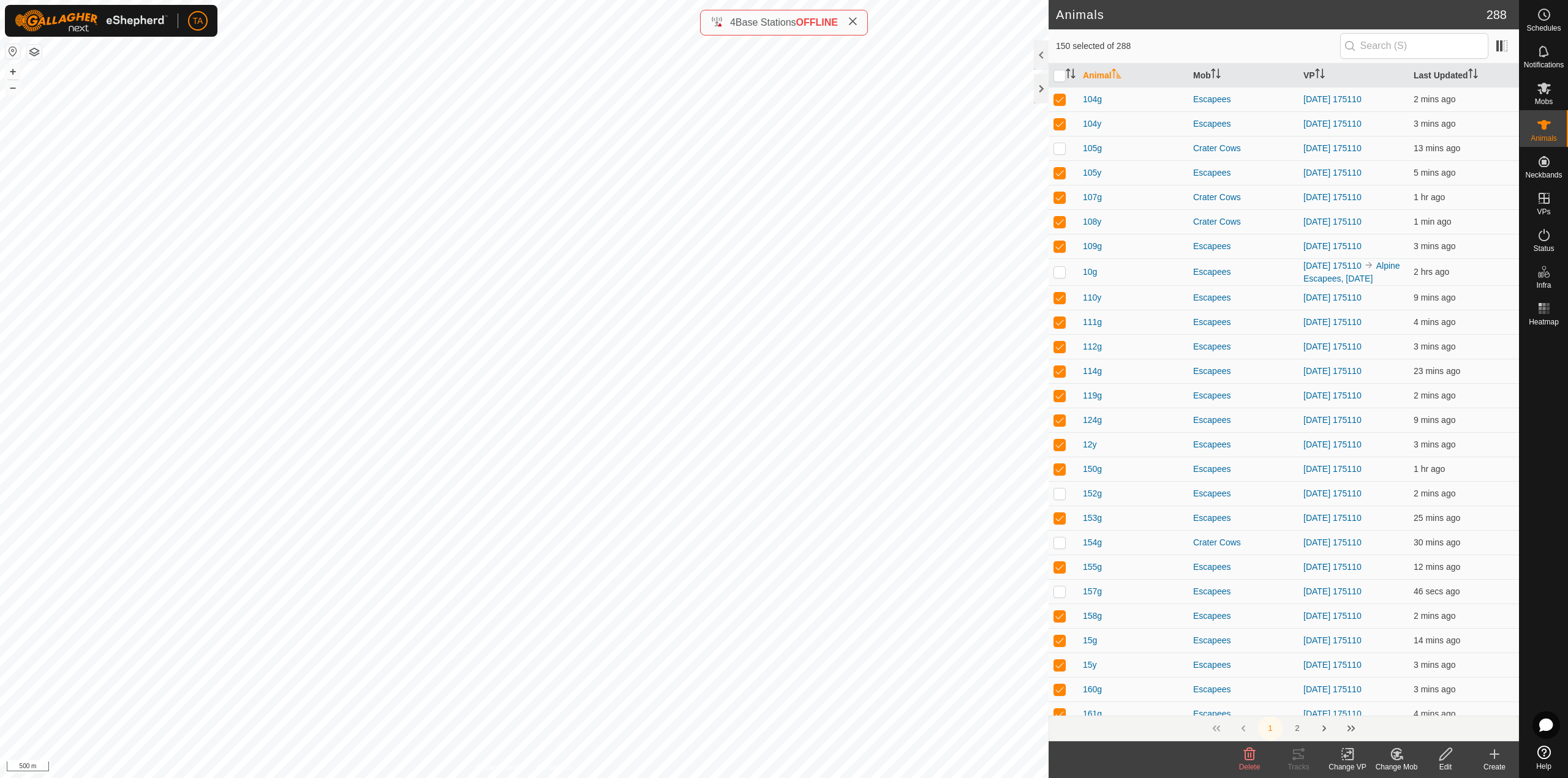
checkbox input "true"
click at [1397, 765] on div "Change Mob" at bounding box center [1396, 767] width 49 height 11
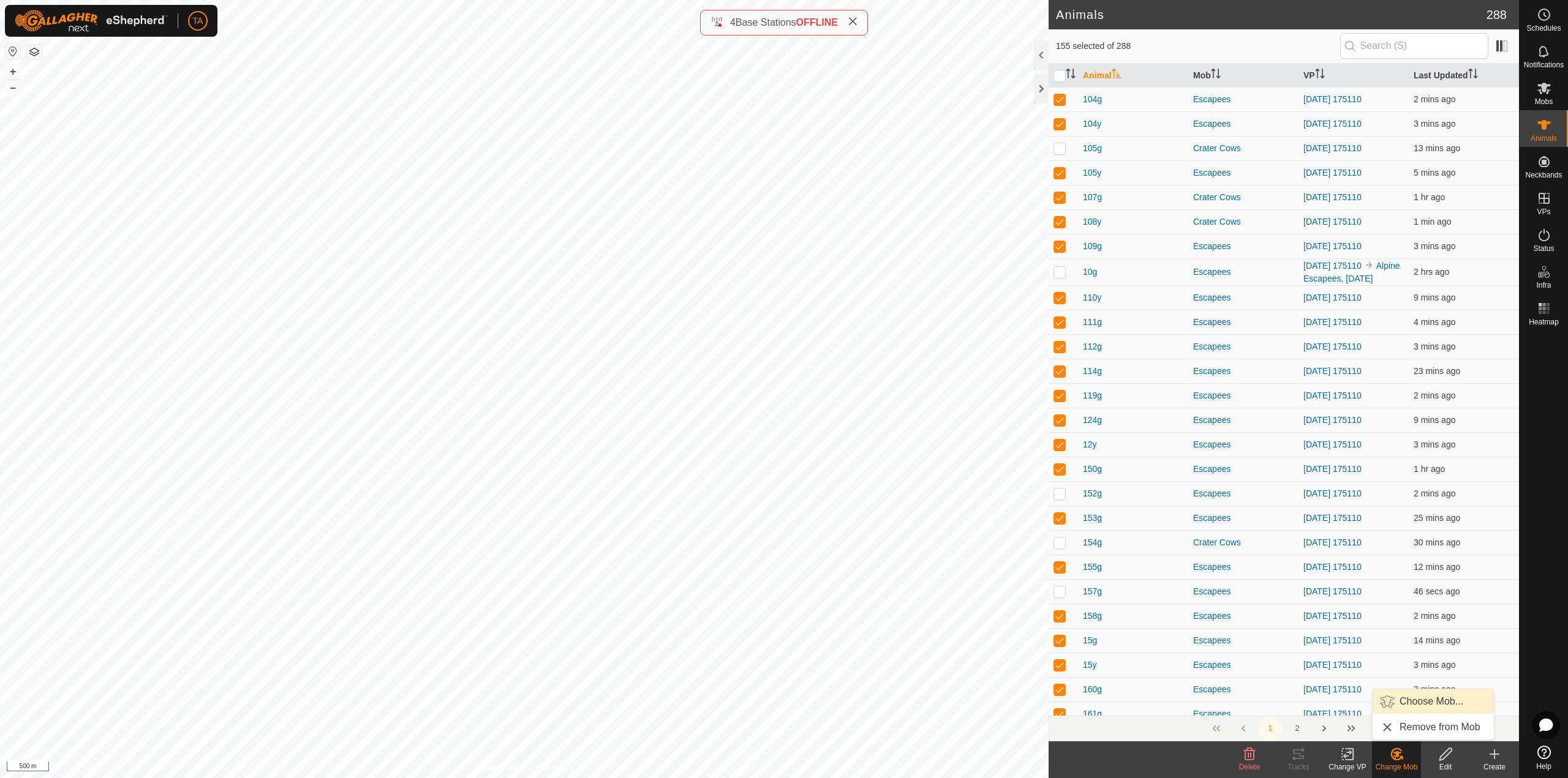
click at [1427, 695] on span "Choose Mob..." at bounding box center [1431, 702] width 64 height 15
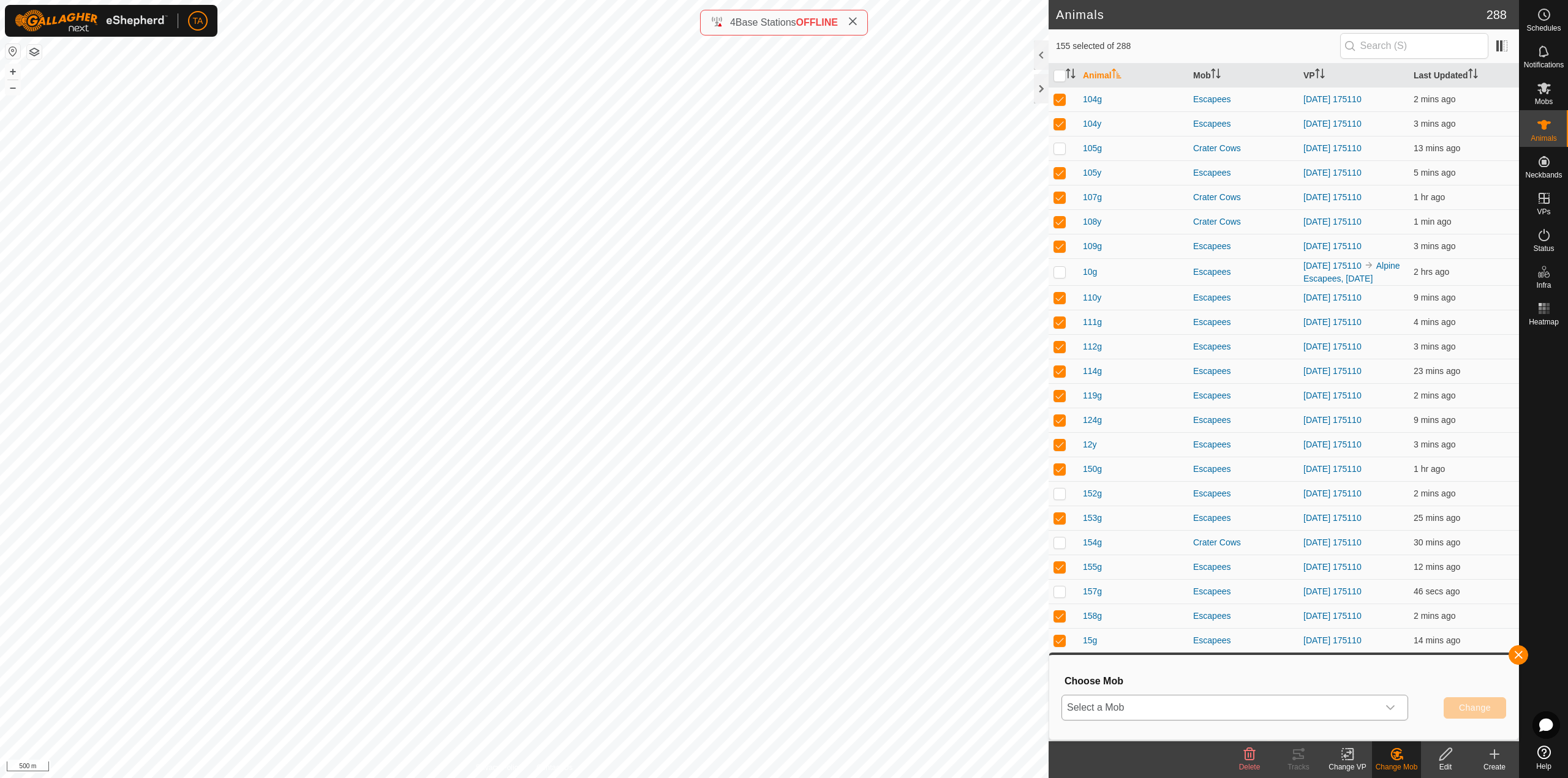
click at [1404, 713] on p-select "Select a Mob" at bounding box center [1235, 707] width 347 height 26
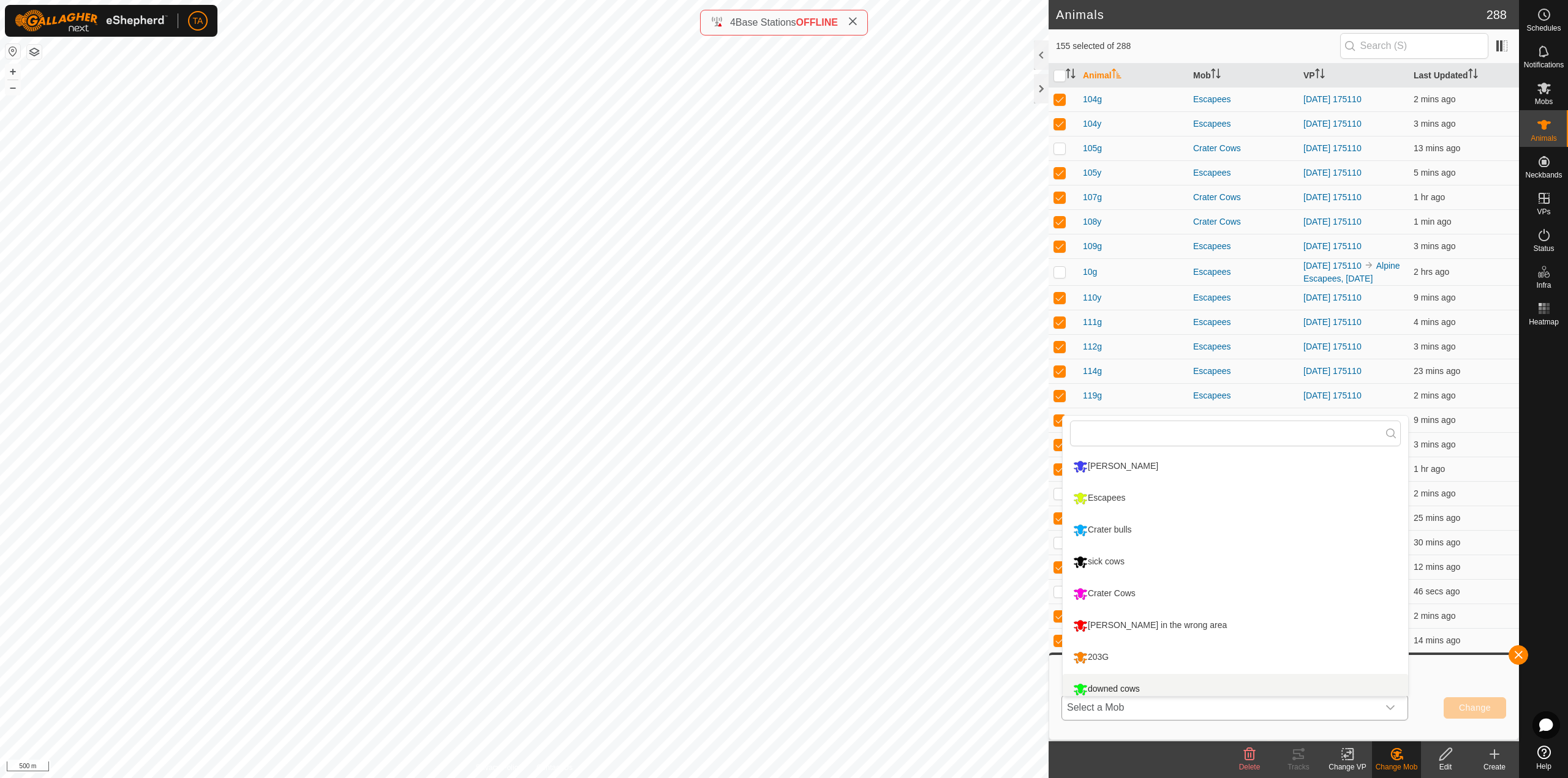
scroll to position [9, 0]
click at [1154, 586] on li "Crater Cows" at bounding box center [1235, 585] width 345 height 31
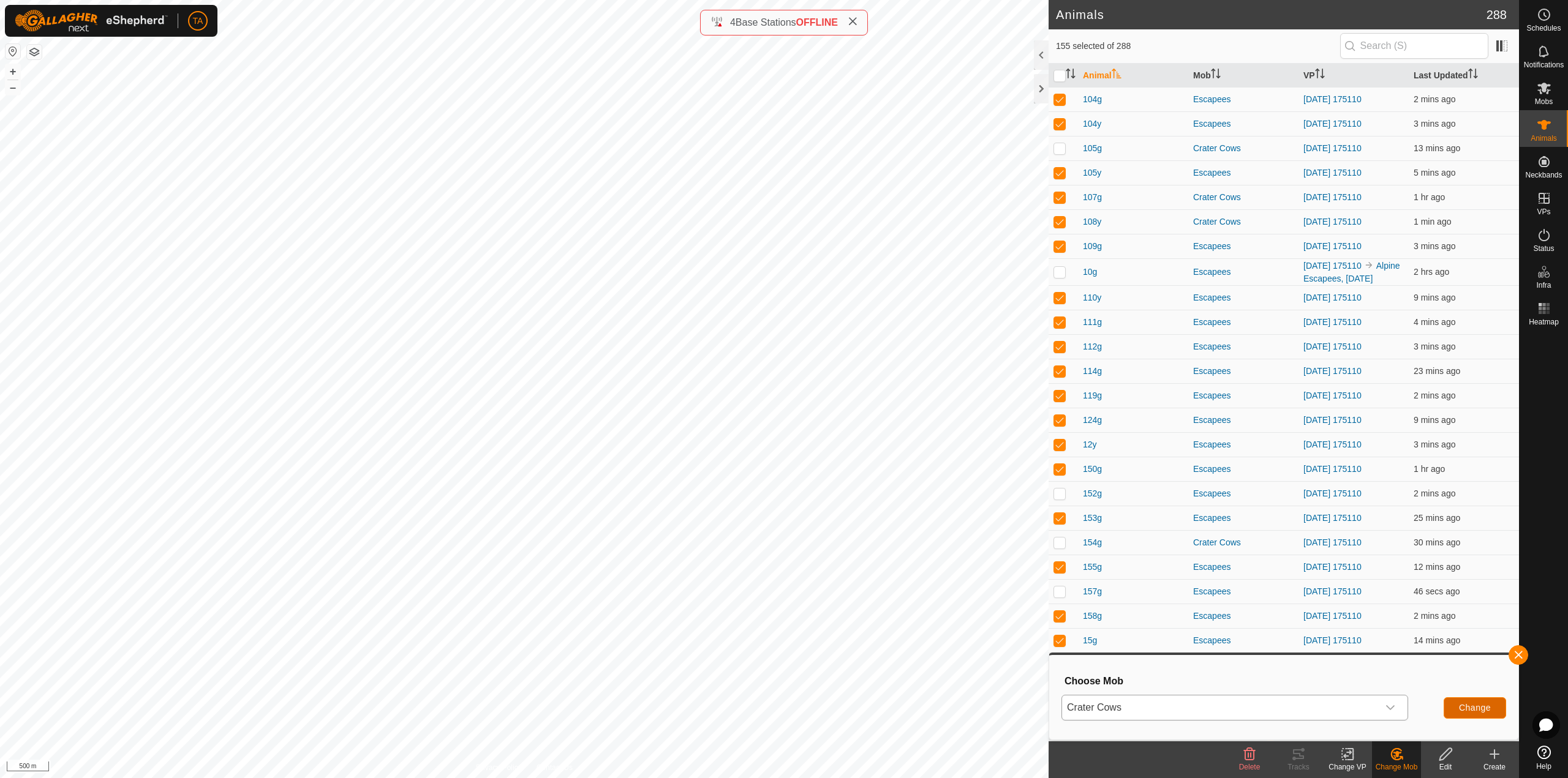
click at [1481, 708] on span "Change" at bounding box center [1475, 708] width 32 height 9
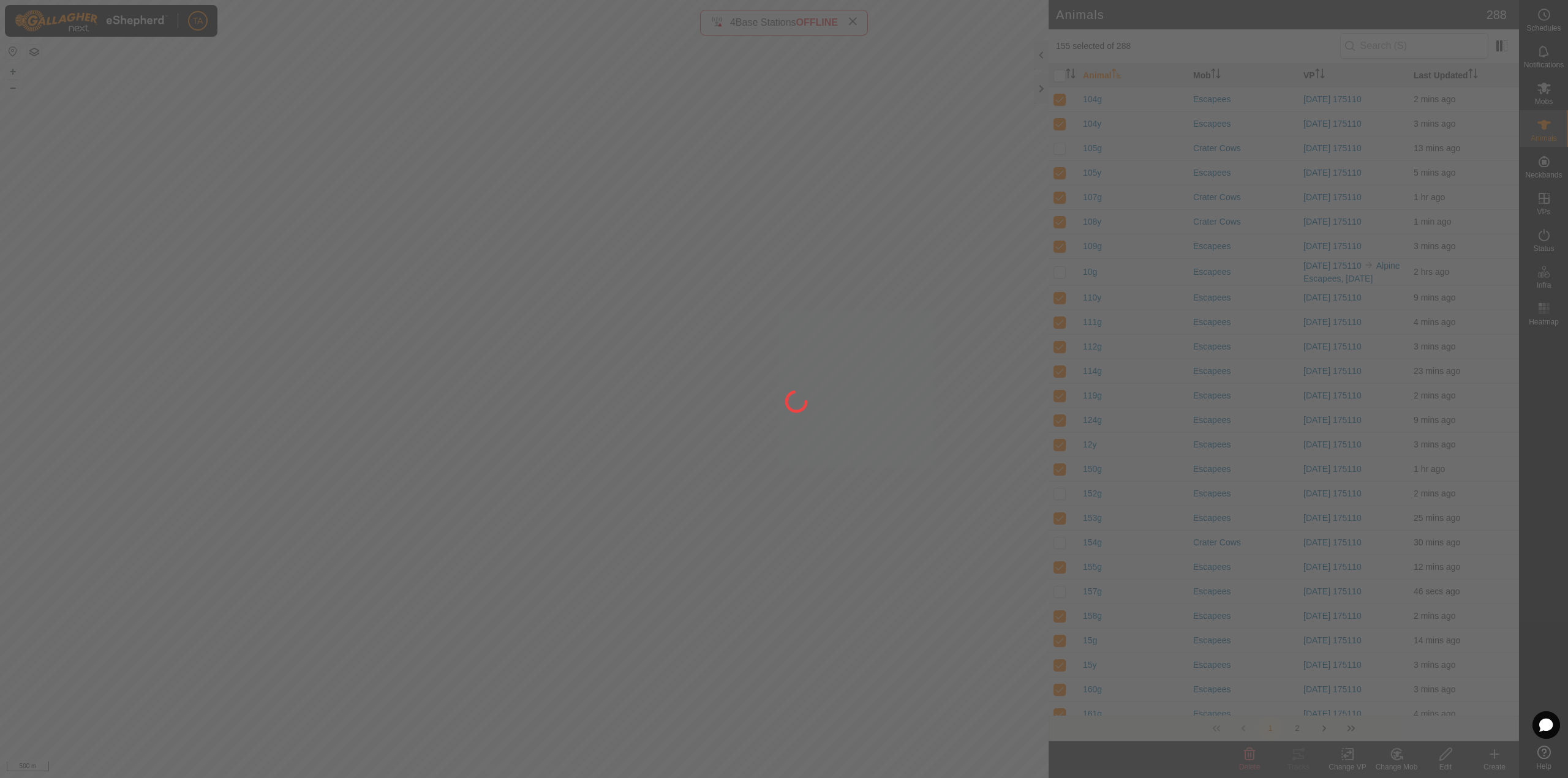
checkbox input "false"
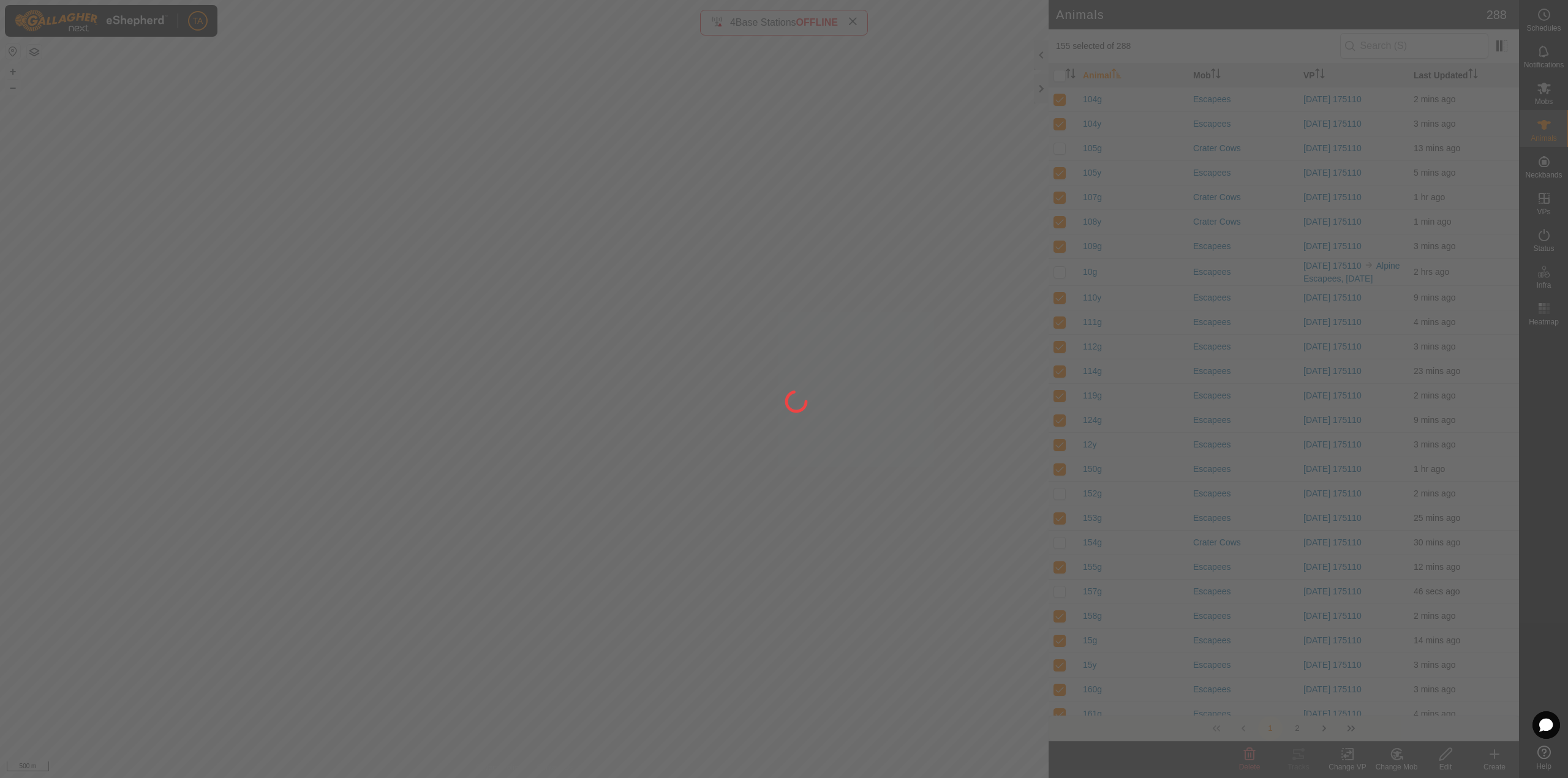
checkbox input "false"
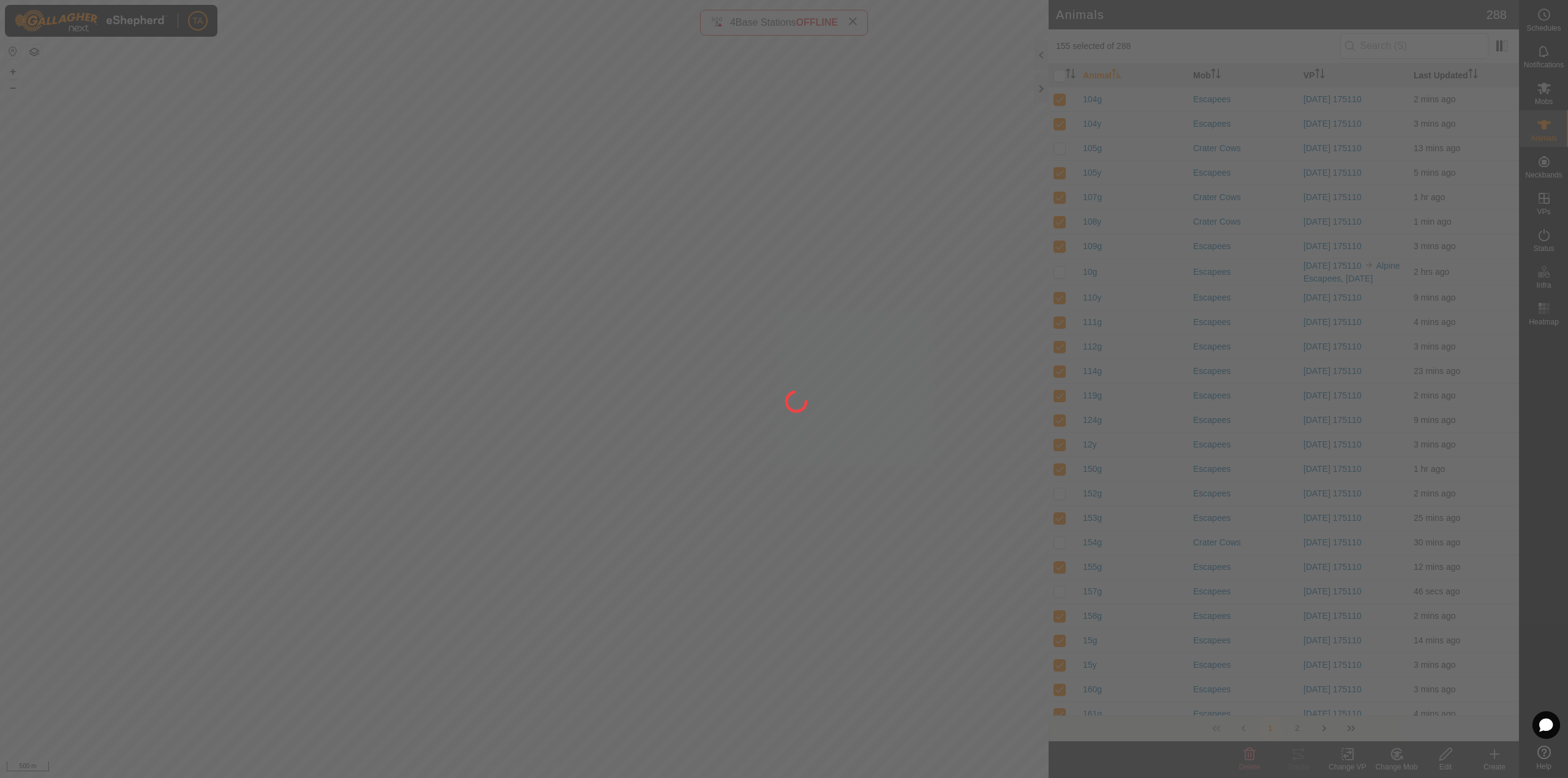
checkbox input "false"
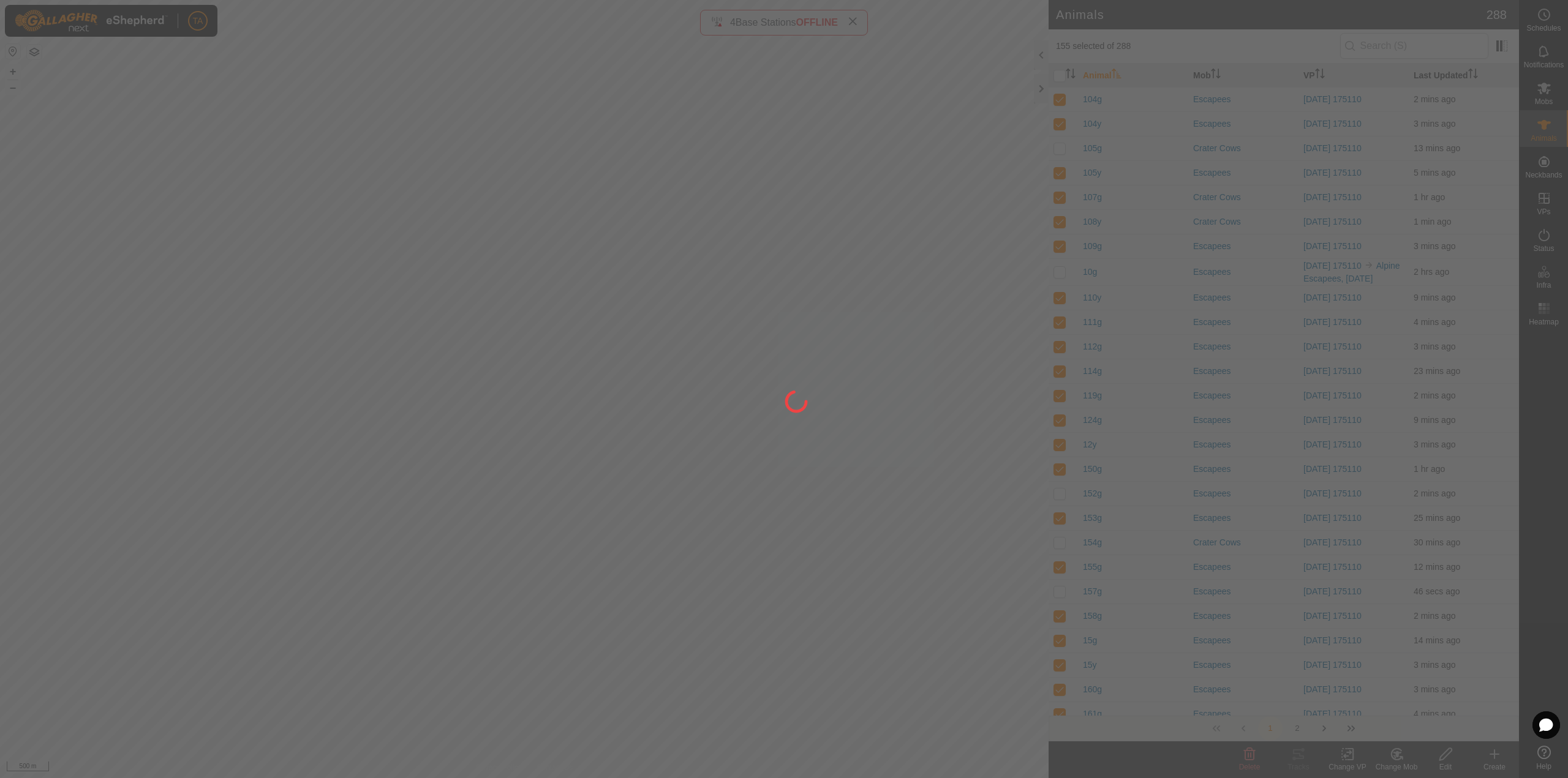
checkbox input "false"
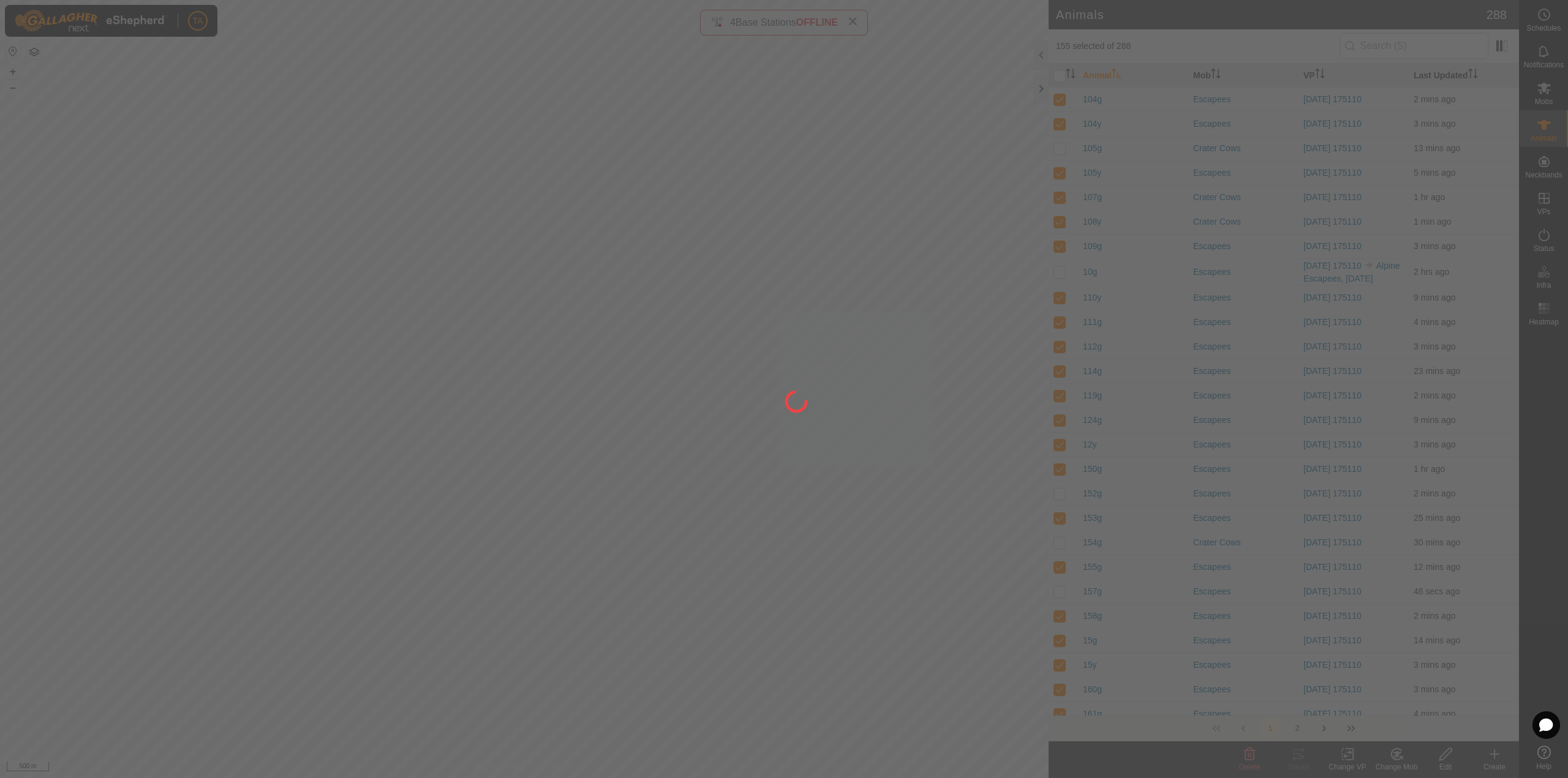
checkbox input "false"
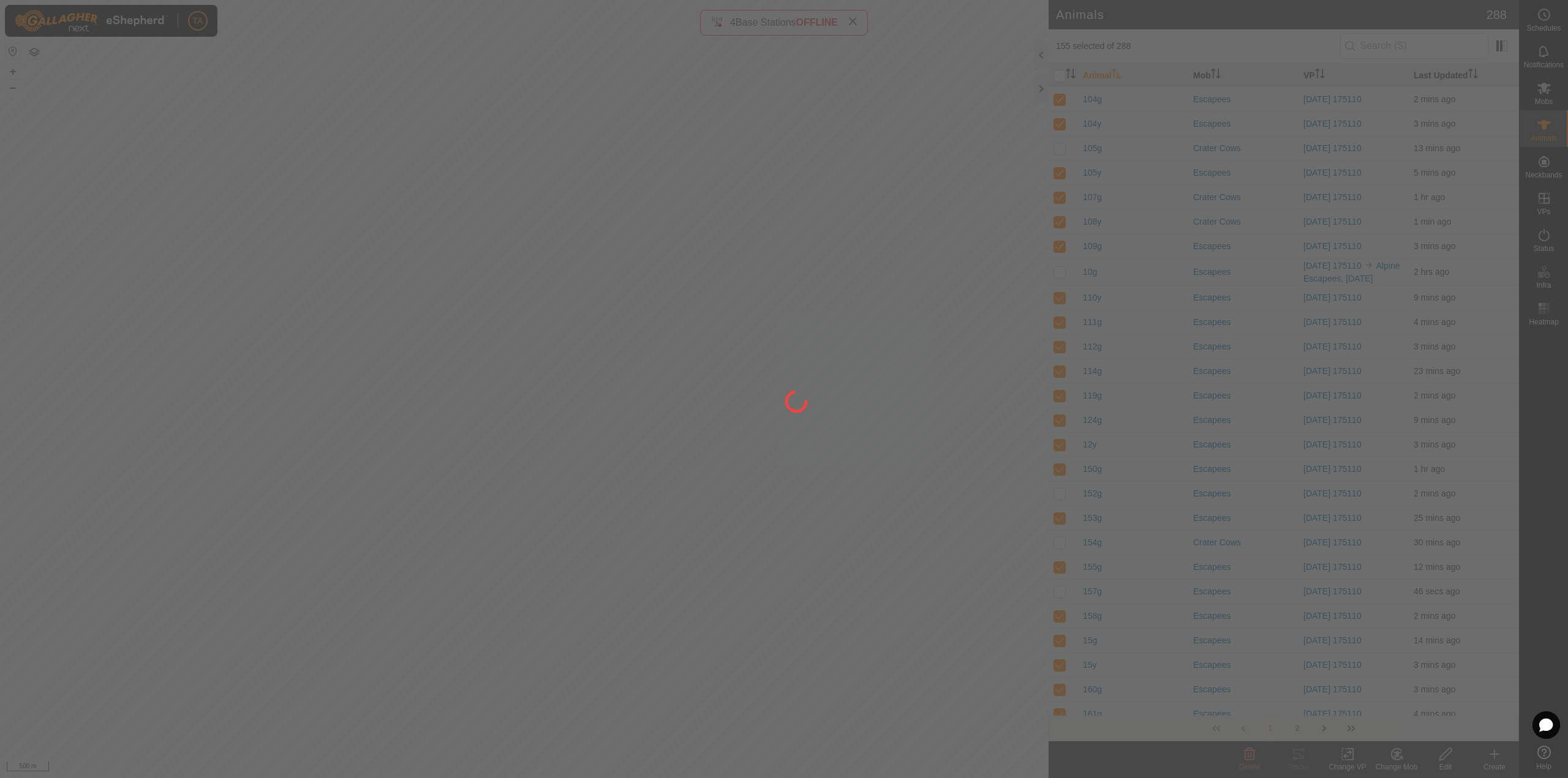
checkbox input "false"
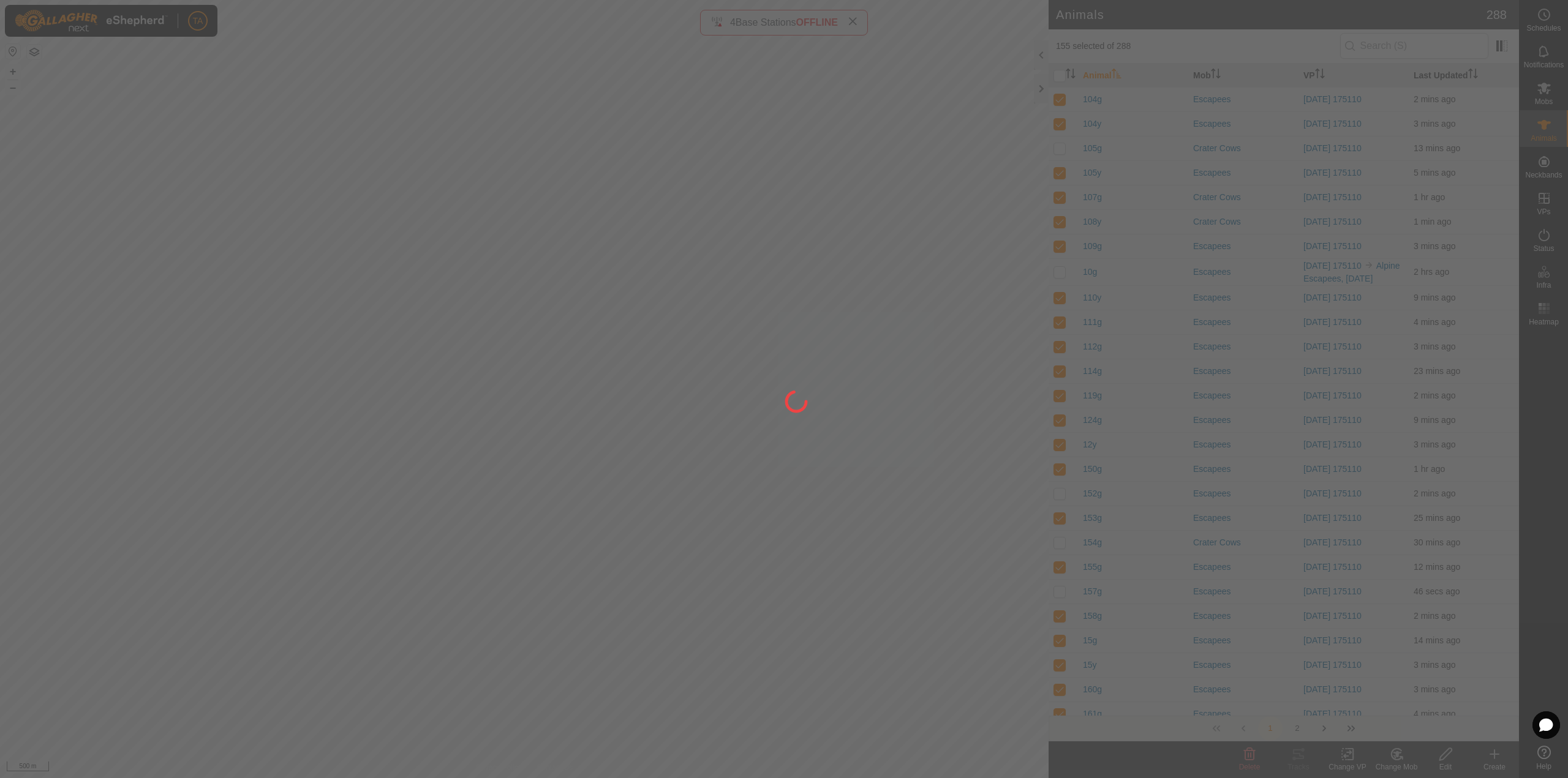
checkbox input "false"
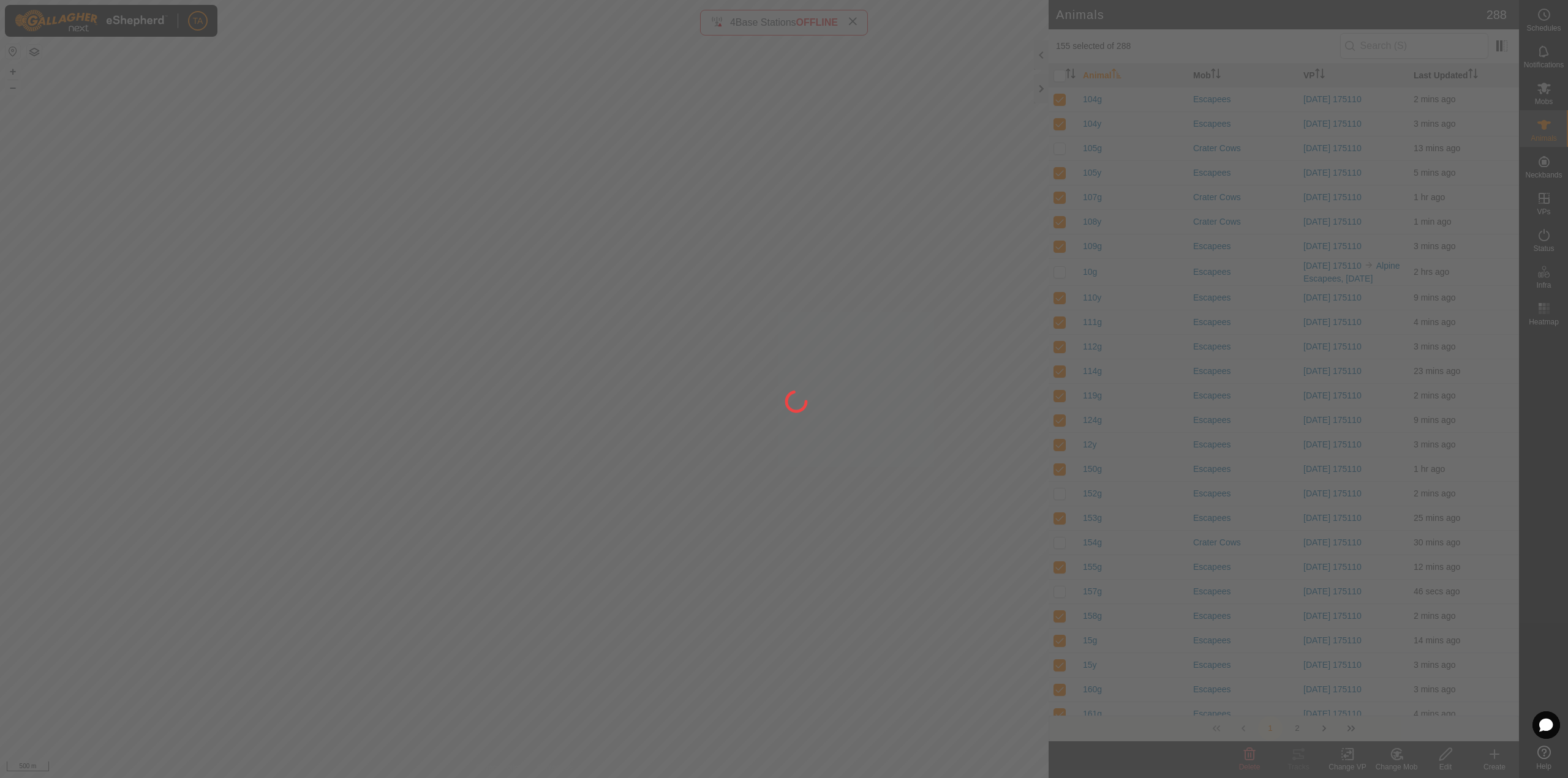
checkbox input "false"
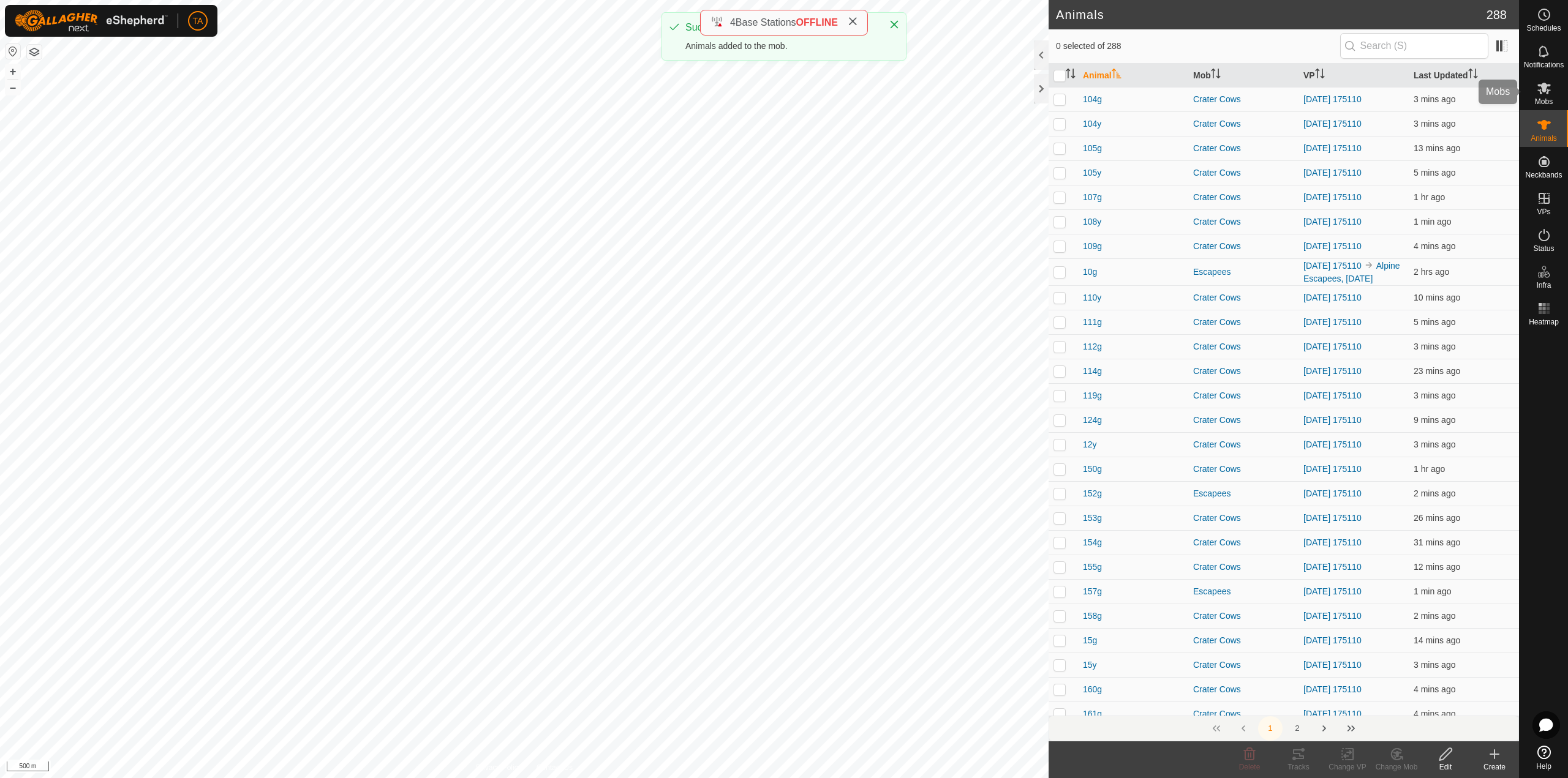
click at [1554, 90] on es-mob-svg-icon at bounding box center [1544, 88] width 22 height 20
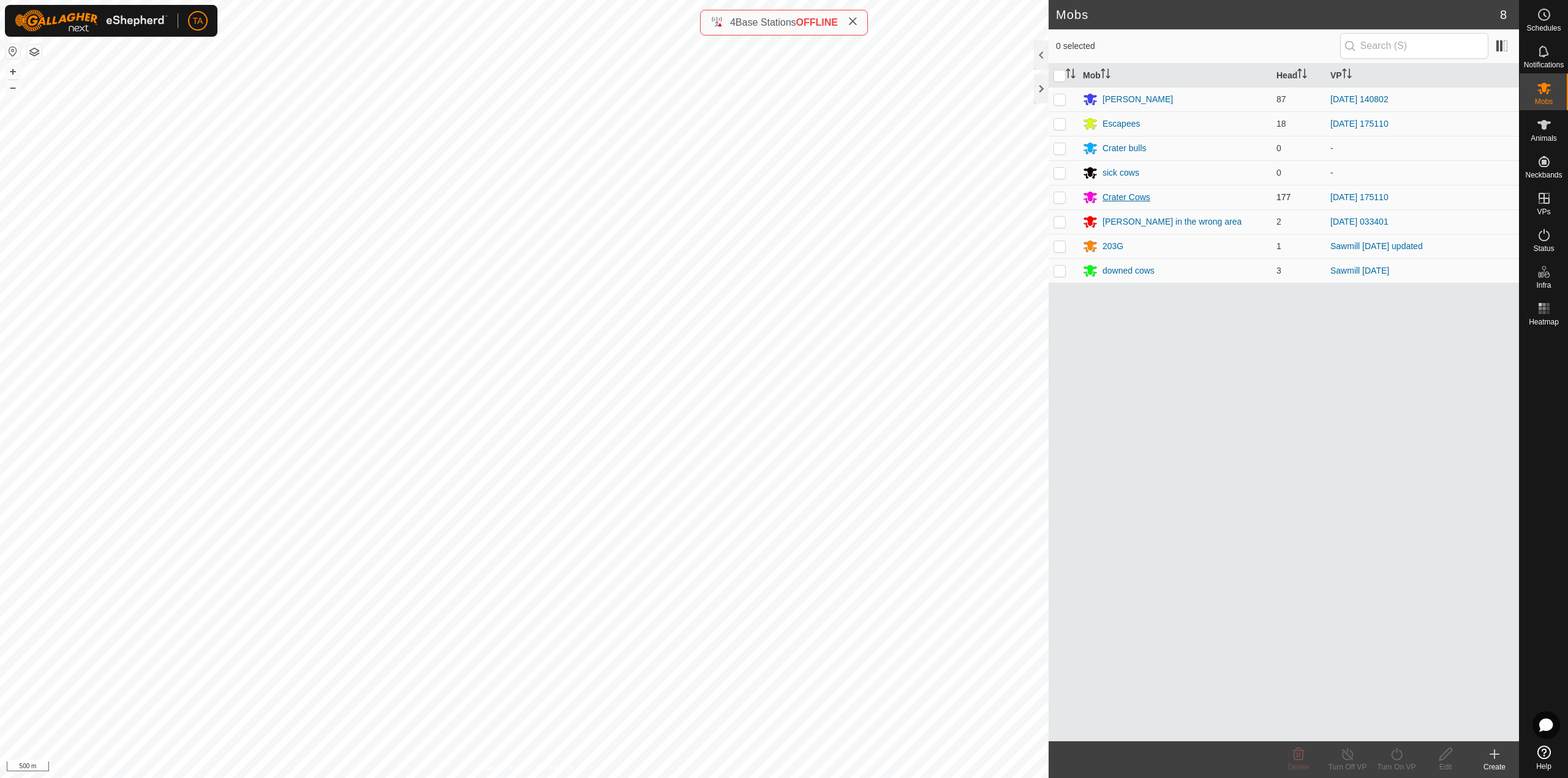
click at [1131, 199] on div "Crater Cows" at bounding box center [1126, 198] width 48 height 13
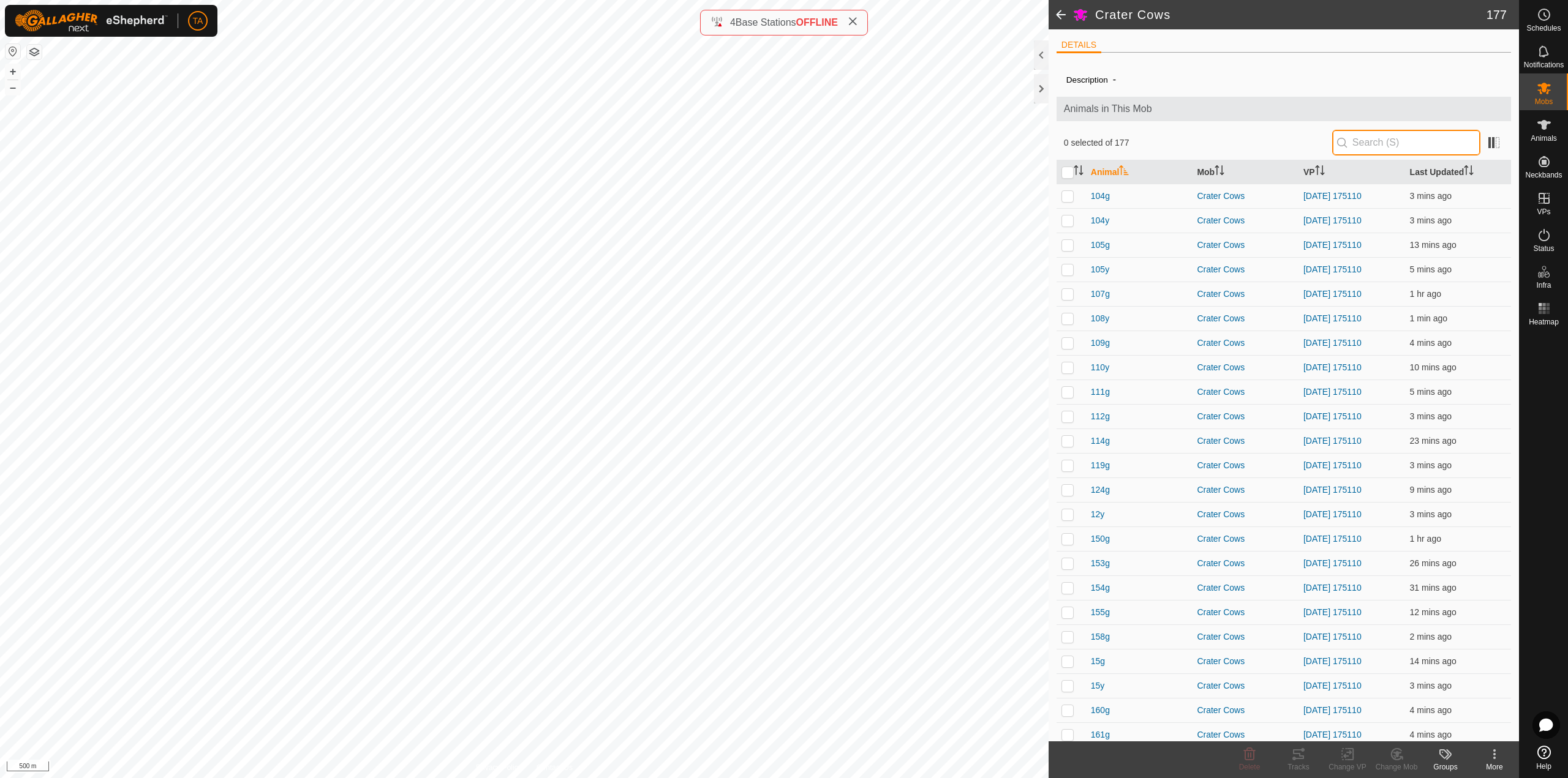
click at [1388, 142] on input "text" at bounding box center [1406, 143] width 148 height 26
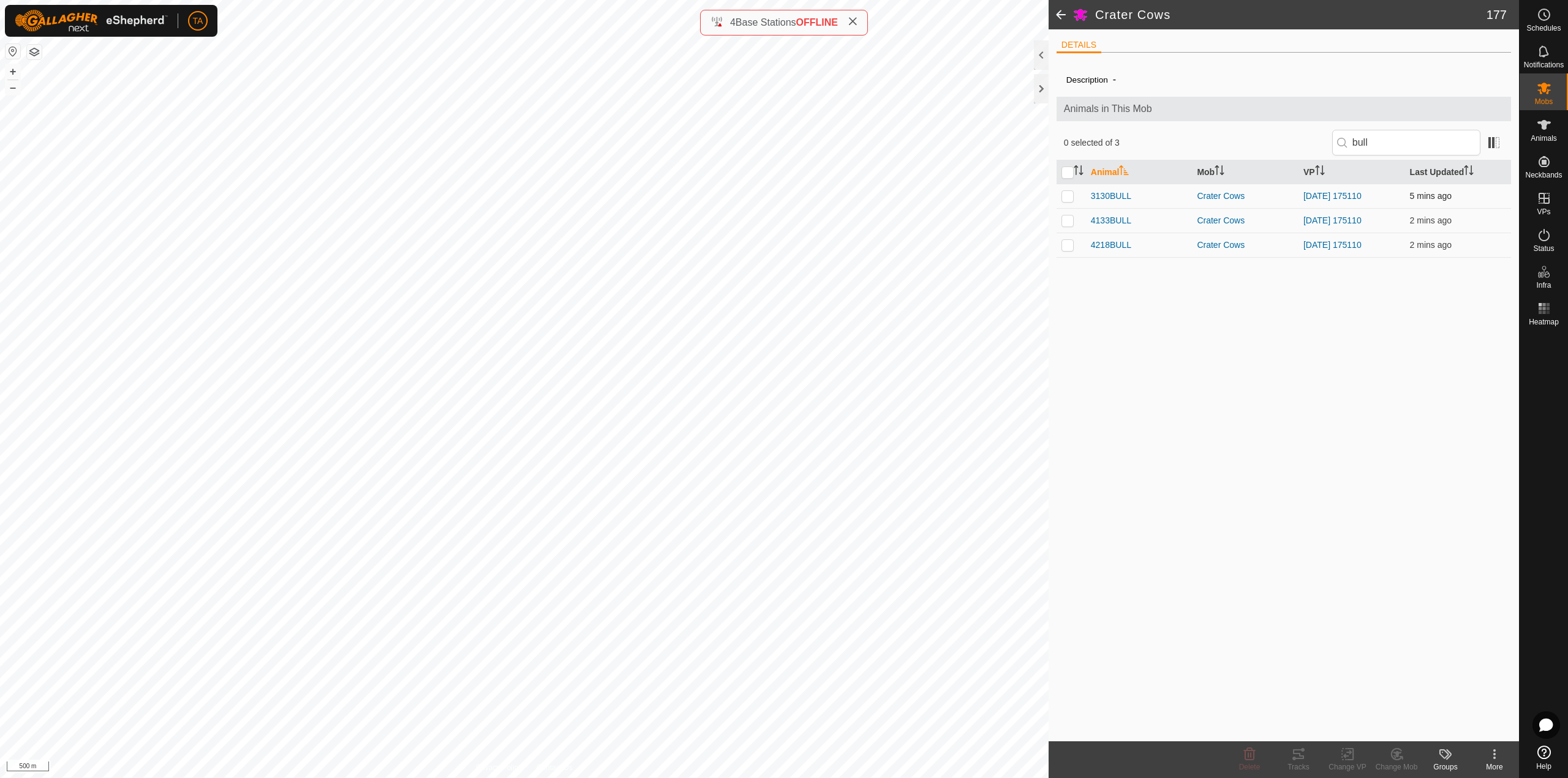
click at [1070, 194] on p-checkbox at bounding box center [1068, 196] width 13 height 9
click at [1065, 219] on p-checkbox at bounding box center [1068, 220] width 13 height 9
click at [1069, 246] on p-checkbox at bounding box center [1068, 245] width 13 height 9
click at [1403, 756] on icon at bounding box center [1396, 754] width 15 height 15
click at [1438, 709] on link "Choose Mob..." at bounding box center [1433, 701] width 121 height 24
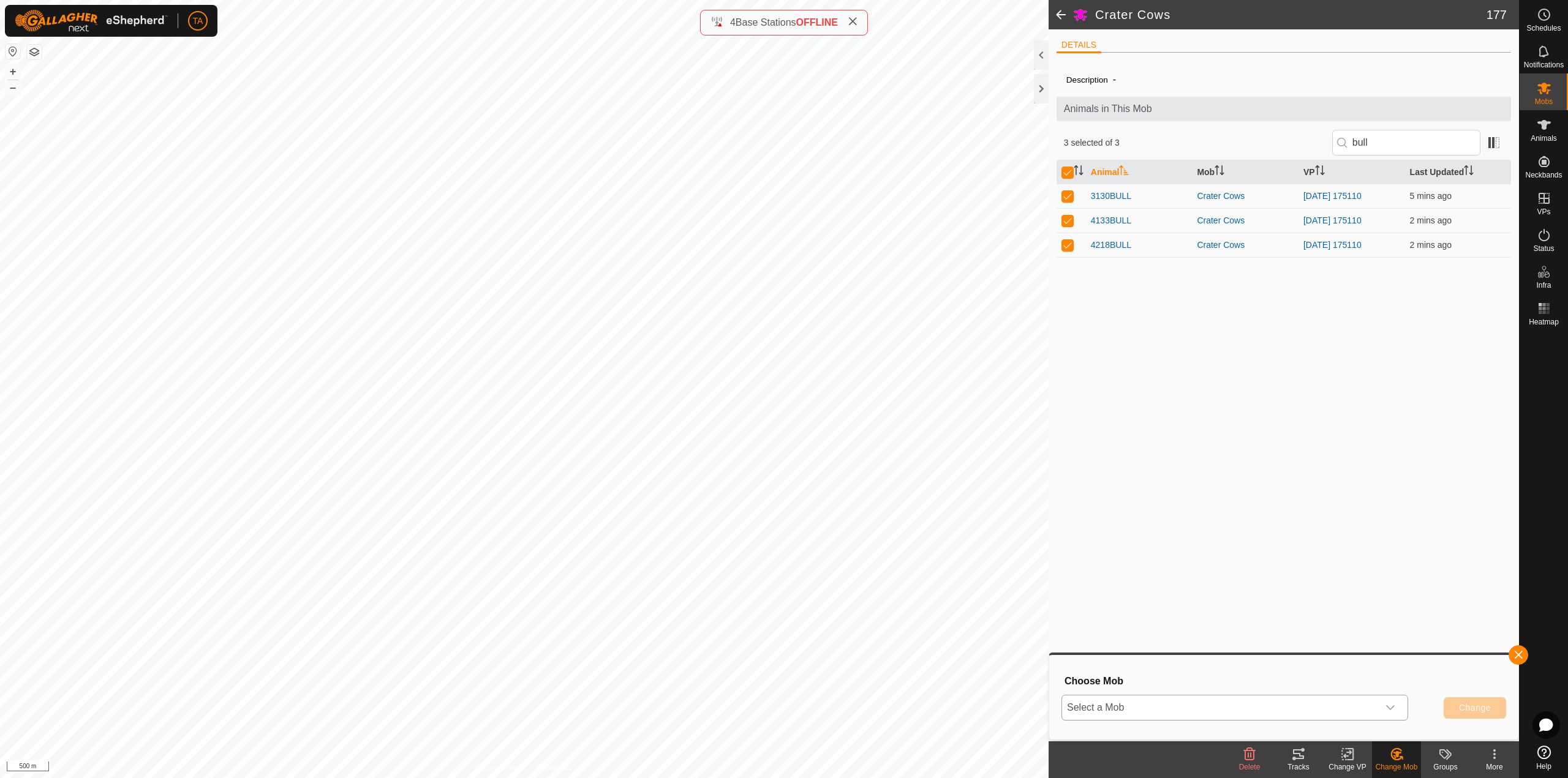
click at [1395, 713] on icon "dropdown trigger" at bounding box center [1391, 708] width 9 height 9
click at [1165, 527] on li "Crater bulls" at bounding box center [1235, 521] width 345 height 31
click at [1473, 704] on span "Change" at bounding box center [1475, 708] width 32 height 9
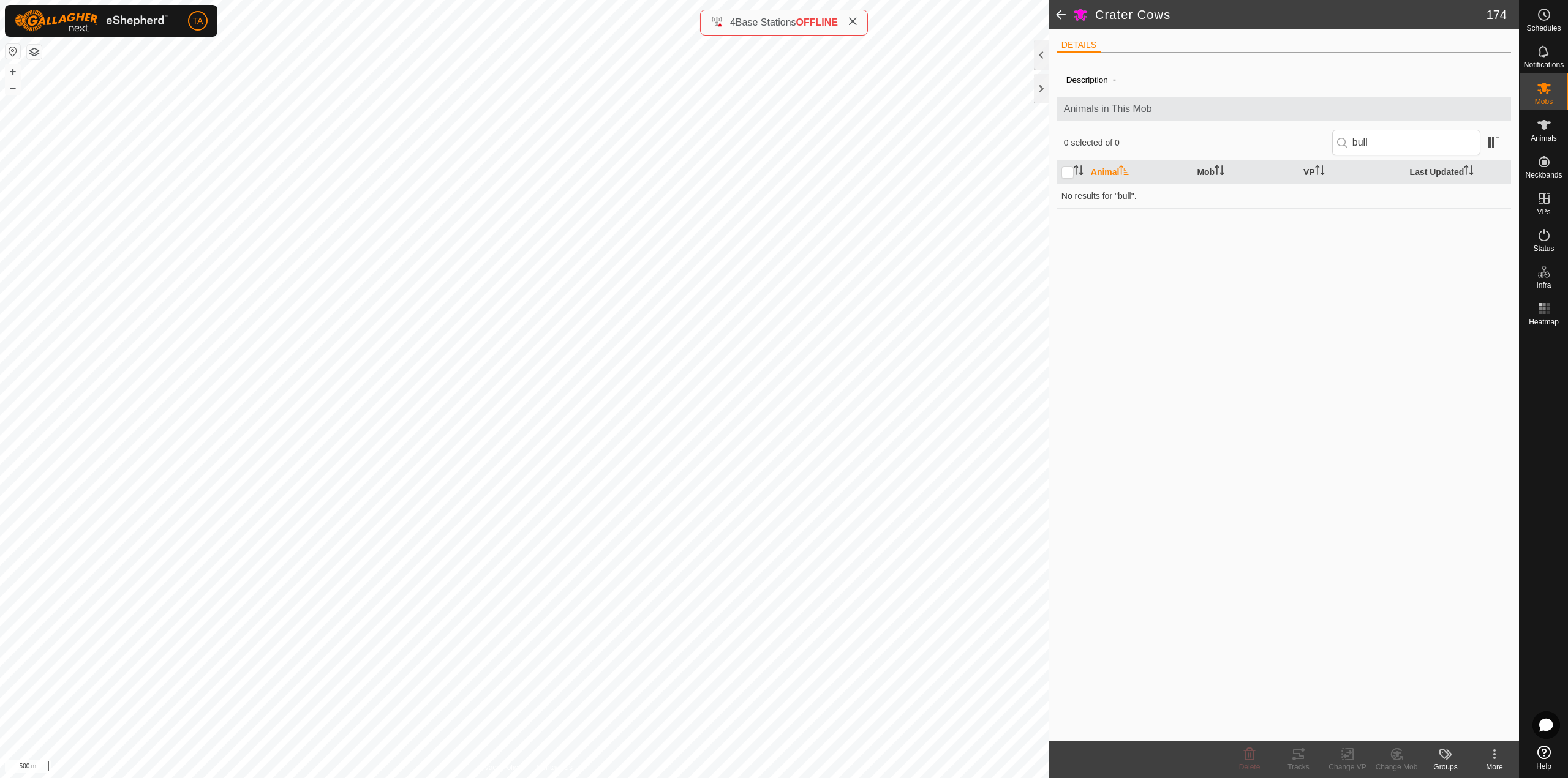
click at [1065, 18] on span at bounding box center [1061, 14] width 24 height 29
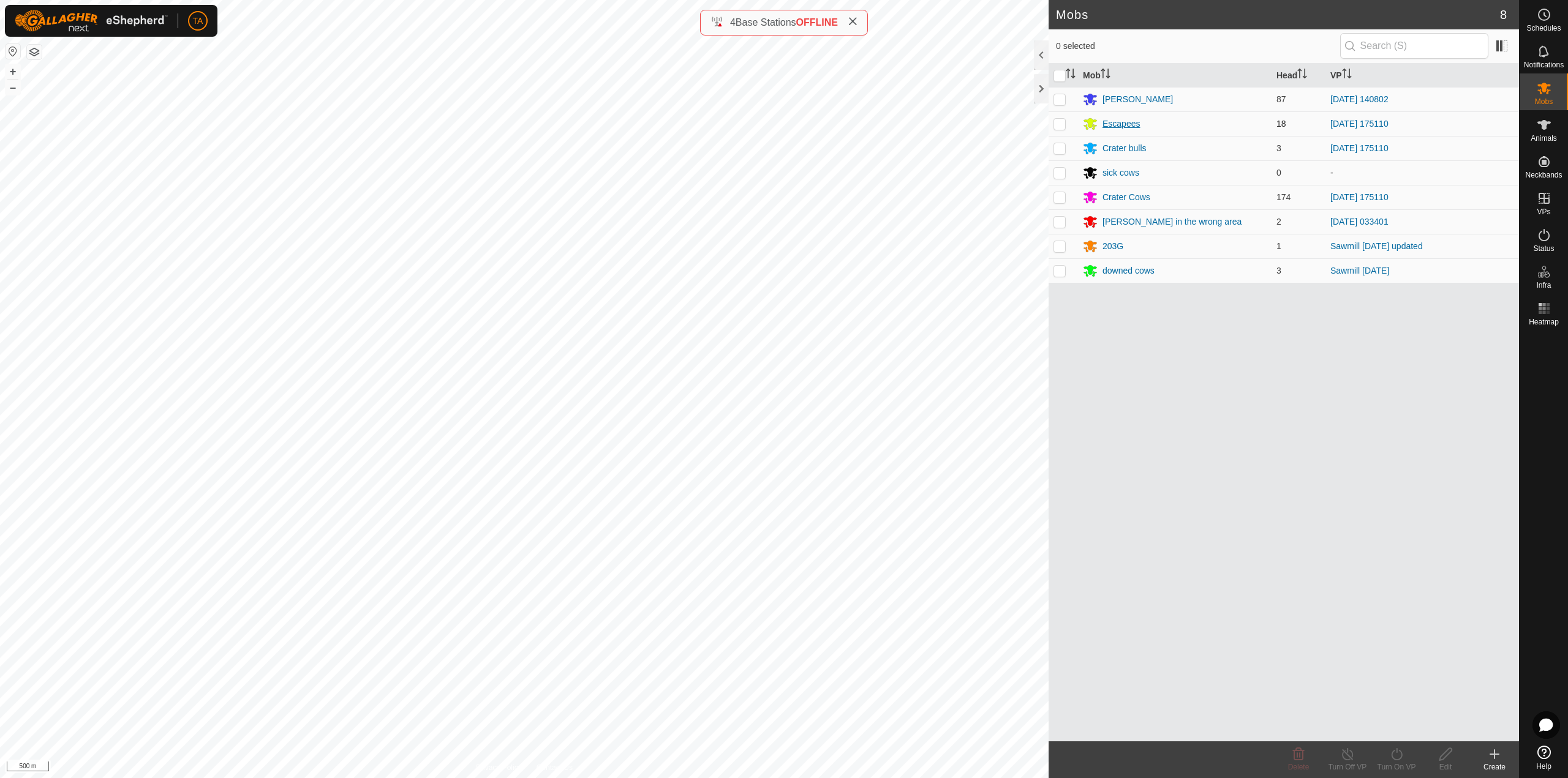
click at [1115, 123] on div "Escapees" at bounding box center [1120, 124] width 37 height 13
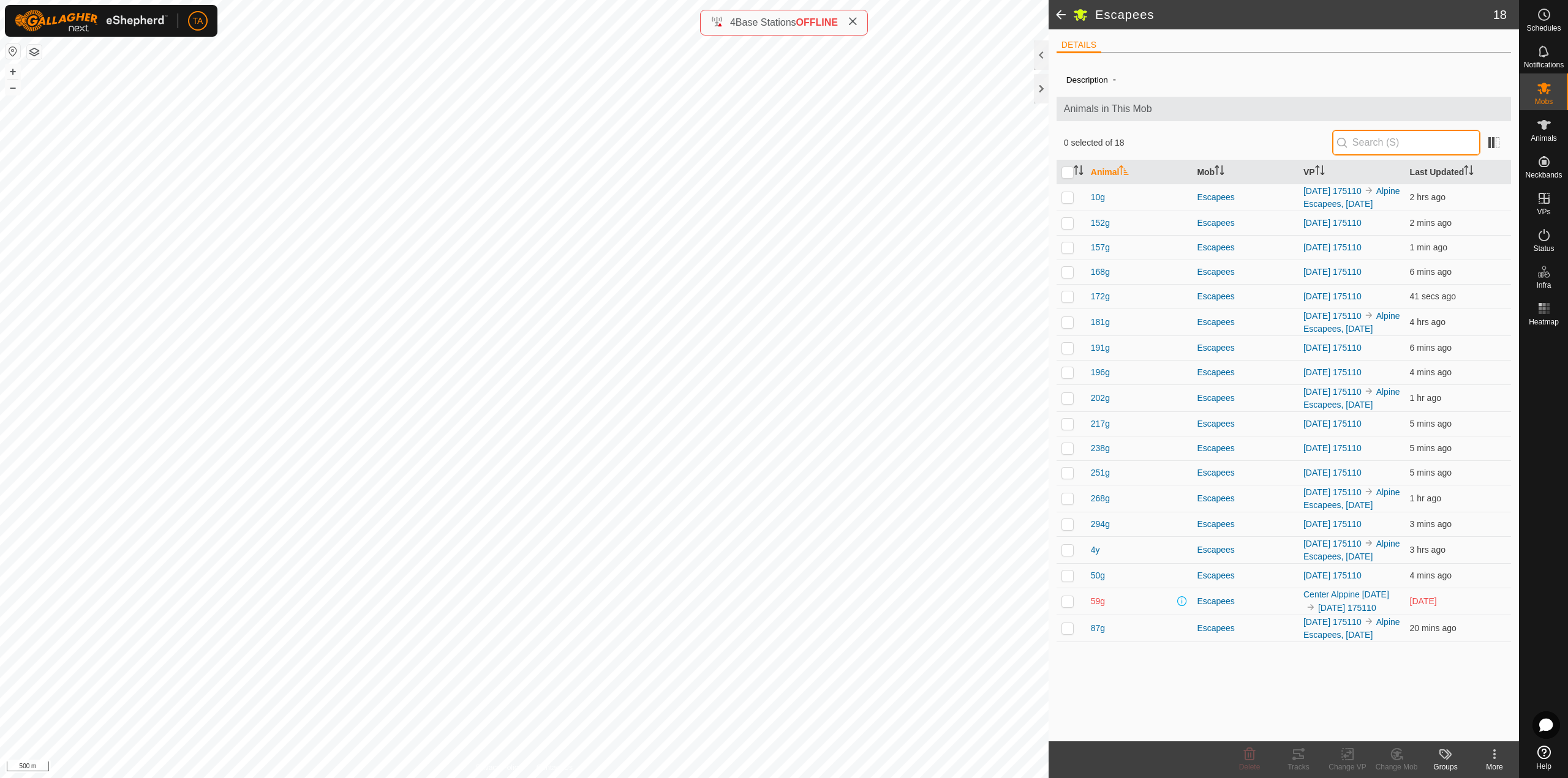
click at [1375, 144] on input "text" at bounding box center [1406, 143] width 148 height 26
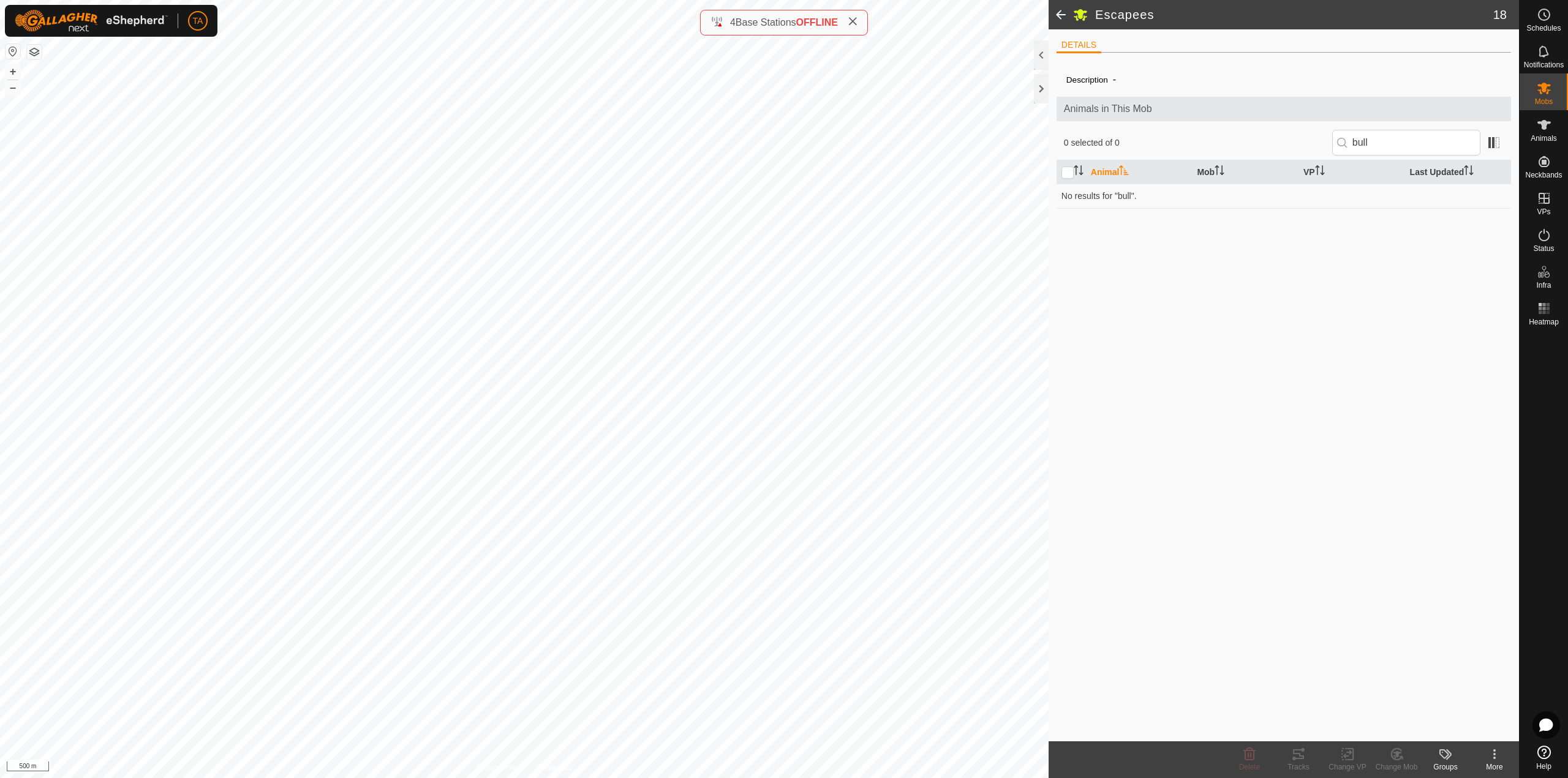
click at [1061, 16] on span at bounding box center [1061, 14] width 24 height 29
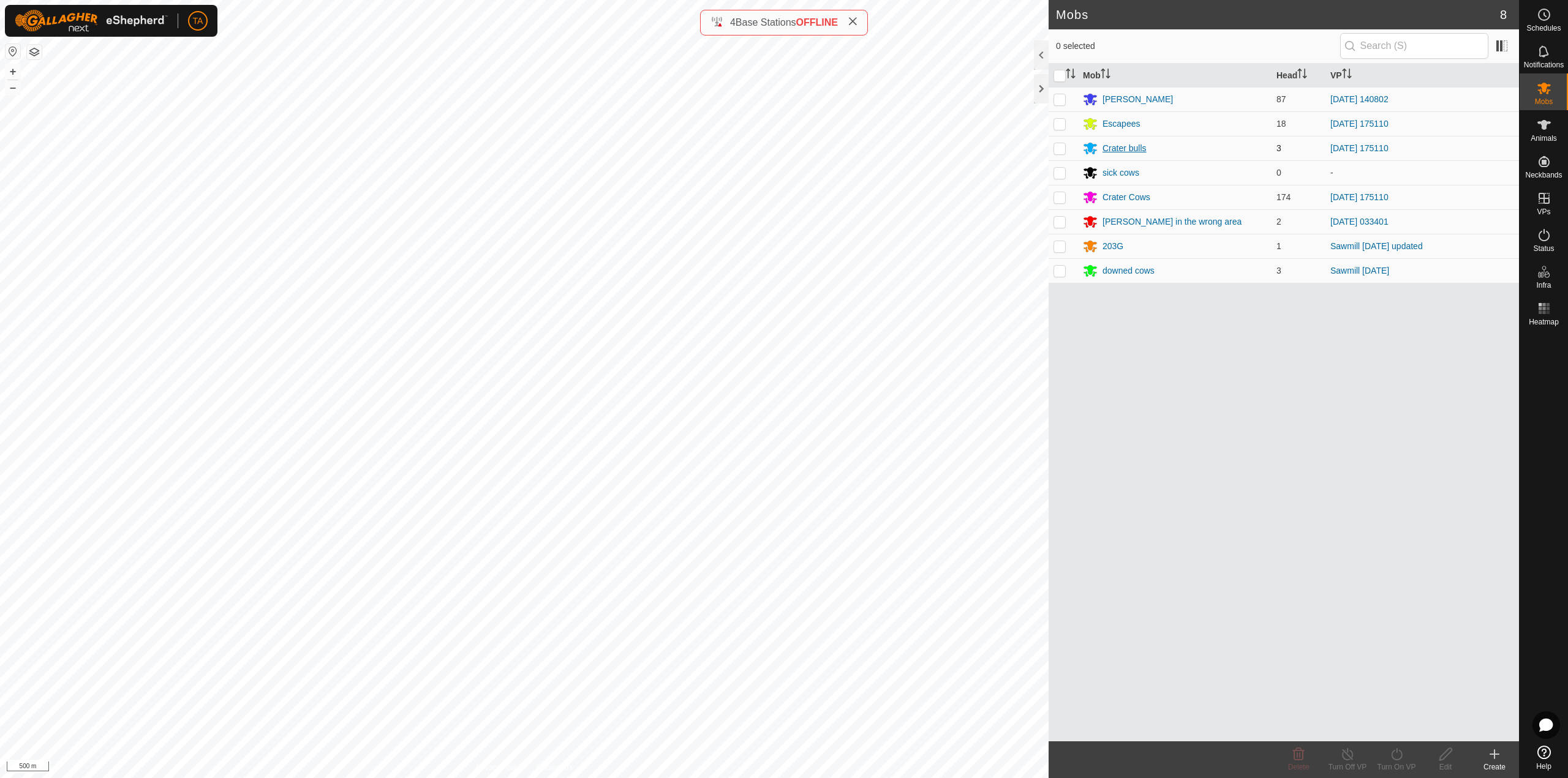
click at [1132, 150] on div "Crater bulls" at bounding box center [1124, 148] width 44 height 13
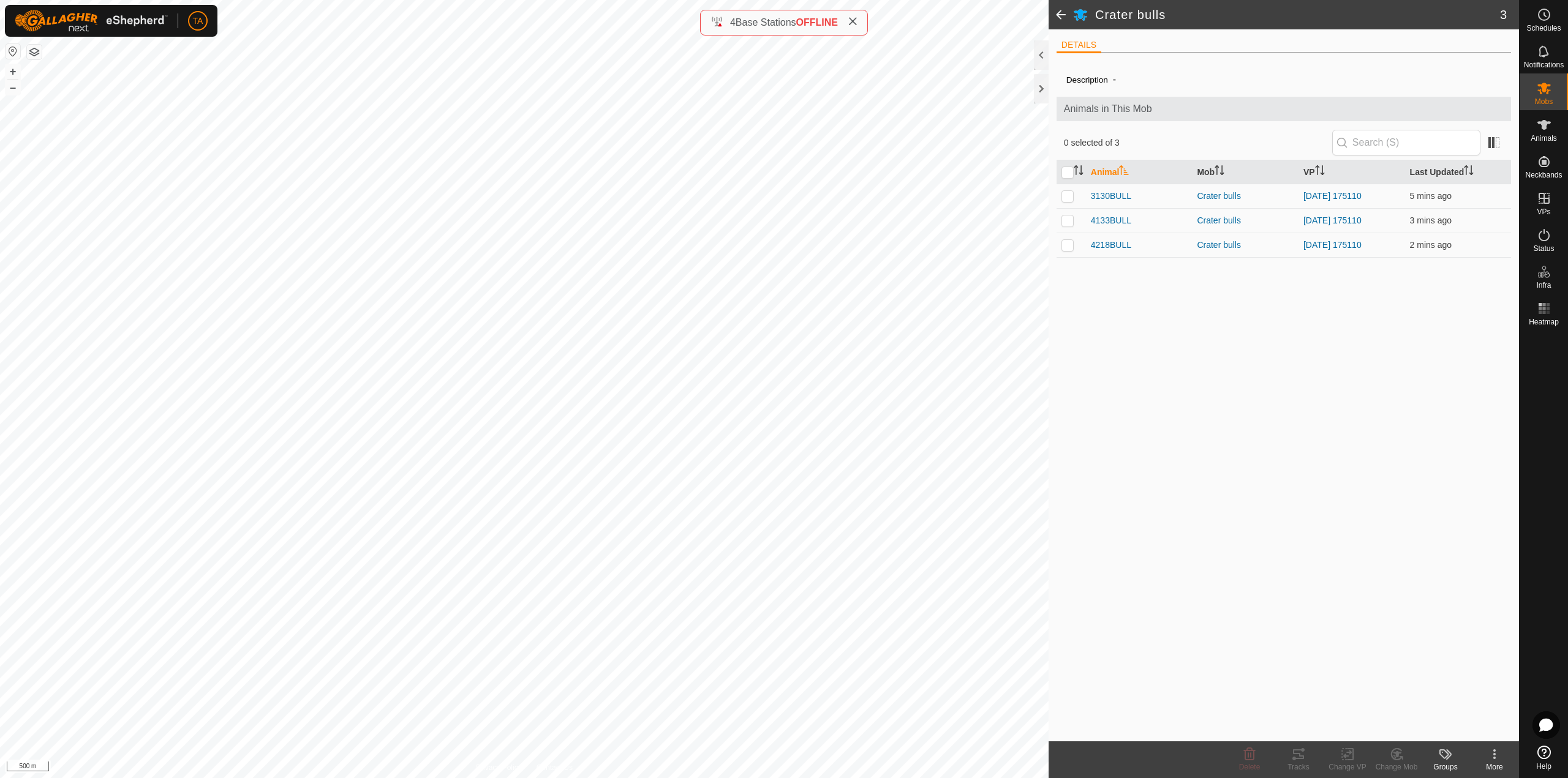
click at [1062, 17] on span at bounding box center [1061, 14] width 24 height 29
